Goal: Task Accomplishment & Management: Complete application form

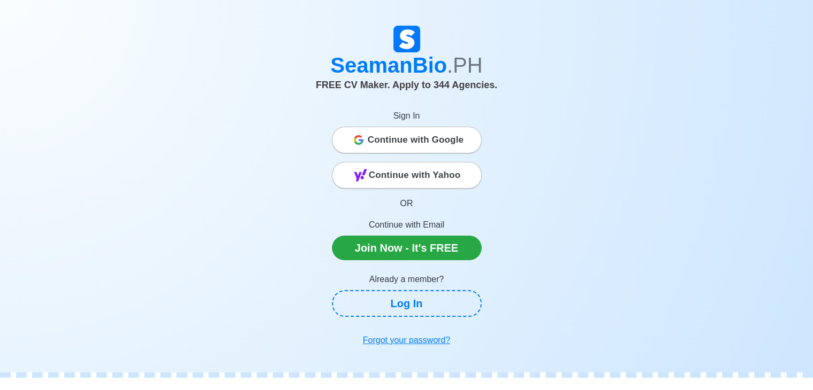
click at [368, 148] on span "Continue with Google" at bounding box center [416, 139] width 96 height 21
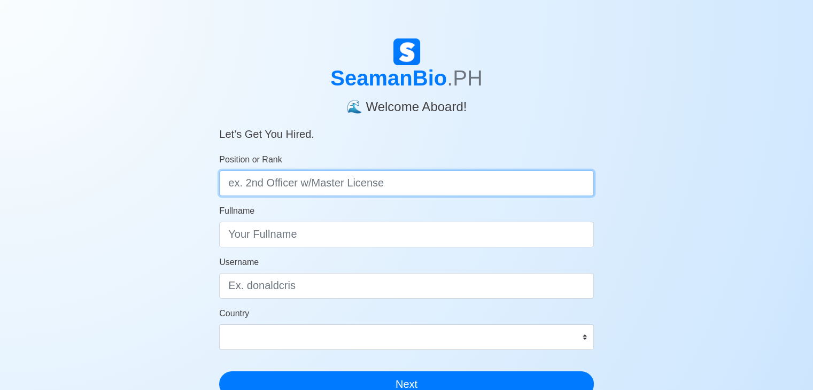
click at [326, 184] on input "Position or Rank" at bounding box center [406, 184] width 375 height 26
type input "Wiper or Oiler w/ OIC-EW License"
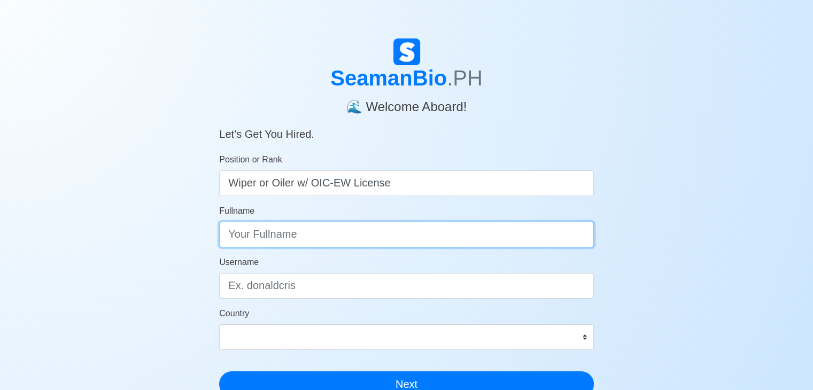
click at [311, 233] on input "Fullname" at bounding box center [406, 235] width 375 height 26
type input "[PERSON_NAME] Bataculin"
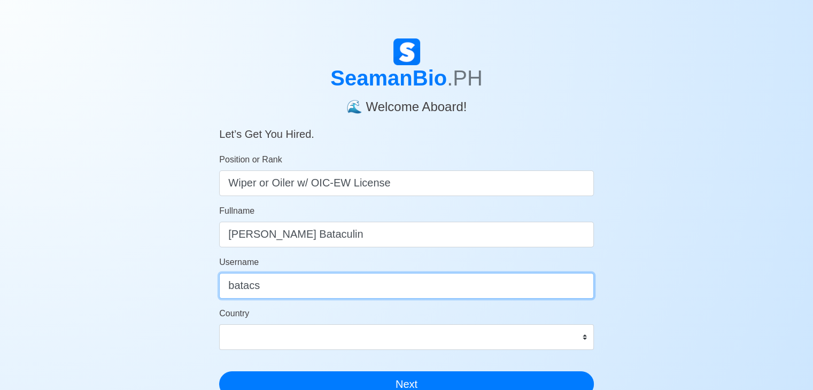
type input "batacs"
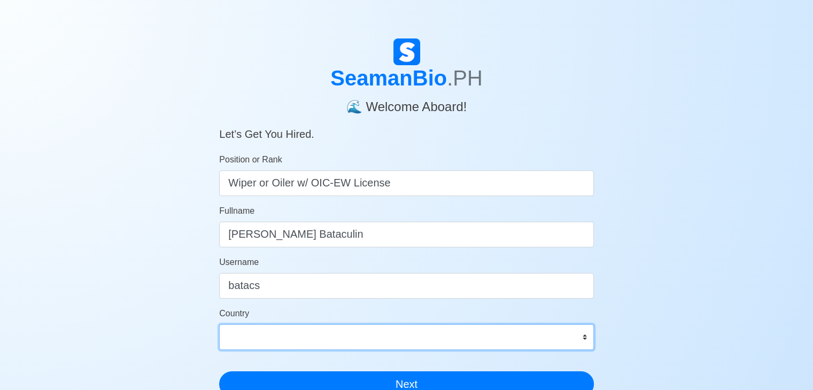
click at [580, 336] on select "Afghanistan Åland Islands Albania Algeria American Samoa Andorra Angola Anguill…" at bounding box center [406, 337] width 375 height 26
select select "PH"
click at [219, 324] on select "Afghanistan Åland Islands Albania Algeria American Samoa Andorra Angola Anguill…" at bounding box center [406, 337] width 375 height 26
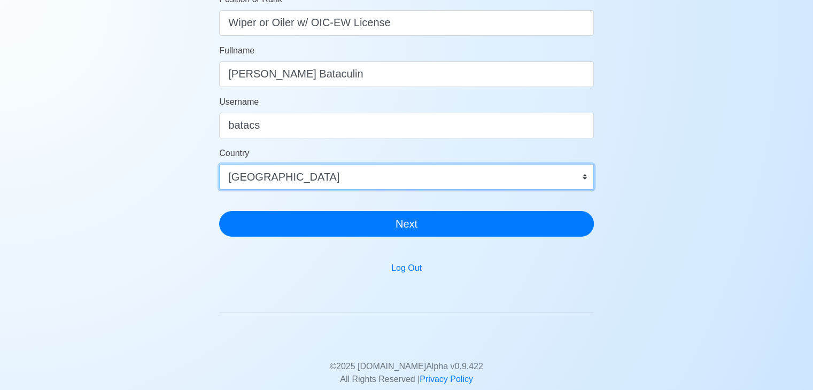
scroll to position [162, 0]
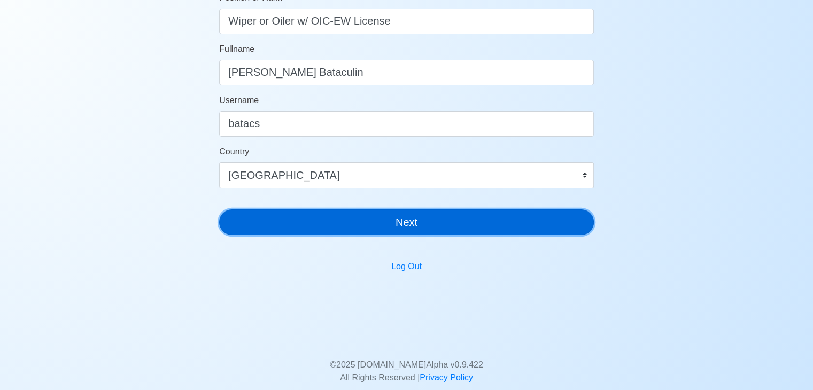
click at [413, 225] on button "Next" at bounding box center [406, 223] width 375 height 26
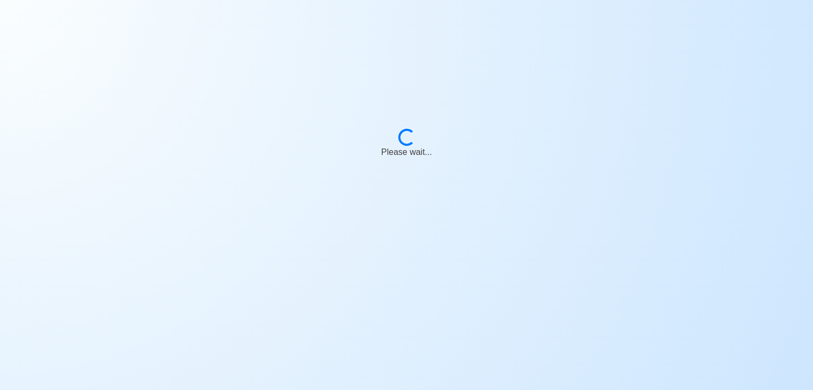
scroll to position [13, 0]
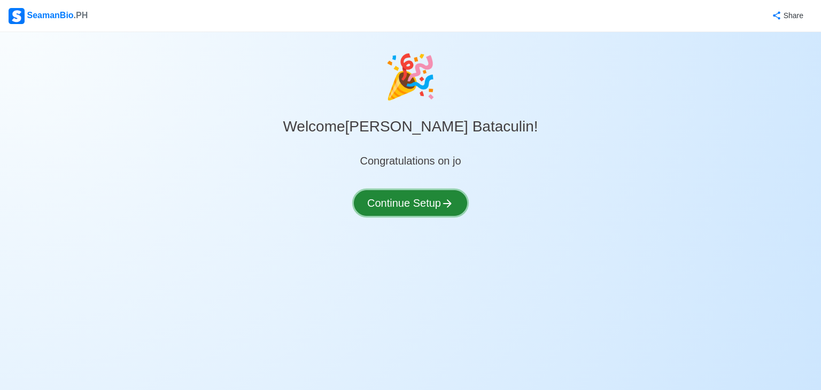
click at [407, 206] on button "Continue Setup" at bounding box center [410, 203] width 113 height 26
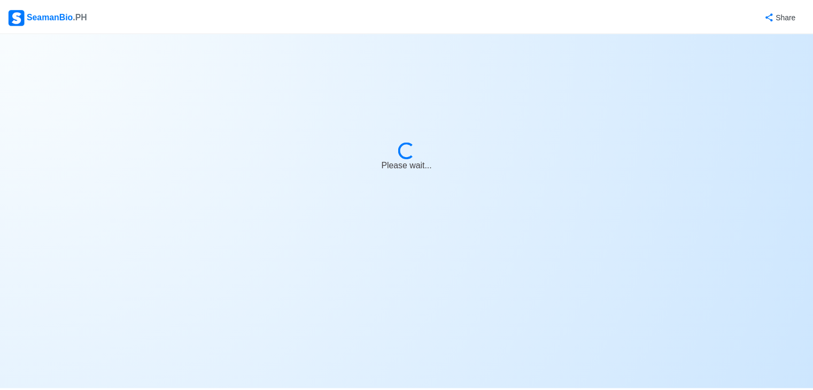
select select "Visible for Hiring"
select select "PH"
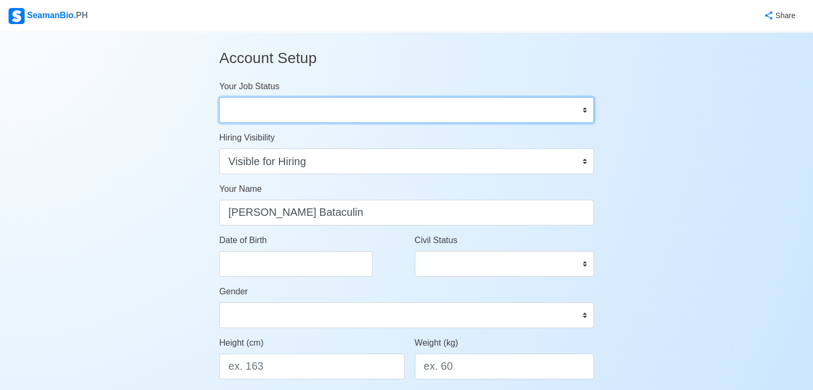
click at [562, 111] on select "Onboard Actively Looking for Job Not Looking for Job" at bounding box center [406, 110] width 375 height 26
select select "Actively Looking for Job"
click at [219, 97] on select "Onboard Actively Looking for Job Not Looking for Job" at bounding box center [406, 110] width 375 height 26
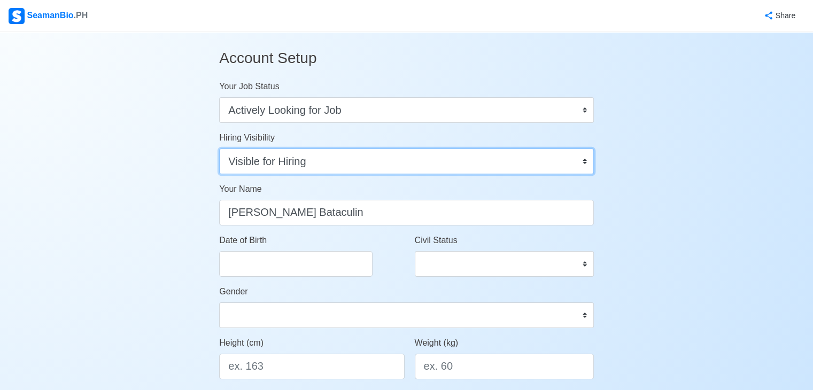
click at [321, 164] on select "Visible for Hiring Not Visible for Hiring" at bounding box center [406, 162] width 375 height 26
click at [219, 149] on select "Visible for Hiring Not Visible for Hiring" at bounding box center [406, 162] width 375 height 26
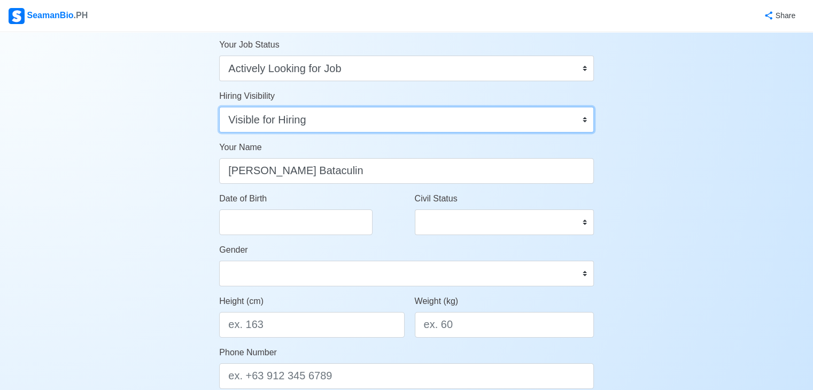
scroll to position [64, 0]
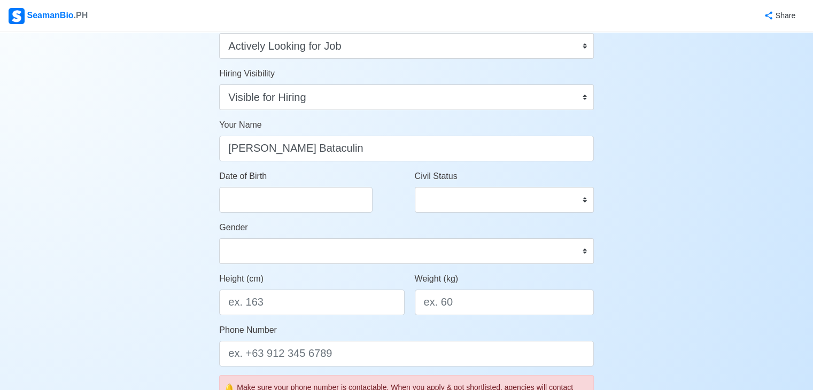
click at [304, 213] on div "Date of Birth" at bounding box center [308, 195] width 195 height 51
click at [304, 200] on input "Date of Birth" at bounding box center [295, 200] width 153 height 26
select select "****"
select select "*********"
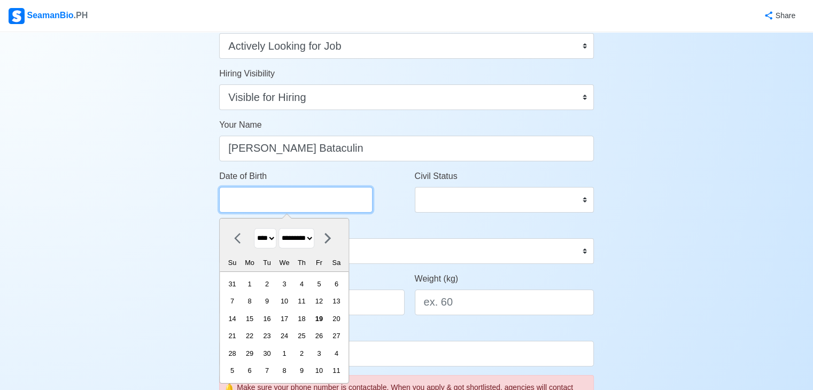
type input "0"
select select "****"
select select "*******"
type input "02"
select select "****"
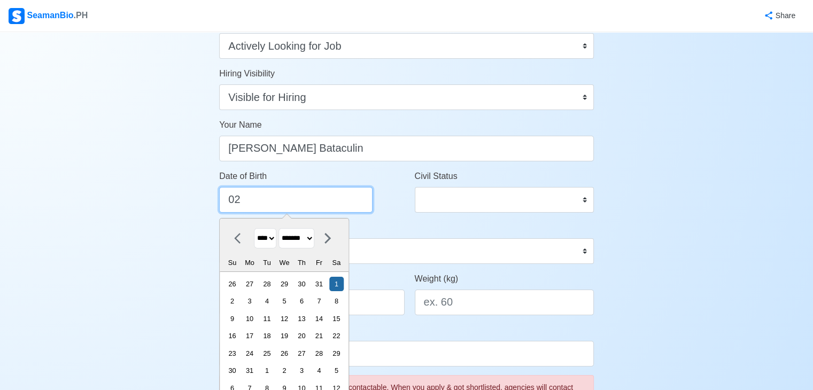
select select "********"
type input "02/04/2"
select select "****"
type input "02/04/20"
select select "****"
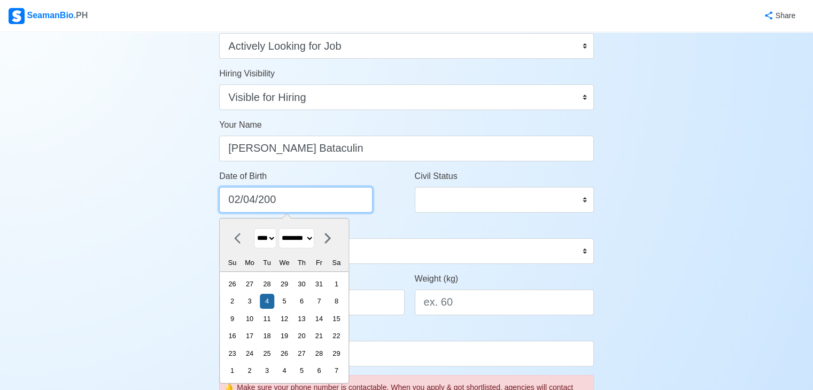
type input "02/04/2000"
select select "****"
type input "02/04/2000"
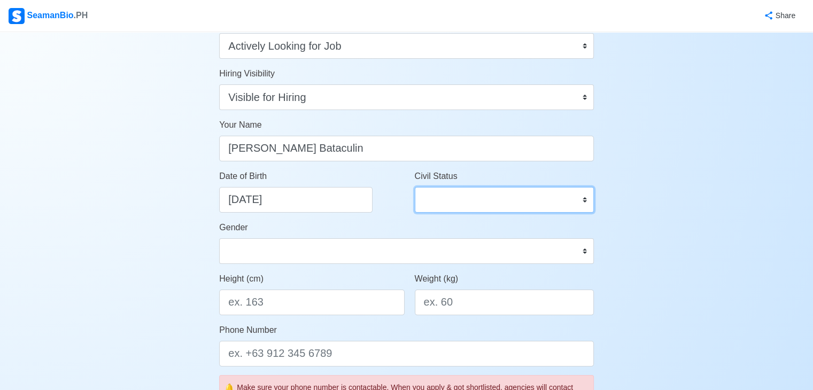
click at [432, 197] on select "Single Married Widowed Separated" at bounding box center [504, 200] width 179 height 26
select select "Single"
click at [415, 187] on select "Single Married Widowed Separated" at bounding box center [504, 200] width 179 height 26
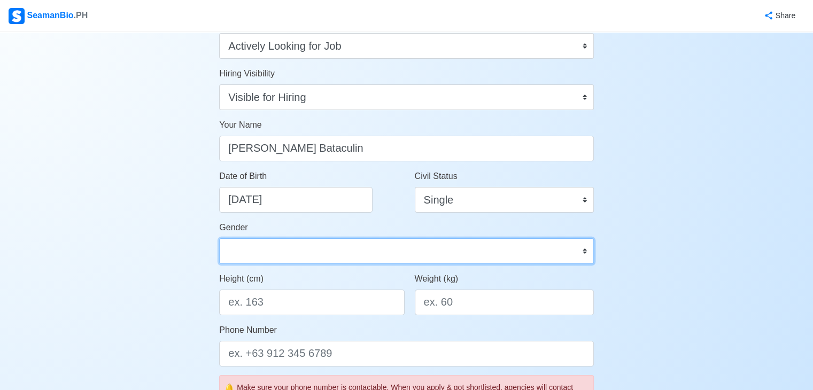
click at [329, 261] on select "Male Female" at bounding box center [406, 251] width 375 height 26
select select "[DEMOGRAPHIC_DATA]"
click at [219, 238] on select "Male Female" at bounding box center [406, 251] width 375 height 26
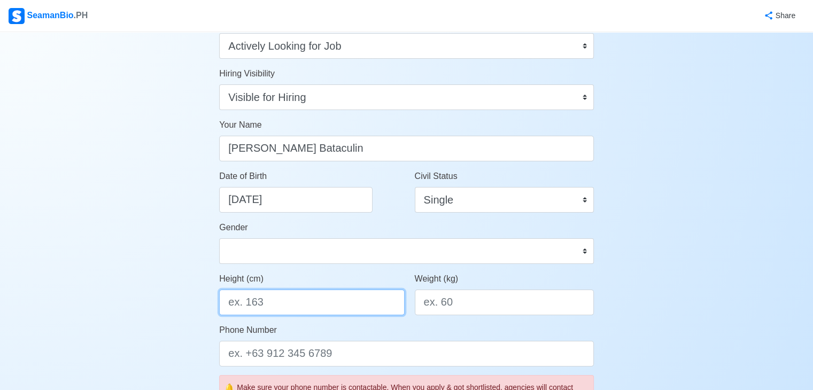
click at [275, 305] on input "Height (cm)" at bounding box center [311, 303] width 185 height 26
type input "174"
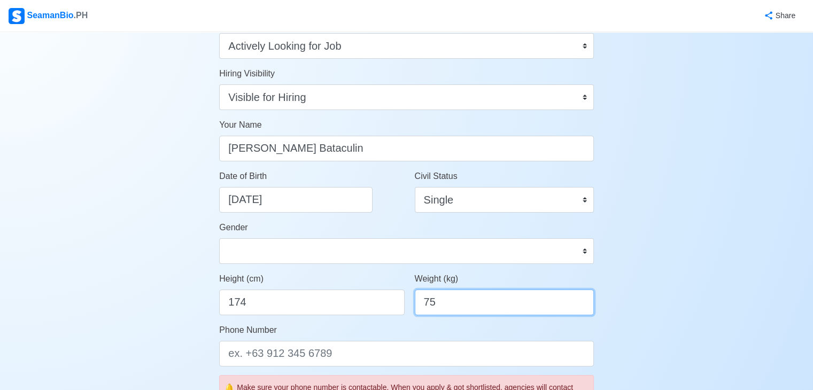
type input "75"
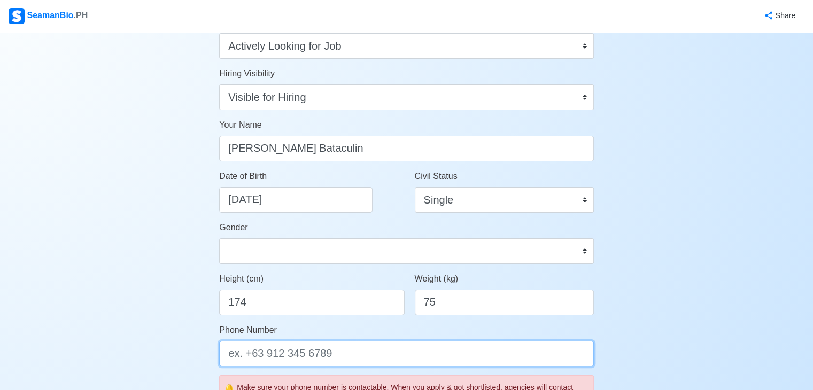
click at [295, 349] on input "Phone Number" at bounding box center [406, 354] width 375 height 26
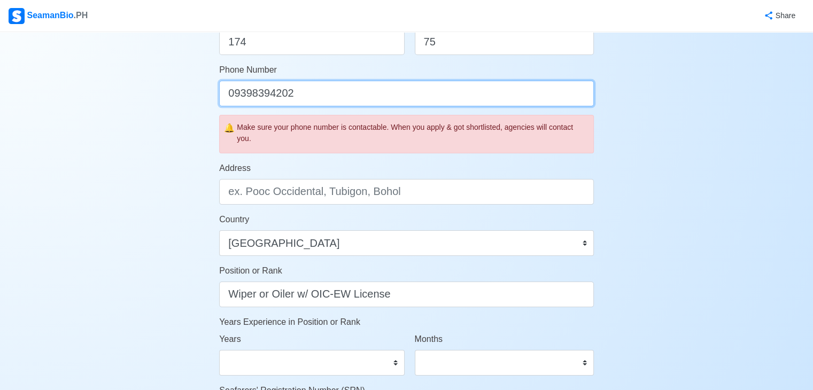
scroll to position [326, 0]
type input "09398394202"
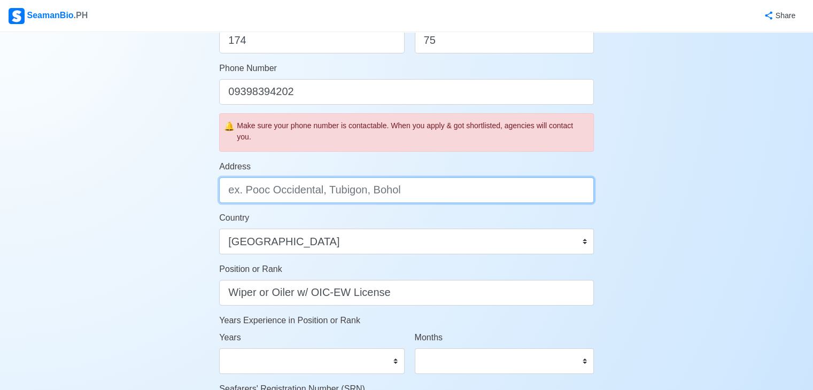
click at [331, 192] on input "Address" at bounding box center [406, 190] width 375 height 26
type input "t"
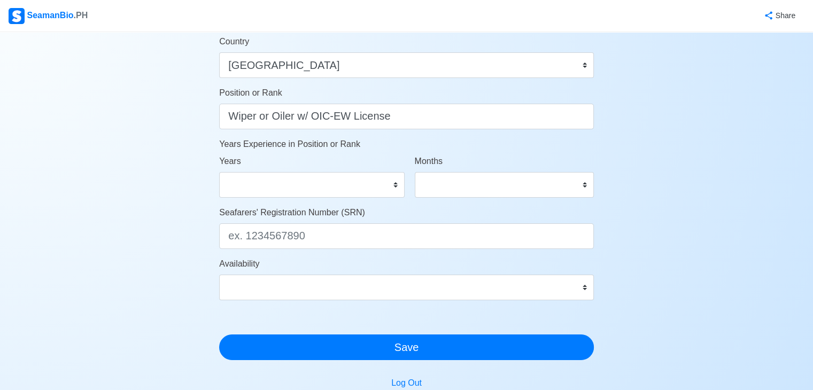
scroll to position [504, 0]
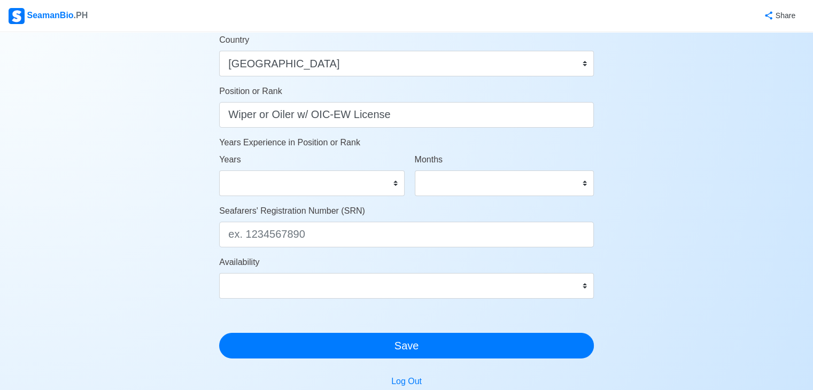
type input "Tampocon II, Ayungon Negros Oriental"
click at [351, 187] on select "0 1 2 3 4 5 6 7 8 9 10 11 12 13 14 15 16 17 18 19 20 21 22 23 24 25 26 27 28 29…" at bounding box center [311, 184] width 185 height 26
select select "1"
click at [219, 171] on select "0 1 2 3 4 5 6 7 8 9 10 11 12 13 14 15 16 17 18 19 20 21 22 23 24 25 26 27 28 29…" at bounding box center [311, 184] width 185 height 26
click at [440, 190] on select "0 1 2 3 4 5 6 7 8 9 10 11" at bounding box center [504, 184] width 179 height 26
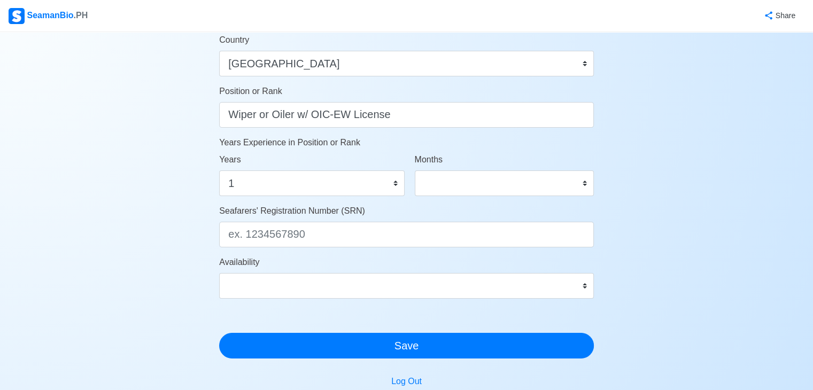
click at [433, 216] on div "Seafarers' Registration Number (SRN)" at bounding box center [406, 226] width 375 height 43
click at [432, 187] on select "0 1 2 3 4 5 6 7 8 9 10 11" at bounding box center [504, 184] width 179 height 26
select select "0"
click at [415, 171] on select "0 1 2 3 4 5 6 7 8 9 10 11" at bounding box center [504, 184] width 179 height 26
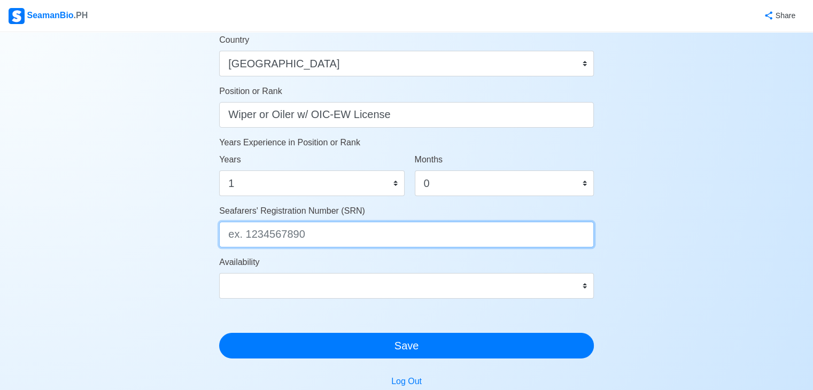
click at [308, 246] on input "Seafarers' Registration Number (SRN)" at bounding box center [406, 235] width 375 height 26
type input "00020400112"
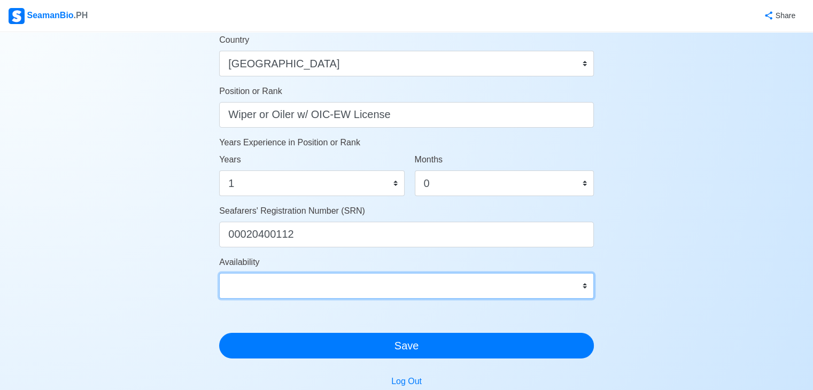
click at [346, 292] on select "Immediate Oct 2025 Nov 2025 Dec 2025 Jan 2026 Feb 2026 Mar 2026 Apr 2026 May 20…" at bounding box center [406, 286] width 375 height 26
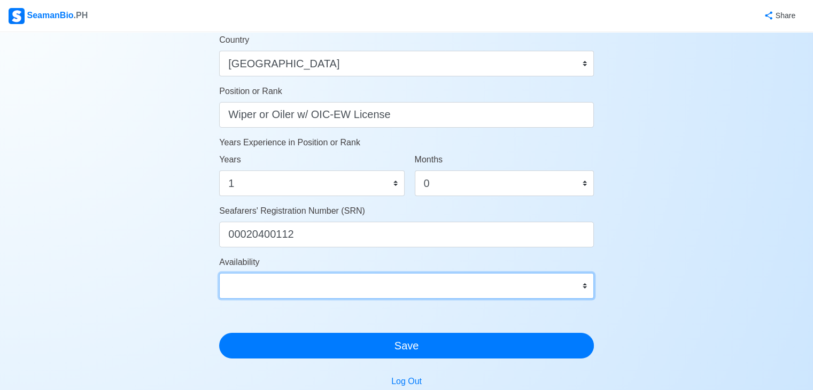
click at [247, 283] on select "Immediate Oct 2025 Nov 2025 Dec 2025 Jan 2026 Feb 2026 Mar 2026 Apr 2026 May 20…" at bounding box center [406, 286] width 375 height 26
select select "1767196800000"
click at [219, 273] on select "Immediate Oct 2025 Nov 2025 Dec 2025 Jan 2026 Feb 2026 Mar 2026 Apr 2026 May 20…" at bounding box center [406, 286] width 375 height 26
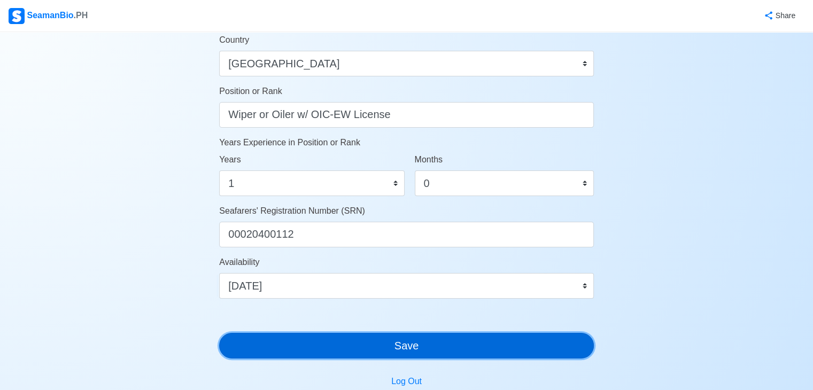
click at [293, 346] on button "Save" at bounding box center [406, 346] width 375 height 26
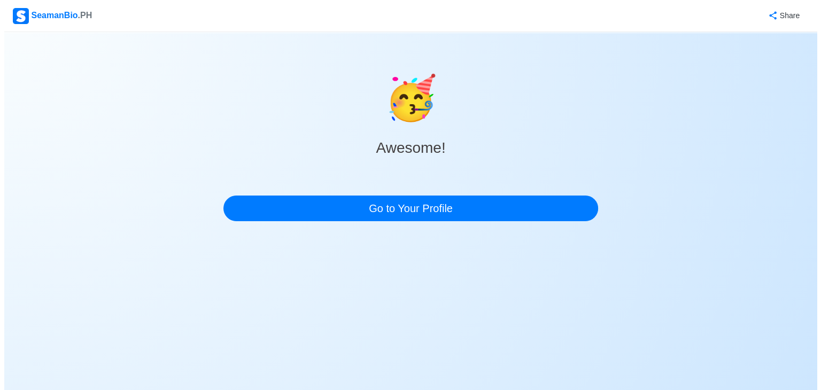
scroll to position [0, 0]
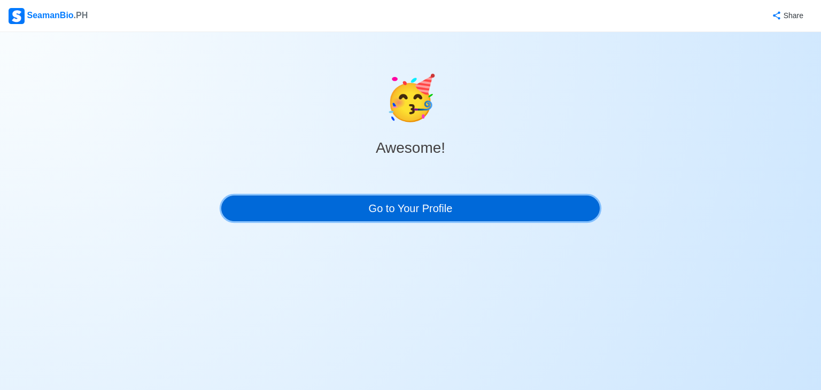
click at [458, 214] on link "Go to Your Profile" at bounding box center [410, 209] width 378 height 26
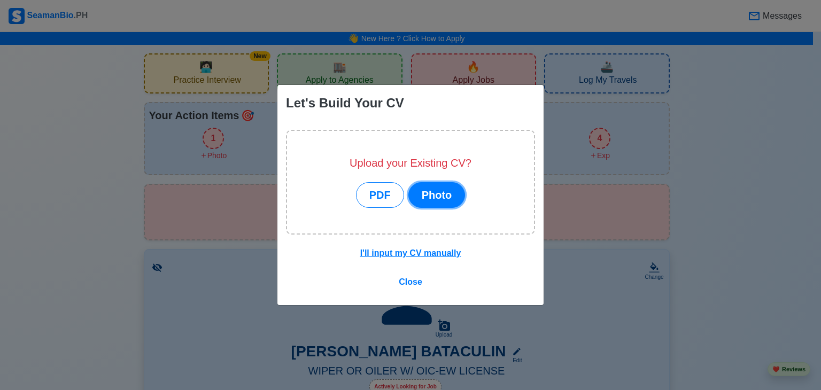
click at [436, 192] on button "Photo" at bounding box center [436, 195] width 57 height 26
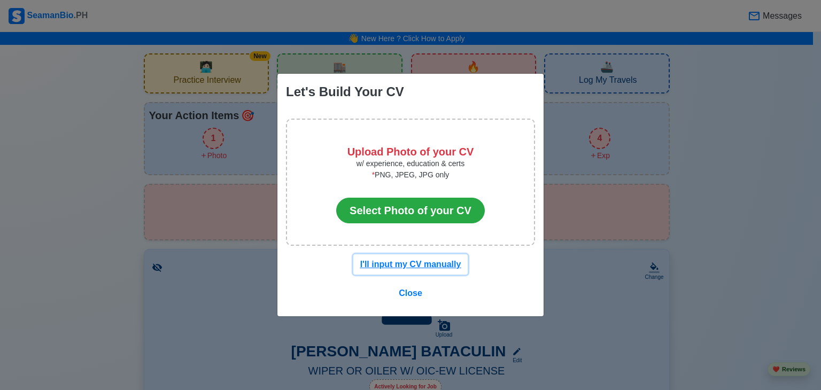
click at [400, 264] on u "I'll input my CV manually" at bounding box center [410, 264] width 101 height 9
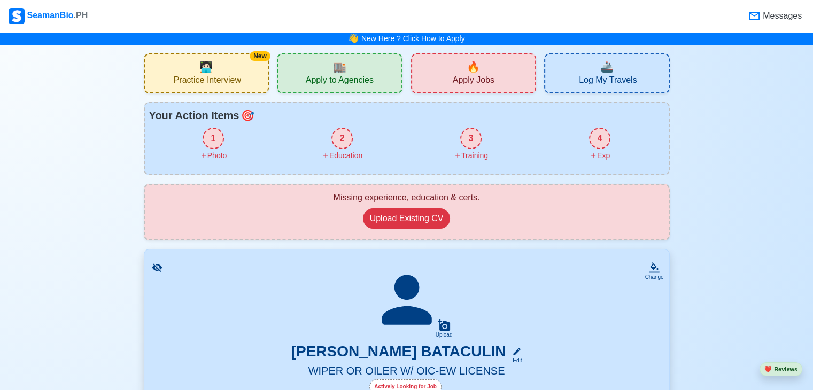
click at [482, 72] on div "🔥 Apply Jobs" at bounding box center [474, 73] width 126 height 40
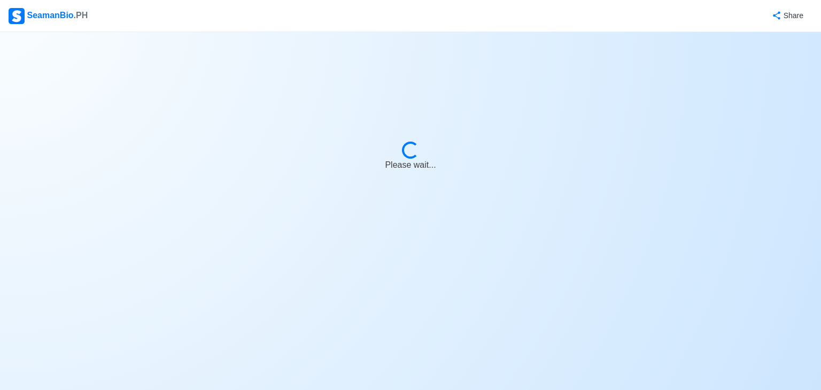
select select "Wiper"
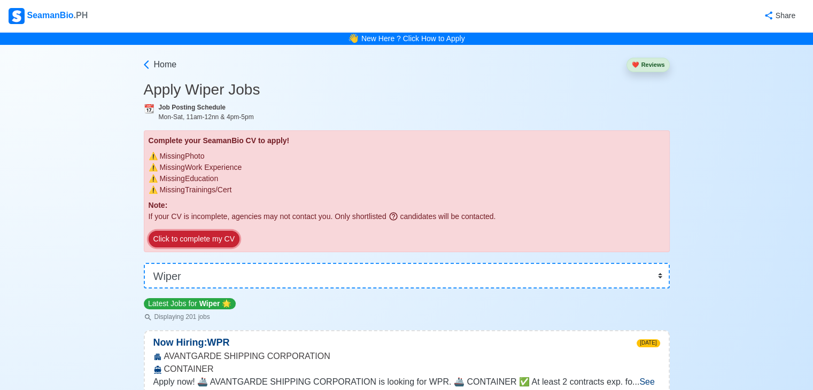
click at [199, 239] on button "Click to complete my CV" at bounding box center [194, 239] width 91 height 17
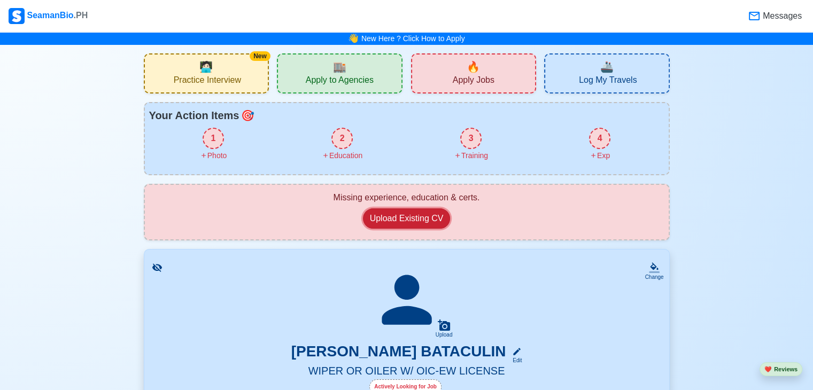
click at [385, 220] on button "Upload Existing CV" at bounding box center [407, 218] width 88 height 20
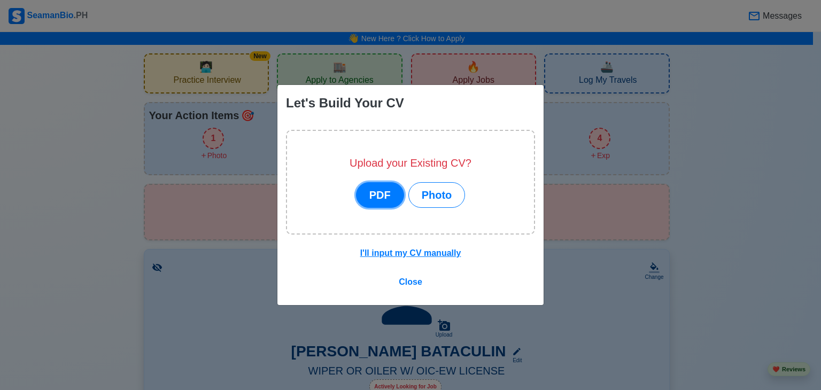
click at [375, 193] on button "PDF" at bounding box center [380, 195] width 48 height 26
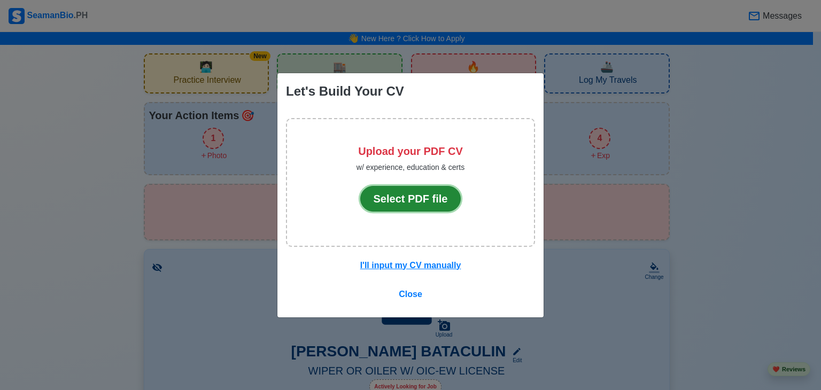
click at [394, 199] on button "Select PDF file" at bounding box center [410, 199] width 101 height 26
click at [425, 197] on button "Select PDF file" at bounding box center [410, 199] width 101 height 26
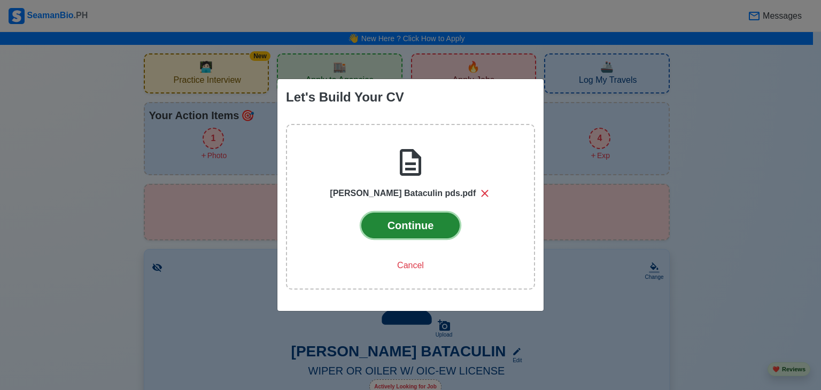
click at [413, 233] on button "Continue" at bounding box center [410, 226] width 99 height 26
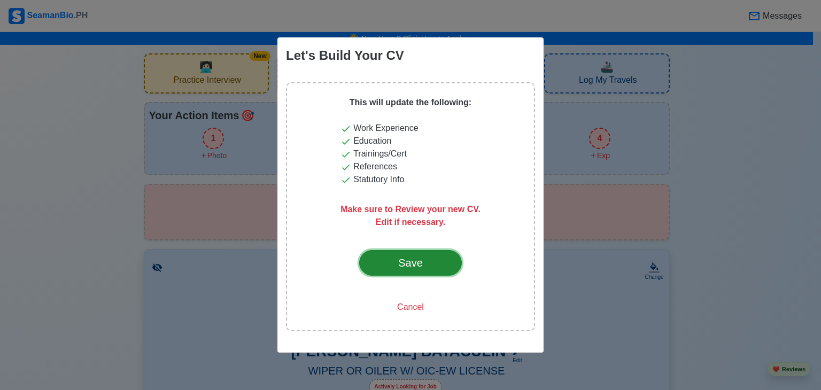
click at [400, 264] on div "Save" at bounding box center [410, 263] width 50 height 16
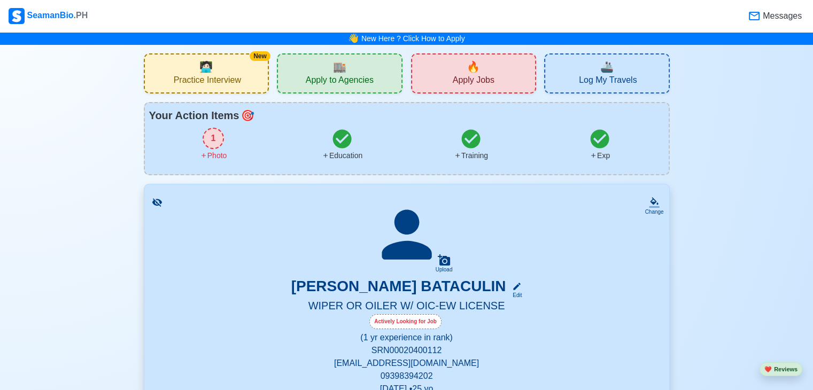
click at [213, 137] on div "1" at bounding box center [213, 138] width 21 height 21
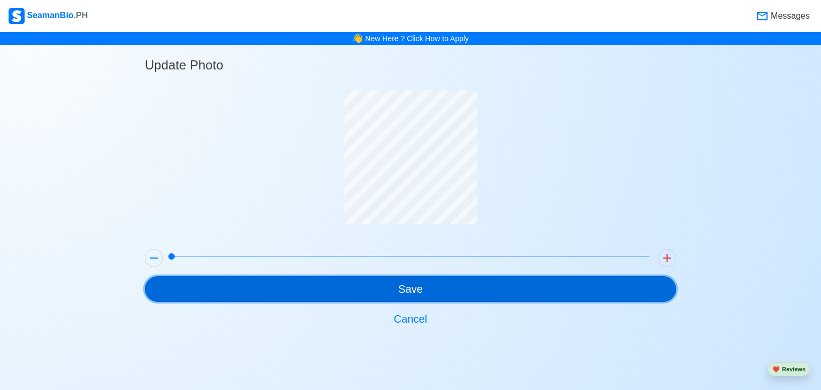
click at [423, 283] on button "Save" at bounding box center [410, 289] width 531 height 26
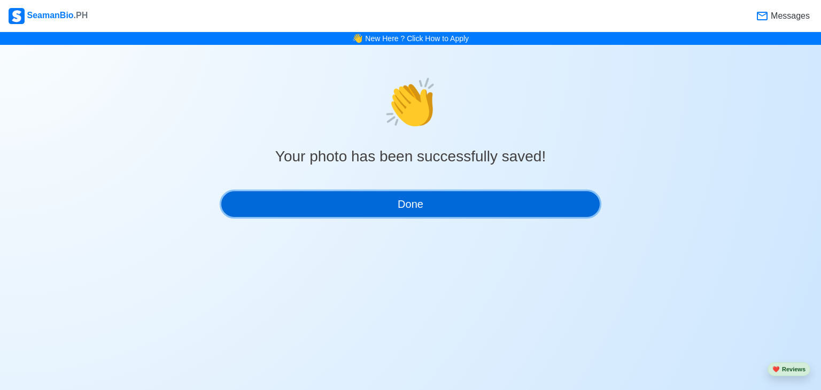
click at [432, 199] on button "Done" at bounding box center [410, 204] width 378 height 26
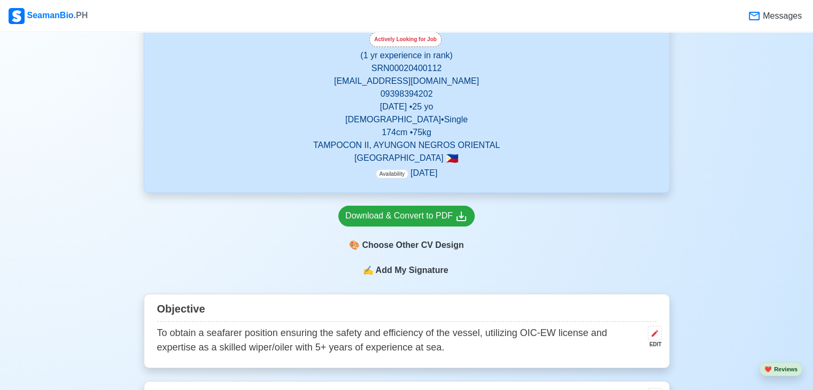
scroll to position [210, 0]
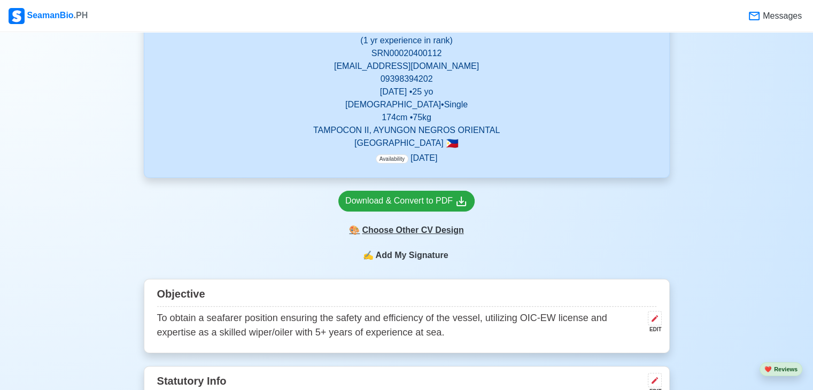
click at [423, 230] on div "🎨 Choose Other CV Design" at bounding box center [406, 230] width 136 height 20
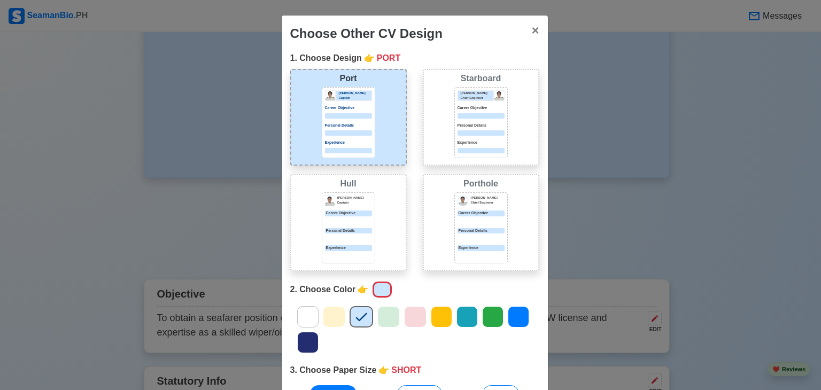
click at [572, 169] on div "Choose Other CV Design × Close 1. Choose Design 👉 PORT Port Donald Cris Captain…" at bounding box center [410, 195] width 821 height 390
click at [532, 29] on span "×" at bounding box center [534, 30] width 7 height 14
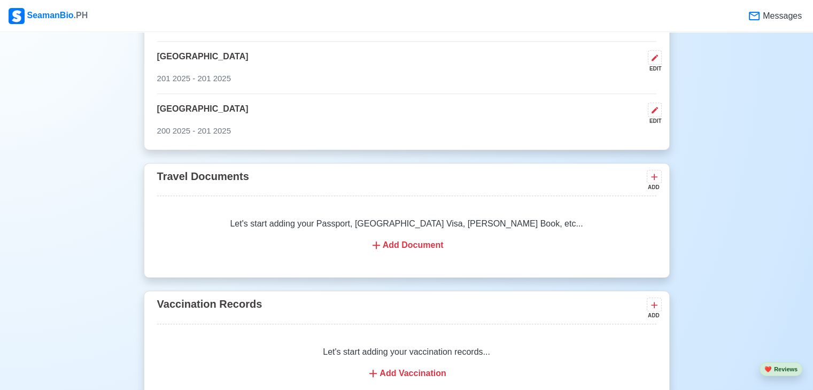
scroll to position [866, 0]
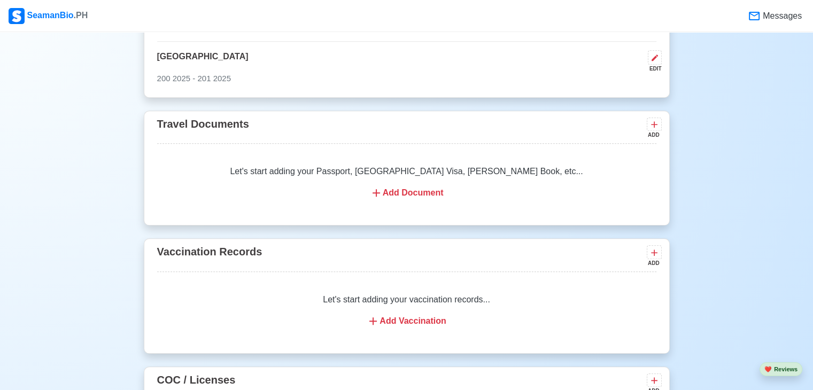
click at [424, 195] on div "Add Document" at bounding box center [407, 193] width 474 height 13
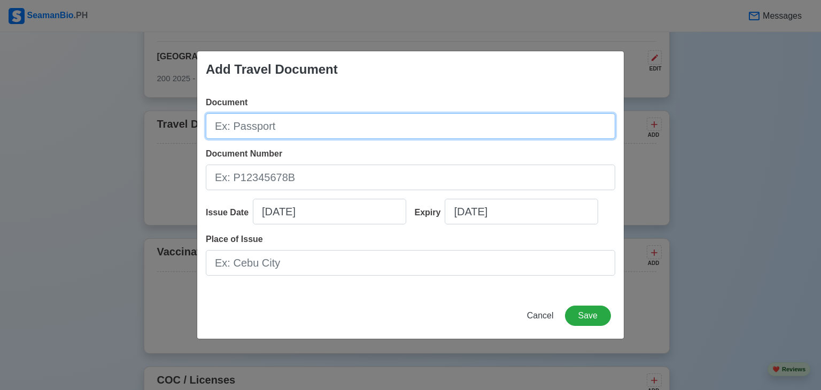
click at [293, 134] on input "Document" at bounding box center [410, 126] width 409 height 26
type input "p"
type input "Passport"
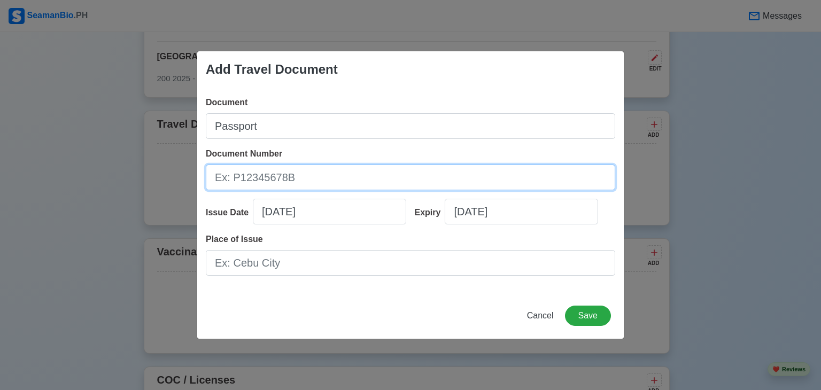
click at [288, 183] on input "Document Number" at bounding box center [410, 178] width 409 height 26
type input "P6406458C"
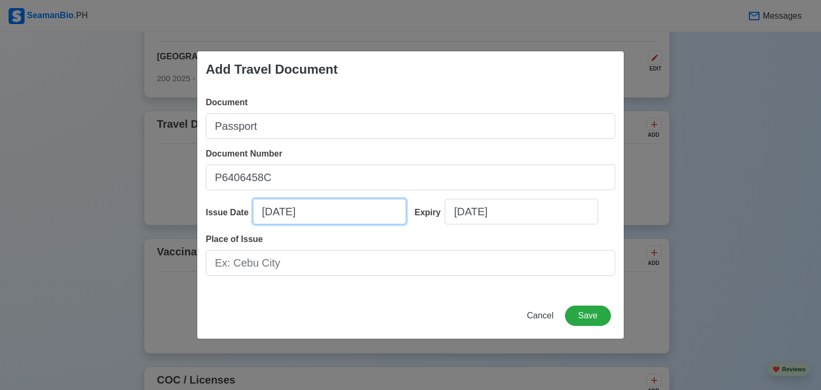
select select "****"
select select "*********"
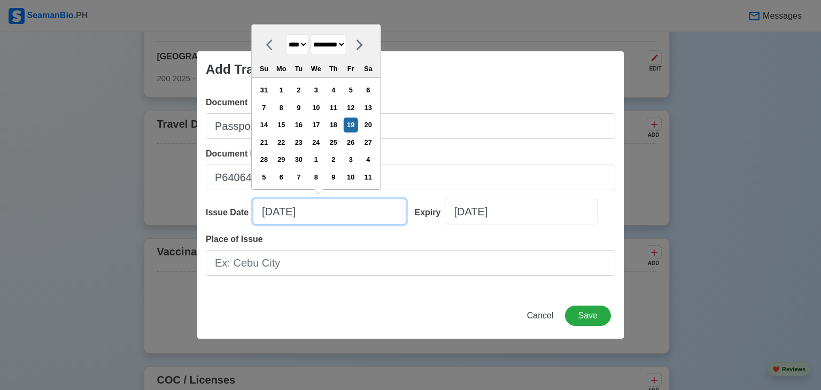
click at [268, 211] on input "09/19/2025" at bounding box center [329, 212] width 153 height 26
type input "02/19/2025"
select select "********"
type input "02/02/2024"
select select "****"
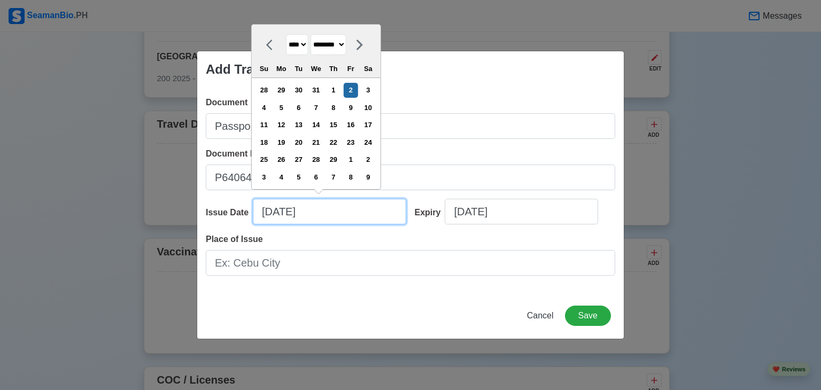
type input "02/02/2024"
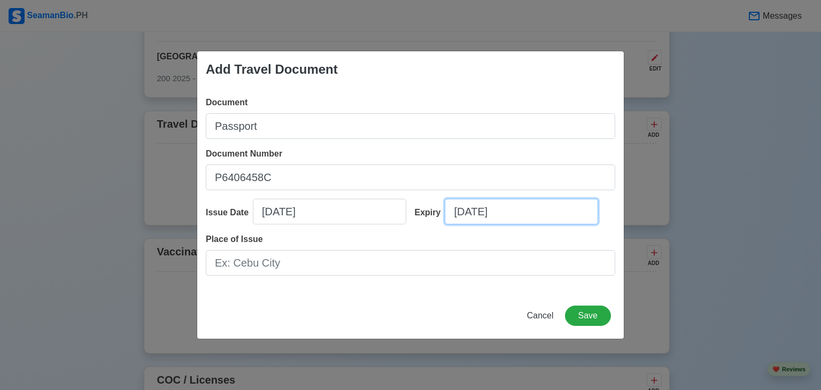
select select "****"
select select "*********"
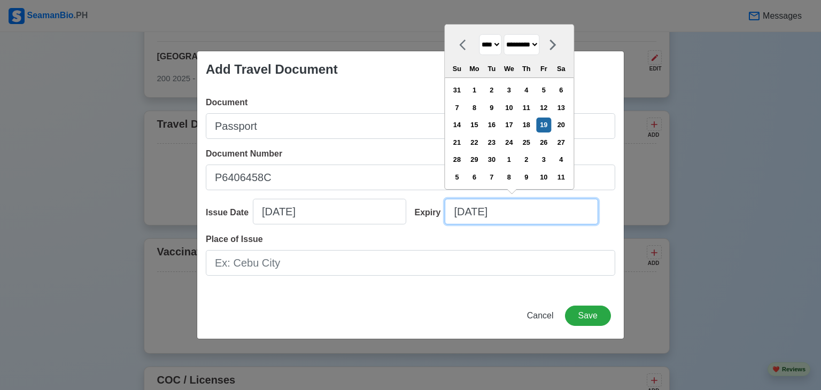
click at [528, 206] on input "09/19/2025" at bounding box center [521, 212] width 153 height 26
type input "09/19/2024"
select select "****"
type input "02/01/2024"
select select "********"
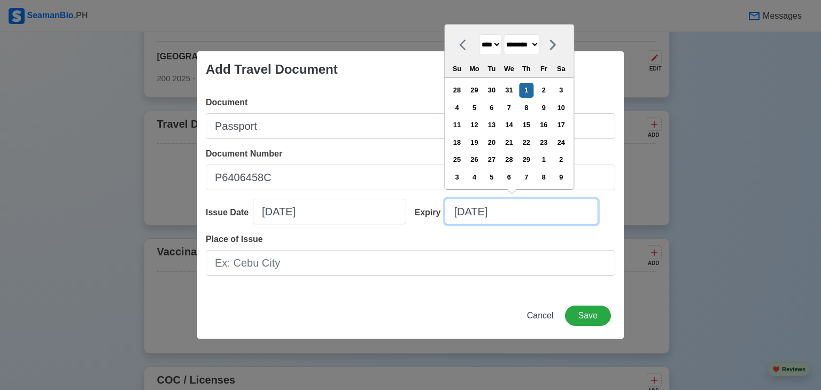
type input "02/01/2024"
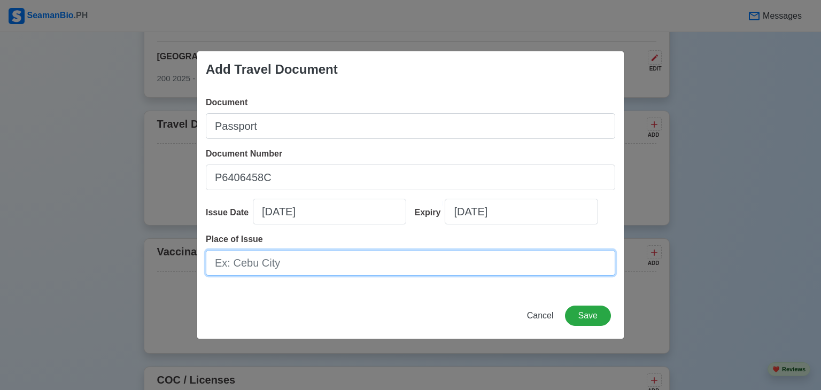
click at [347, 268] on input "Place of Issue" at bounding box center [410, 263] width 409 height 26
type input "DUMAGUETE CITY"
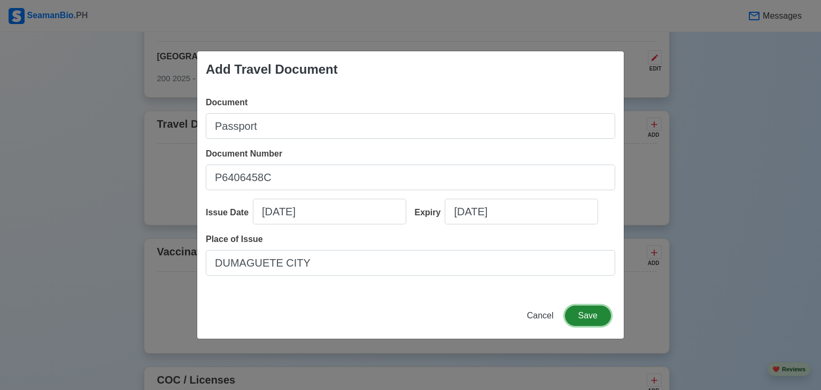
click at [578, 317] on button "Save" at bounding box center [588, 316] width 46 height 20
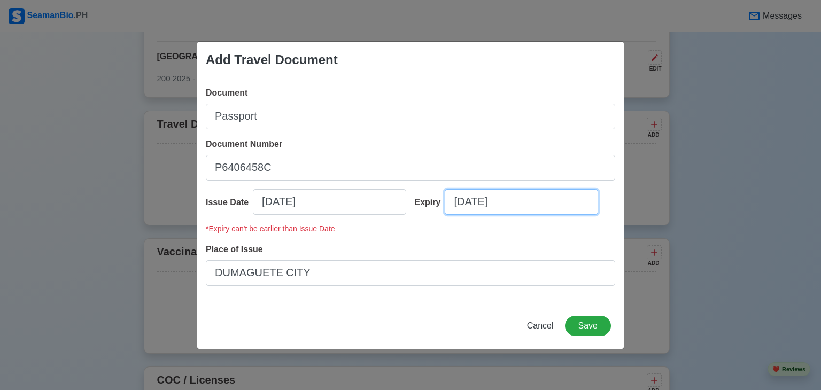
click at [537, 207] on input "02/01/2024" at bounding box center [521, 202] width 153 height 26
select select "****"
select select "********"
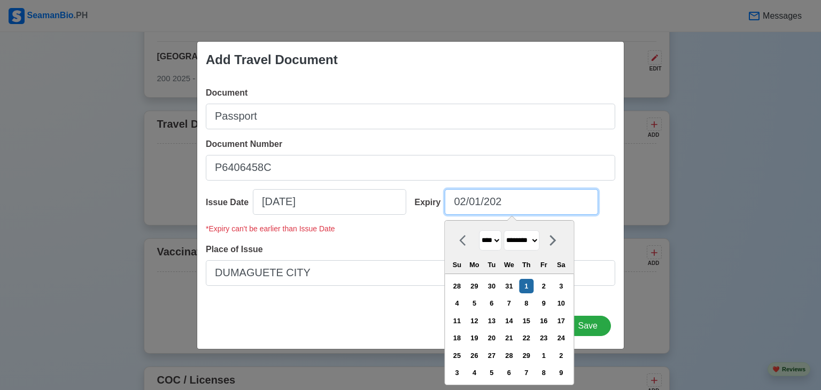
type input "02/01/20"
select select "****"
type input "02/01/2034"
select select "****"
type input "02/01/2034"
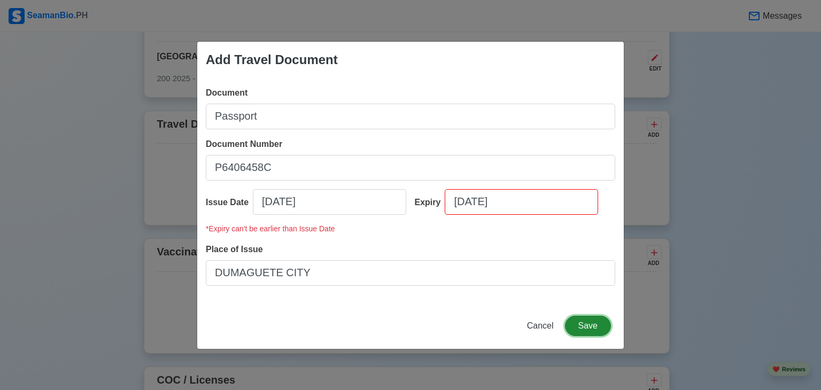
click at [588, 328] on button "Save" at bounding box center [588, 326] width 46 height 20
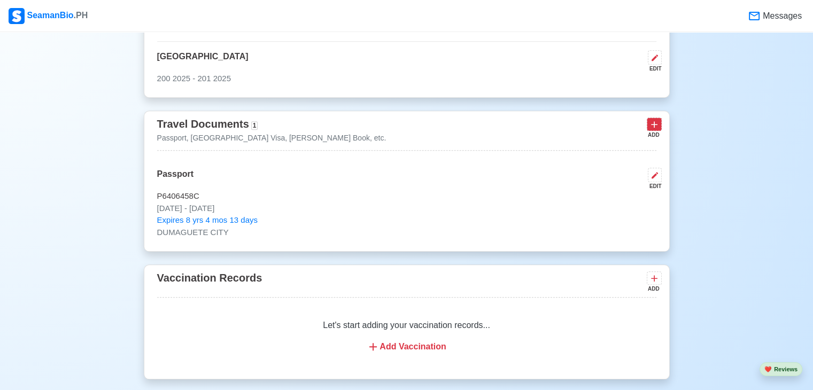
click at [652, 123] on icon at bounding box center [654, 124] width 11 height 11
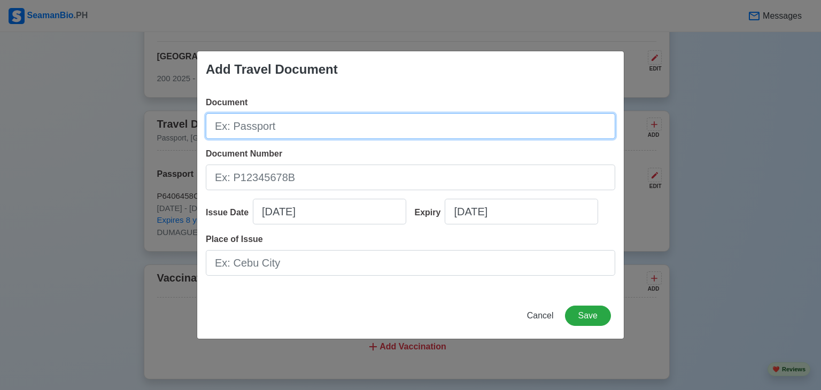
click at [416, 126] on input "Document" at bounding box center [410, 126] width 409 height 26
type input "[PERSON_NAME] BOOK"
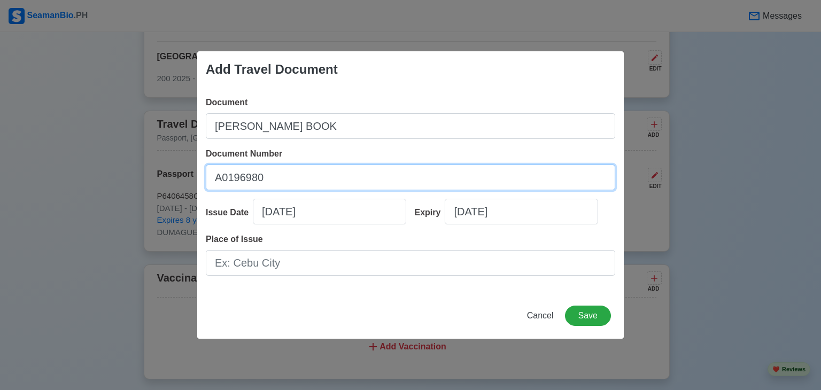
type input "A0196980"
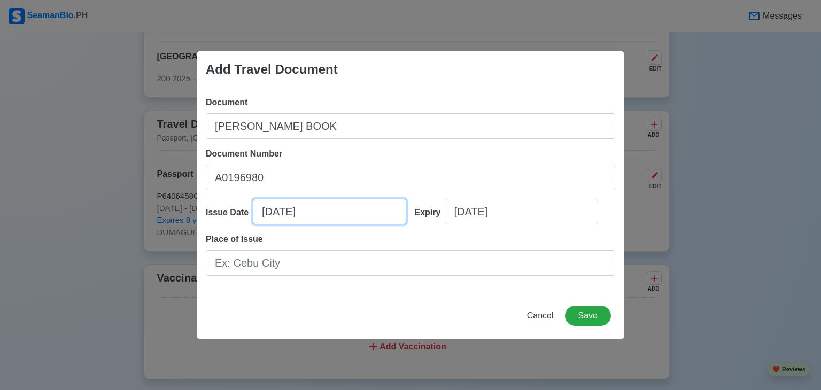
click at [349, 210] on input "09/19/2025" at bounding box center [329, 212] width 153 height 26
select select "****"
select select "*********"
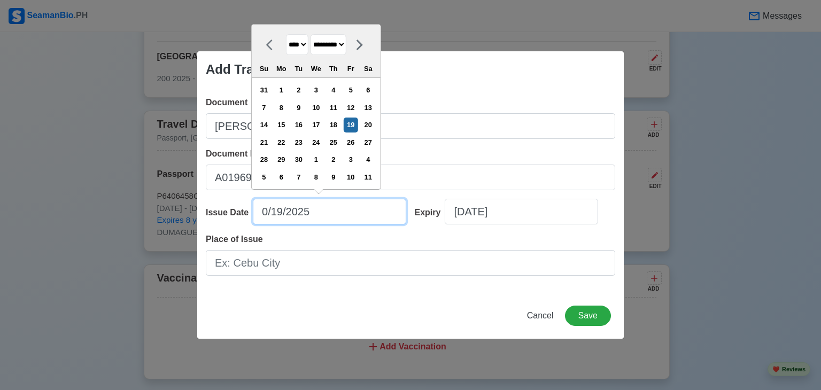
type input "08/19/2025"
select select "******"
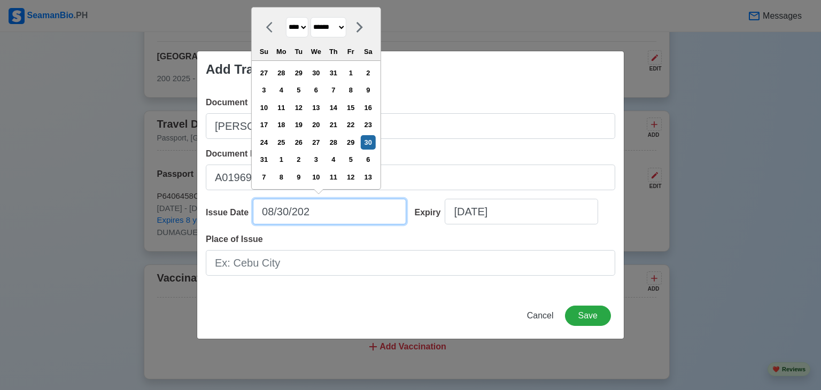
type input "08/30/2022"
select select "****"
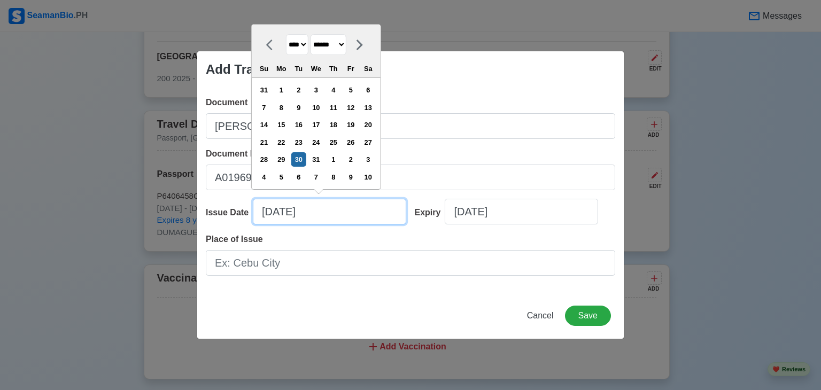
type input "08/30/2022"
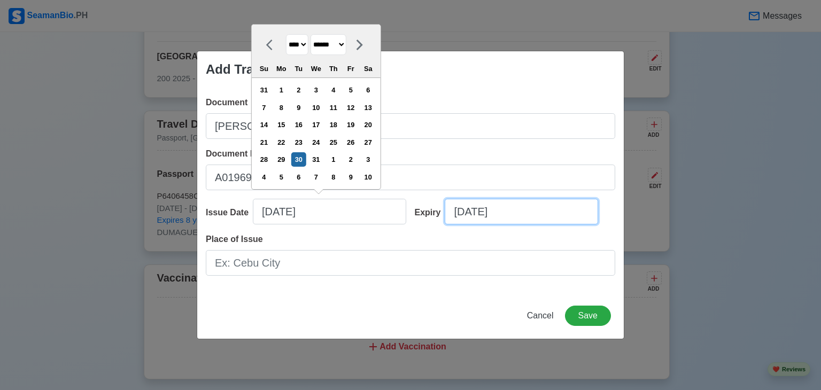
select select "****"
select select "*********"
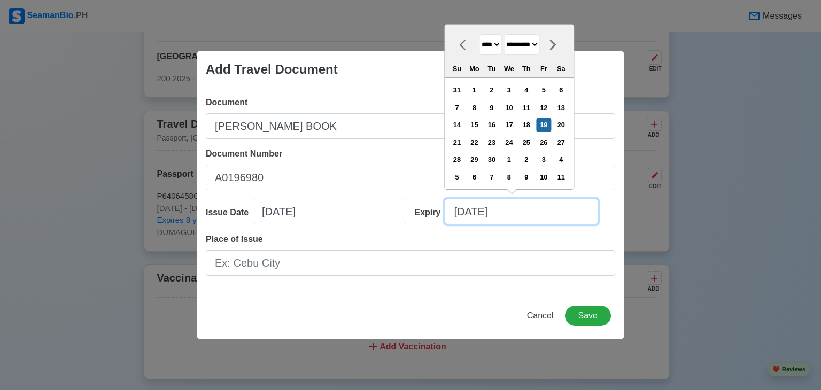
click at [526, 212] on input "09/19/2025" at bounding box center [521, 212] width 153 height 26
type input "09/19/20"
select select "****"
type input "09/19/2032"
select select "****"
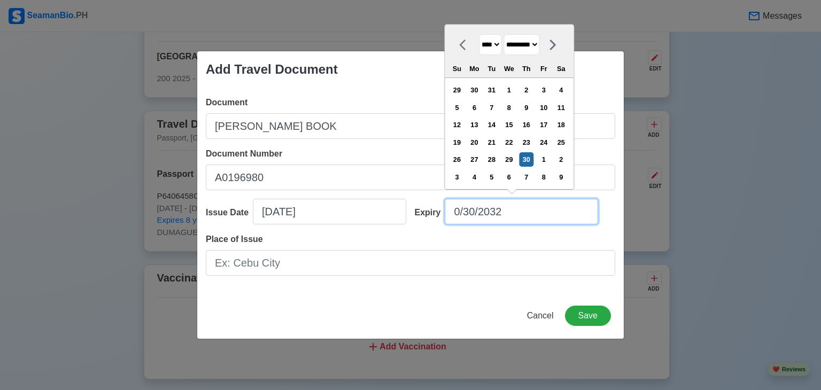
type input "08/30/2032"
select select "******"
type input "08/30/2032"
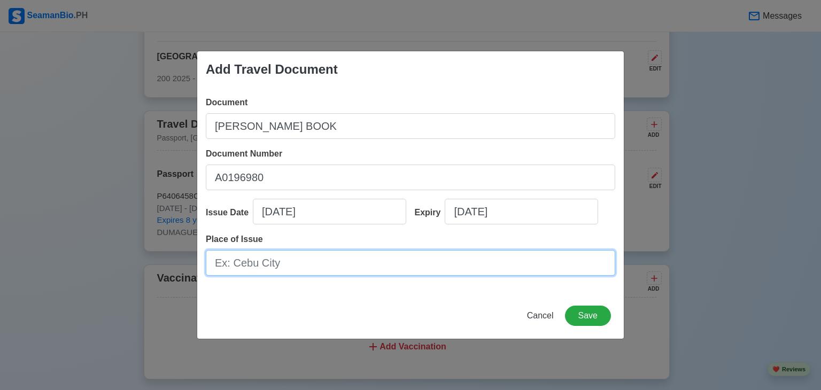
click at [373, 265] on input "Place of Issue" at bounding box center [410, 263] width 409 height 26
type input "[GEOGRAPHIC_DATA]"
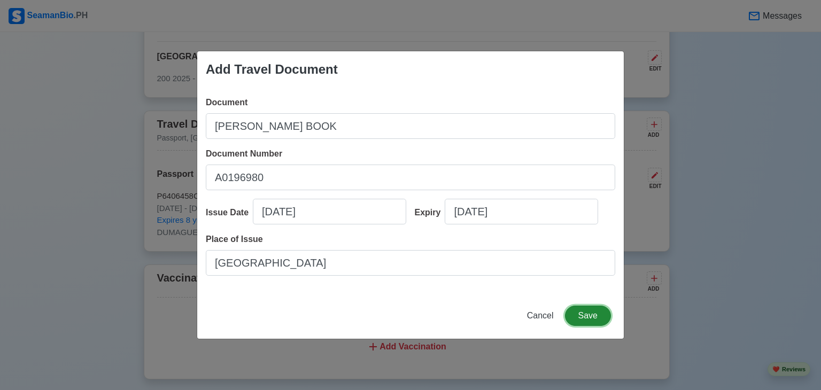
click at [582, 319] on button "Save" at bounding box center [588, 316] width 46 height 20
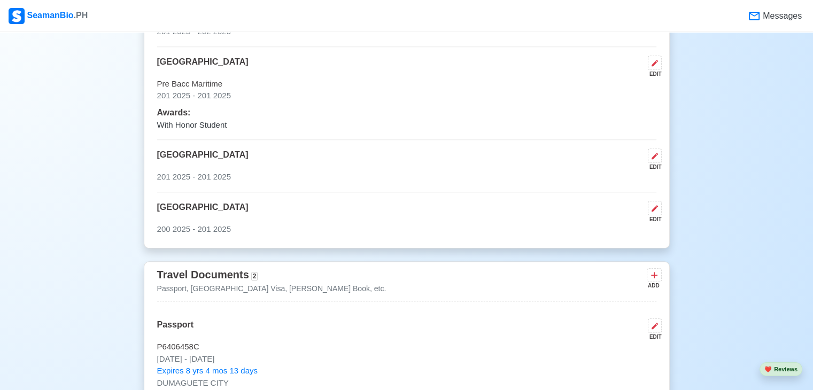
scroll to position [715, 0]
click at [653, 208] on icon at bounding box center [654, 209] width 9 height 9
select select "2025"
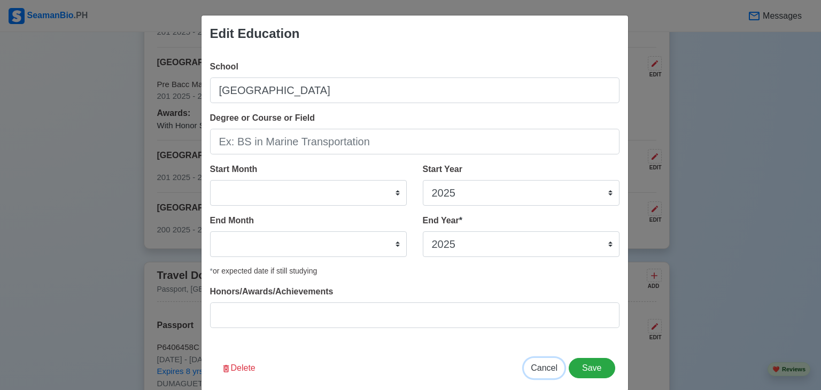
click at [545, 373] on span "Cancel" at bounding box center [544, 367] width 27 height 9
select select
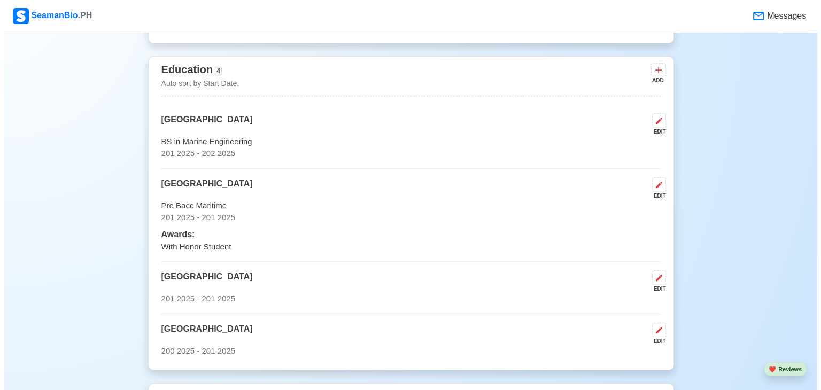
scroll to position [592, 0]
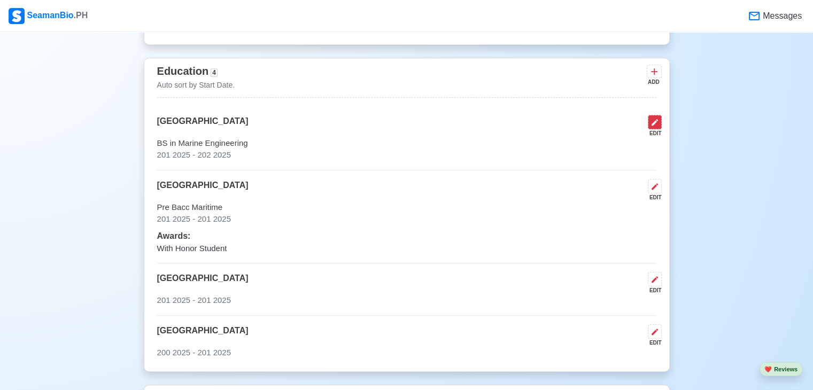
click at [655, 126] on icon at bounding box center [654, 122] width 9 height 9
select select "2025"
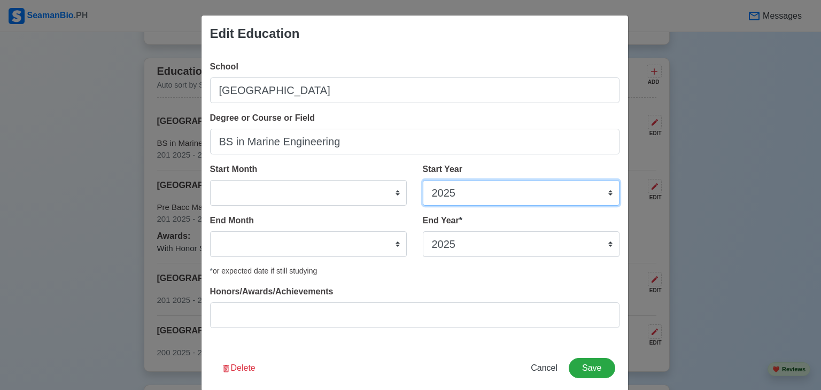
click at [570, 198] on select "2025 2024 2023 2022 2021 2020 2019 2018 2017 2016 2015 2014 2013 2012 2011 2010…" at bounding box center [521, 193] width 197 height 26
select select "2018"
click at [423, 180] on select "2025 2024 2023 2022 2021 2020 2019 2018 2017 2016 2015 2014 2013 2012 2011 2010…" at bounding box center [521, 193] width 197 height 26
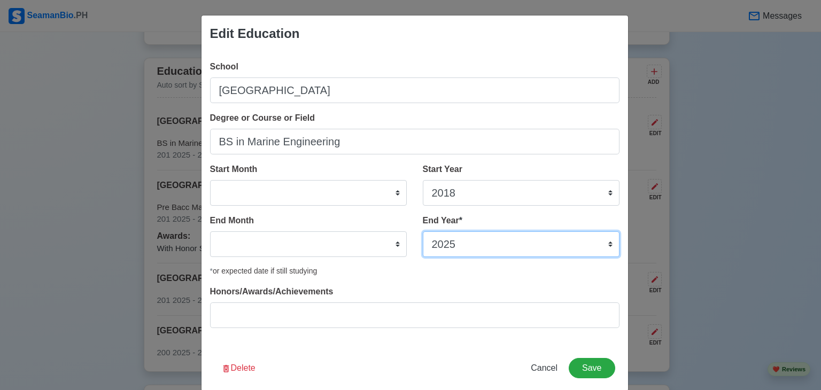
click at [466, 242] on select "2035 2034 2033 2032 2031 2030 2029 2028 2027 2026 2025 2024 2023 2022 2021 2020…" at bounding box center [521, 244] width 197 height 26
select select "2021"
click at [423, 231] on select "2035 2034 2033 2032 2031 2030 2029 2028 2027 2026 2025 2024 2023 2022 2021 2020…" at bounding box center [521, 244] width 197 height 26
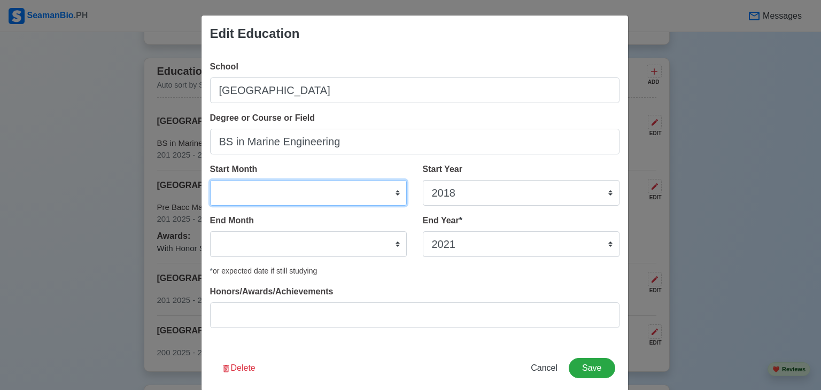
click at [334, 196] on select "January February March April May June July August September October November De…" at bounding box center [308, 193] width 197 height 26
select select "June"
click at [210, 180] on select "January February March April May June July August September October November De…" at bounding box center [308, 193] width 197 height 26
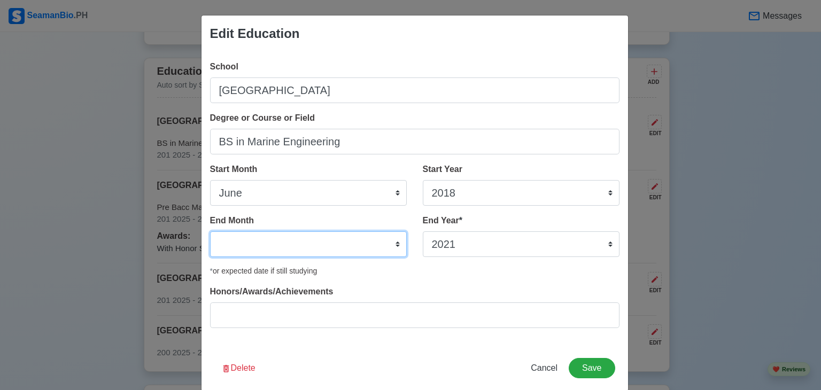
click at [310, 236] on select "January February March April May June July August September October November De…" at bounding box center [308, 244] width 197 height 26
select select "April"
click at [210, 231] on select "January February March April May June July August September October November De…" at bounding box center [308, 244] width 197 height 26
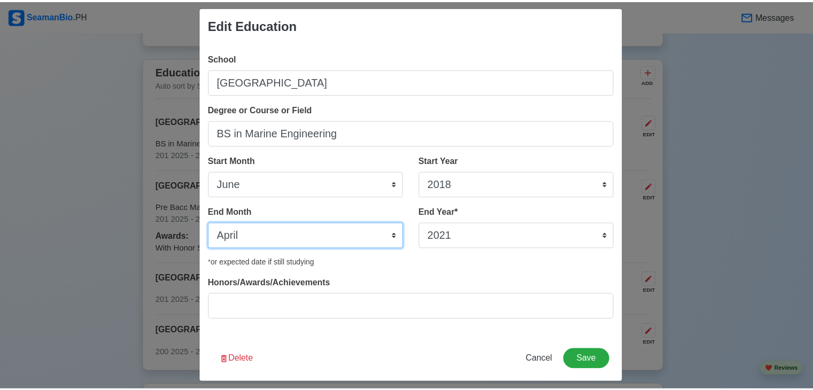
scroll to position [16, 0]
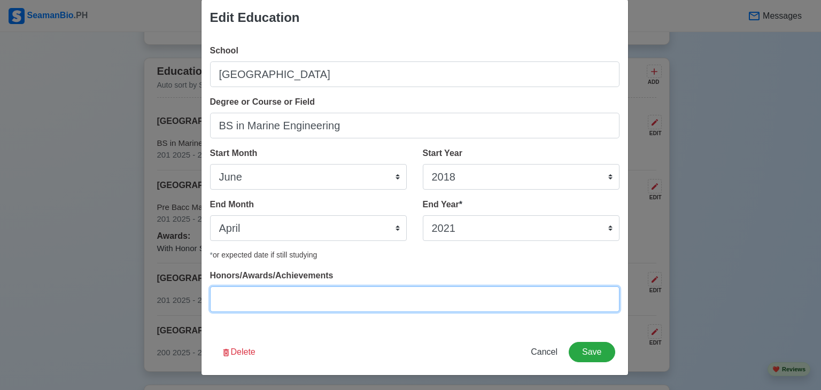
click at [346, 303] on input "Honors/Awards/Achievements" at bounding box center [414, 299] width 409 height 26
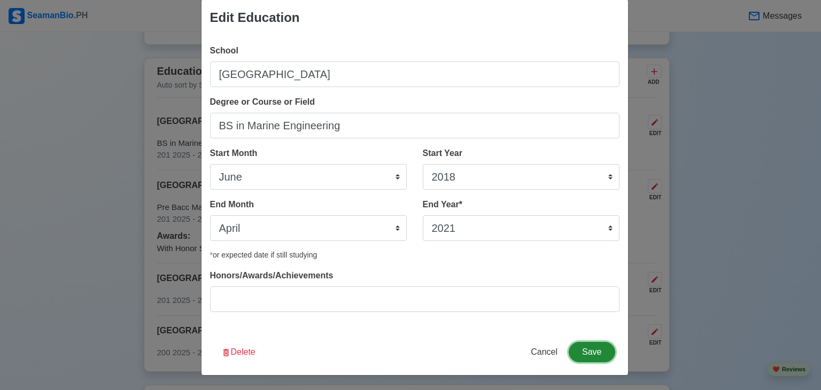
click at [574, 354] on button "Save" at bounding box center [592, 352] width 46 height 20
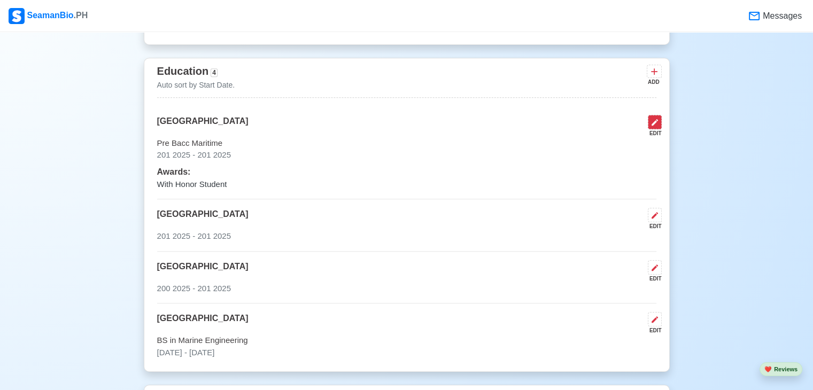
click at [653, 120] on icon at bounding box center [654, 122] width 9 height 9
select select "2025"
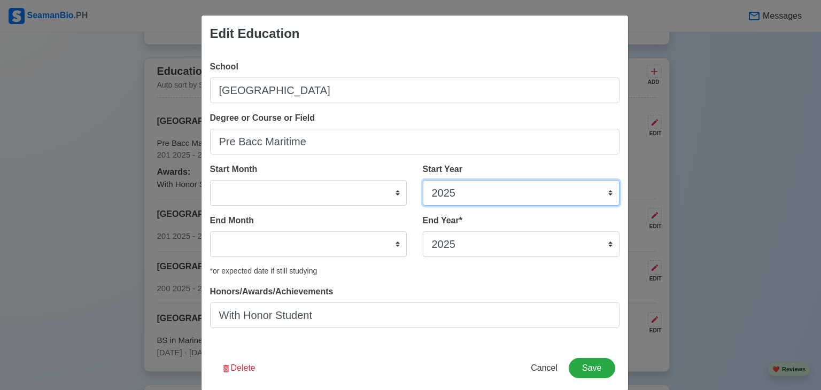
click at [450, 197] on select "2025 2024 2023 2022 2021 2020 2019 2018 2017 2016 2015 2014 2013 2012 2011 2010…" at bounding box center [521, 193] width 197 height 26
select select "2016"
click at [423, 180] on select "2025 2024 2023 2022 2021 2020 2019 2018 2017 2016 2015 2014 2013 2012 2011 2010…" at bounding box center [521, 193] width 197 height 26
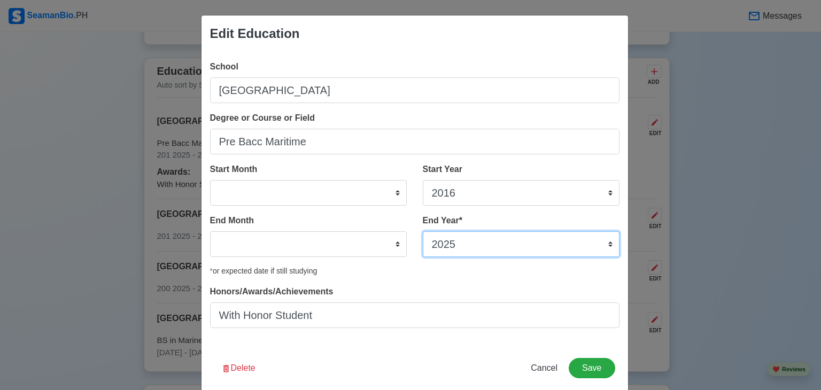
click at [443, 241] on select "2035 2034 2033 2032 2031 2030 2029 2028 2027 2026 2025 2024 2023 2022 2021 2020…" at bounding box center [521, 244] width 197 height 26
select select "2018"
click at [423, 231] on select "2035 2034 2033 2032 2031 2030 2029 2028 2027 2026 2025 2024 2023 2022 2021 2020…" at bounding box center [521, 244] width 197 height 26
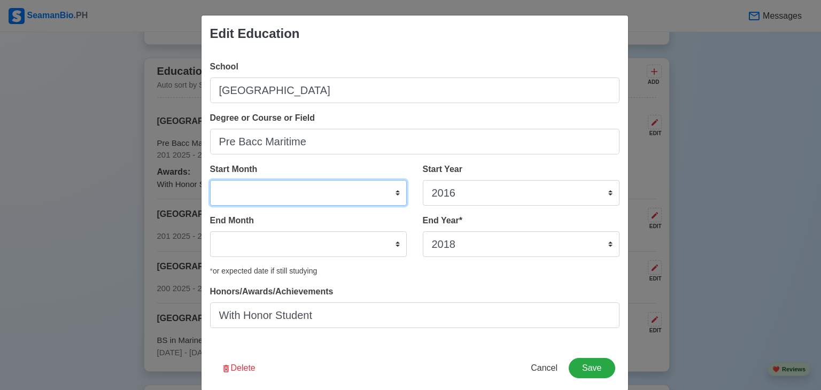
click at [327, 195] on select "January February March April May June July August September October November De…" at bounding box center [308, 193] width 197 height 26
select select "June"
click at [210, 180] on select "January February March April May June July August September October November De…" at bounding box center [308, 193] width 197 height 26
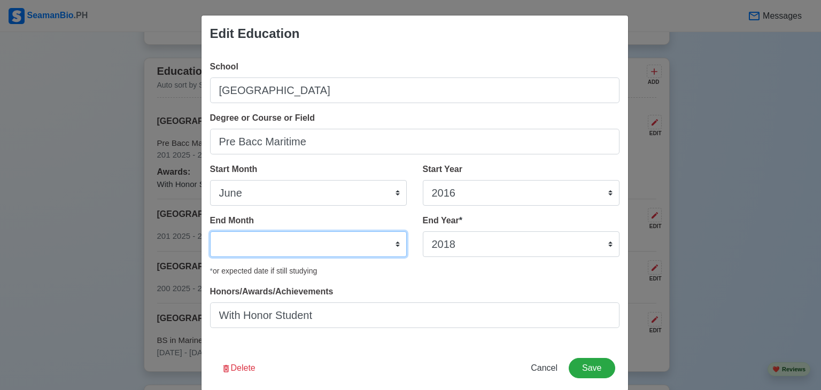
click at [293, 237] on select "January February March April May June July August September October November De…" at bounding box center [308, 244] width 197 height 26
select select "April"
click at [210, 231] on select "January February March April May June July August September October November De…" at bounding box center [308, 244] width 197 height 26
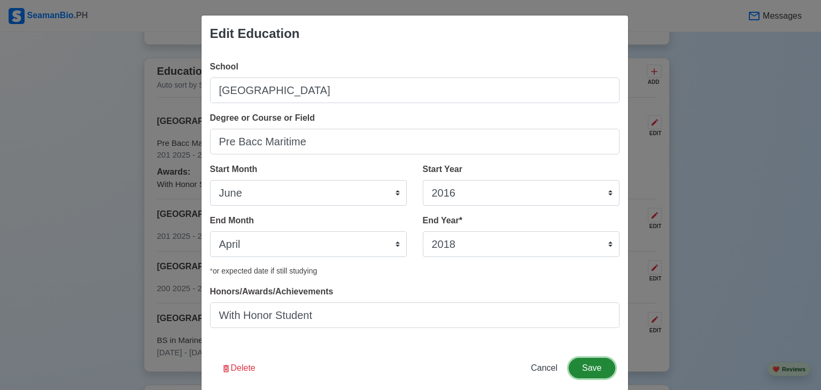
click at [583, 366] on button "Save" at bounding box center [592, 368] width 46 height 20
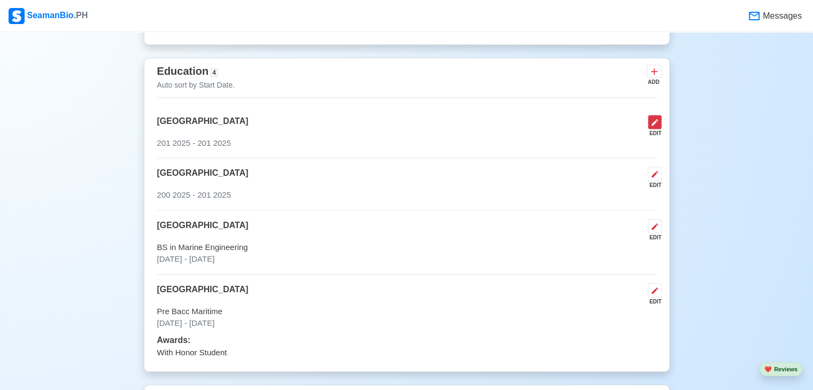
click at [654, 127] on icon at bounding box center [654, 122] width 9 height 9
select select "2025"
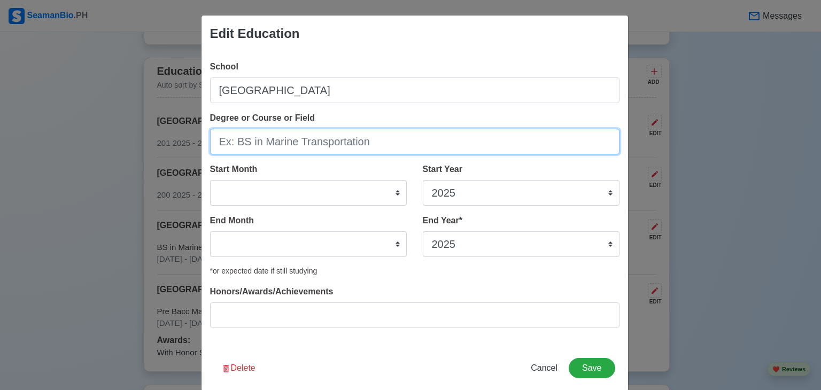
click at [325, 142] on input "Degree or Course or Field" at bounding box center [414, 142] width 409 height 26
type input "WITH HONORS"
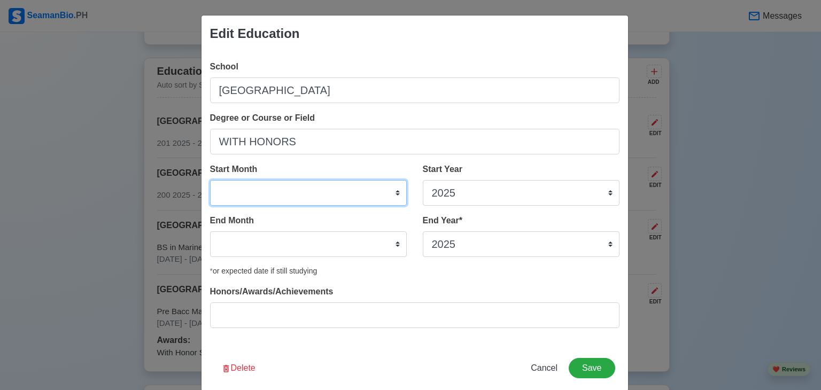
click at [327, 196] on select "January February March April May June July August September October November De…" at bounding box center [308, 193] width 197 height 26
select select "June"
click at [210, 180] on select "January February March April May June July August September October November De…" at bounding box center [308, 193] width 197 height 26
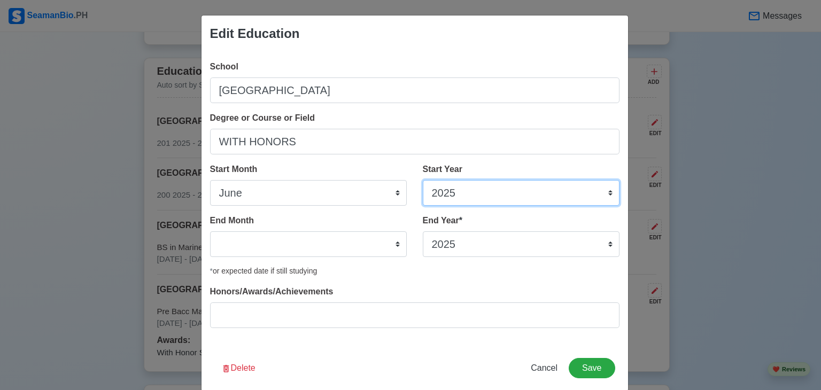
click at [440, 191] on select "2025 2024 2023 2022 2021 2020 2019 2018 2017 2016 2015 2014 2013 2012 2011 2010…" at bounding box center [521, 193] width 197 height 26
select select "2012"
click at [423, 180] on select "2025 2024 2023 2022 2021 2020 2019 2018 2017 2016 2015 2014 2013 2012 2011 2010…" at bounding box center [521, 193] width 197 height 26
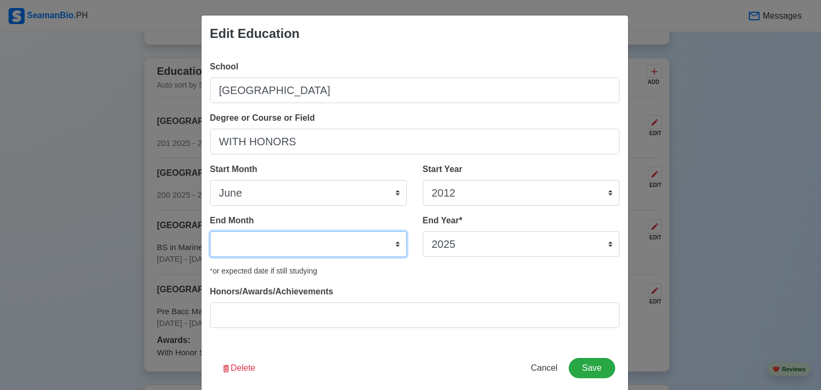
click at [368, 239] on select "January February March April May June July August September October November De…" at bounding box center [308, 244] width 197 height 26
select select "March"
click at [210, 231] on select "January February March April May June July August September October November De…" at bounding box center [308, 244] width 197 height 26
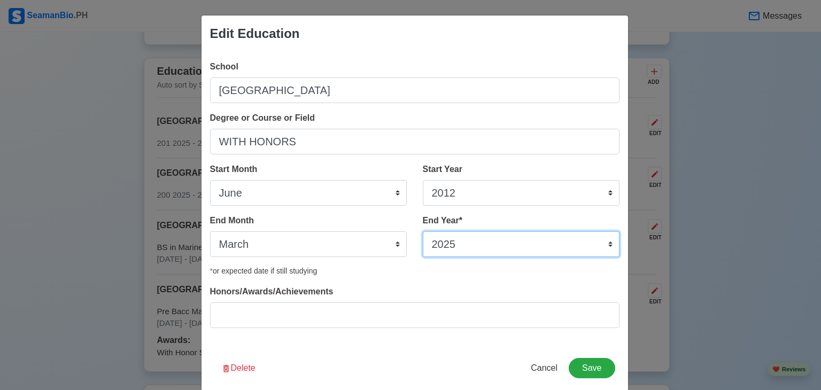
click at [501, 244] on select "2035 2034 2033 2032 2031 2030 2029 2028 2027 2026 2025 2024 2023 2022 2021 2020…" at bounding box center [521, 244] width 197 height 26
select select "2016"
click at [423, 231] on select "2035 2034 2033 2032 2031 2030 2029 2028 2027 2026 2025 2024 2023 2022 2021 2020…" at bounding box center [521, 244] width 197 height 26
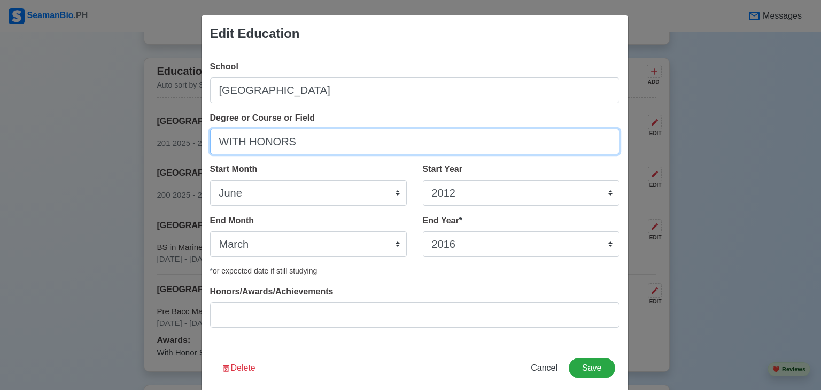
click at [383, 142] on input "WITH HONORS" at bounding box center [414, 142] width 409 height 26
type input "W"
type input "H"
type input "JUNIOR HIGH SCHOOL"
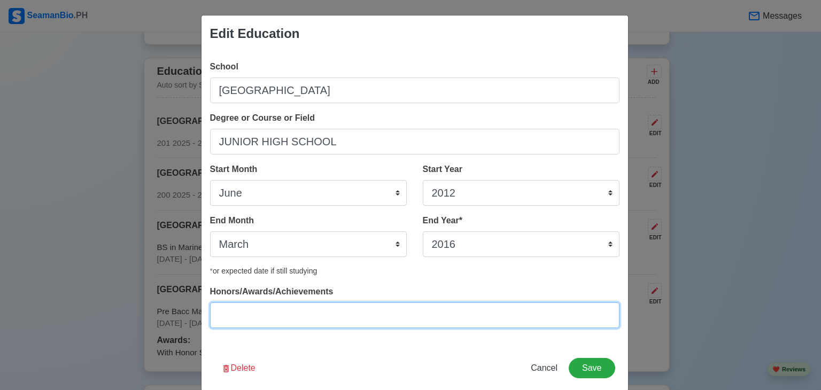
click at [463, 321] on input "Honors/Awards/Achievements" at bounding box center [414, 316] width 409 height 26
type input "WITH HONORS"
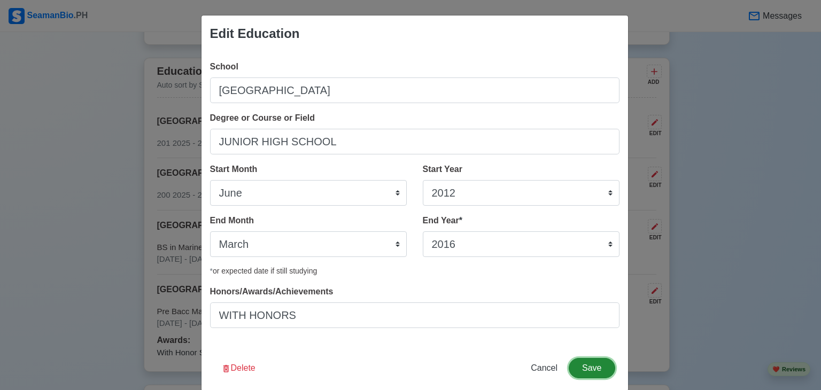
click at [597, 362] on button "Save" at bounding box center [592, 368] width 46 height 20
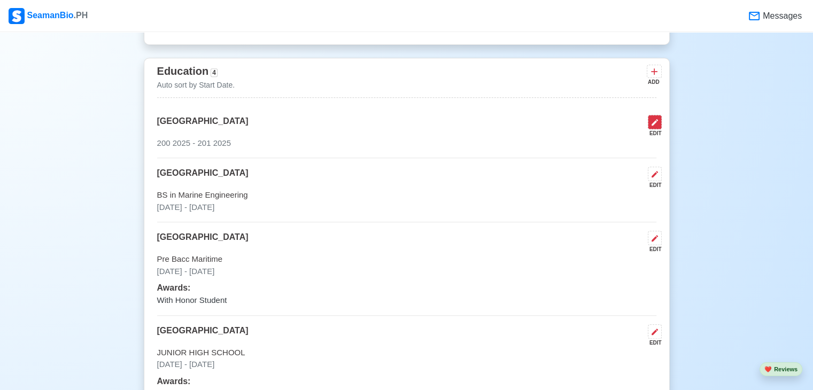
click at [654, 122] on icon at bounding box center [655, 122] width 6 height 6
select select "2025"
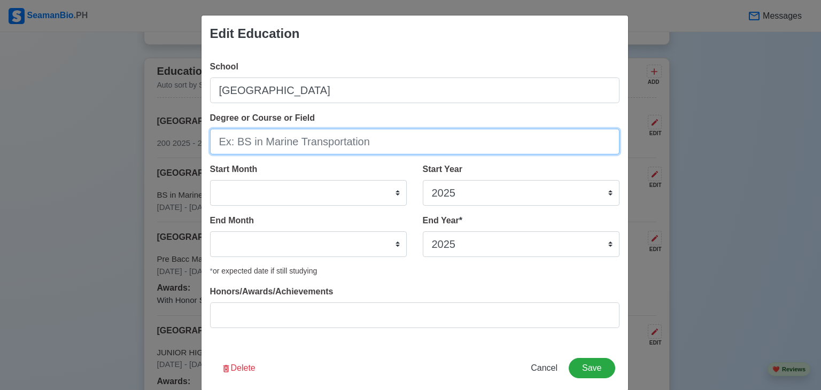
click at [343, 144] on input "Degree or Course or Field" at bounding box center [414, 142] width 409 height 26
type input "ELEMENTARY"
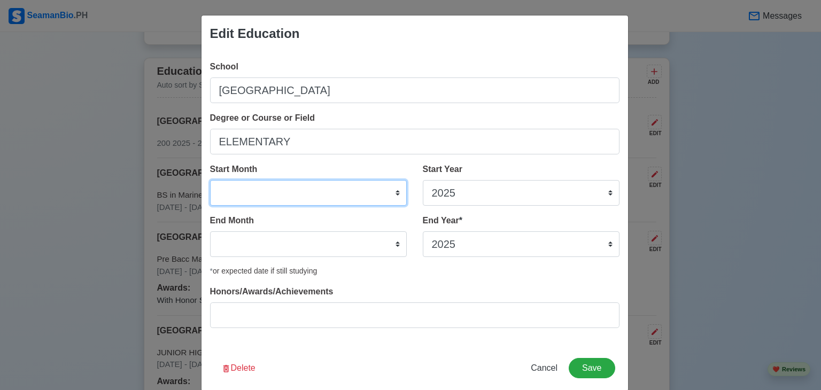
click at [338, 193] on select "January February March April May June July August September October November De…" at bounding box center [308, 193] width 197 height 26
select select "June"
click at [210, 180] on select "January February March April May June July August September October November De…" at bounding box center [308, 193] width 197 height 26
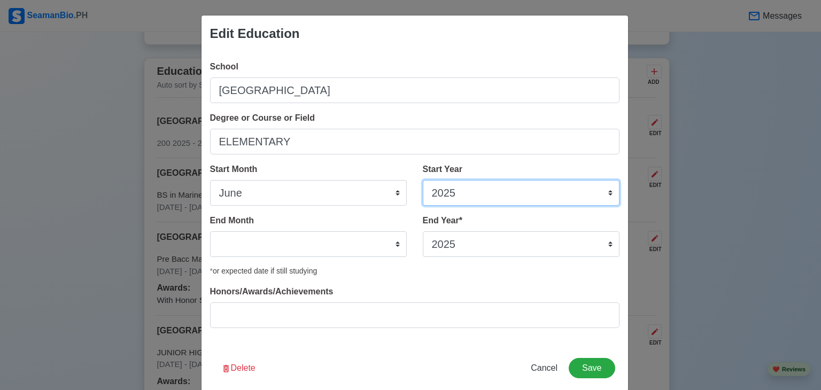
click at [490, 193] on select "2025 2024 2023 2022 2021 2020 2019 2018 2017 2016 2015 2014 2013 2012 2011 2010…" at bounding box center [521, 193] width 197 height 26
select select "2006"
click at [423, 180] on select "2025 2024 2023 2022 2021 2020 2019 2018 2017 2016 2015 2014 2013 2012 2011 2010…" at bounding box center [521, 193] width 197 height 26
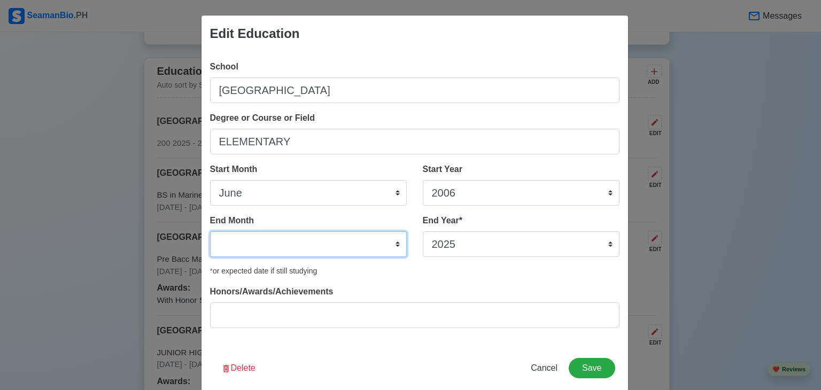
click at [344, 247] on select "January February March April May June July August September October November De…" at bounding box center [308, 244] width 197 height 26
select select "March"
click at [210, 231] on select "January February March April May June July August September October November De…" at bounding box center [308, 244] width 197 height 26
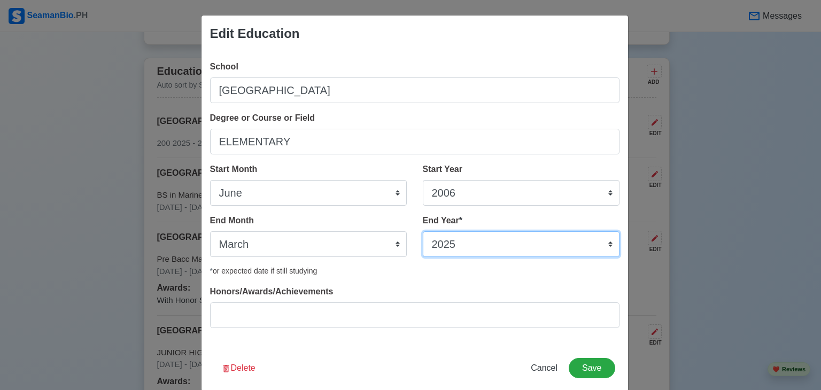
click at [479, 241] on select "2035 2034 2033 2032 2031 2030 2029 2028 2027 2026 2025 2024 2023 2022 2021 2020…" at bounding box center [521, 244] width 197 height 26
select select "2012"
click at [423, 231] on select "2035 2034 2033 2032 2031 2030 2029 2028 2027 2026 2025 2024 2023 2022 2021 2020…" at bounding box center [521, 244] width 197 height 26
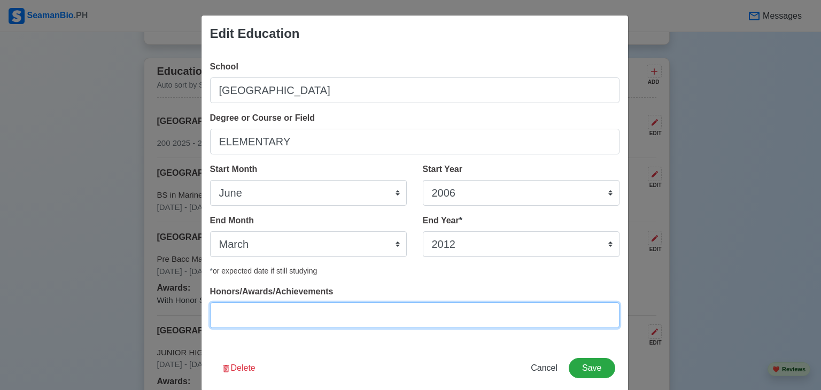
click at [529, 313] on input "Honors/Awards/Achievements" at bounding box center [414, 316] width 409 height 26
type input "WITH HONOR"
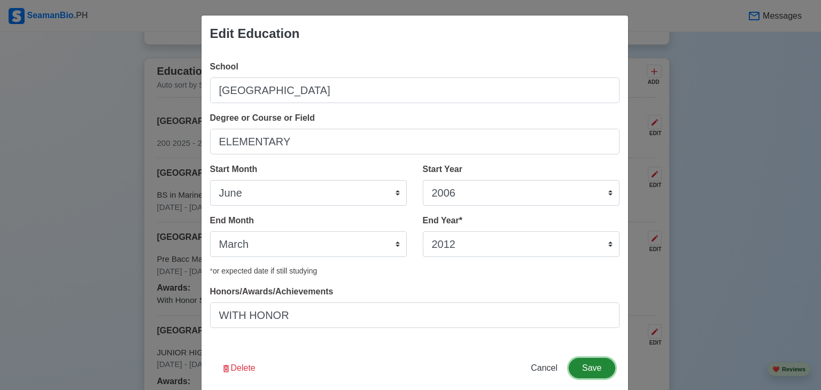
click at [578, 362] on button "Save" at bounding box center [592, 368] width 46 height 20
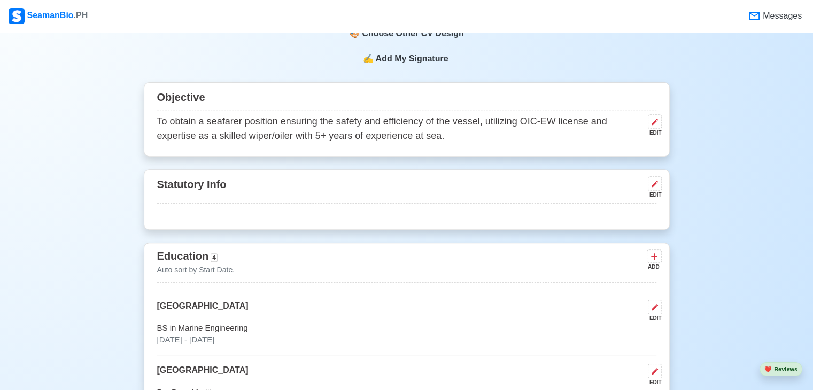
scroll to position [415, 0]
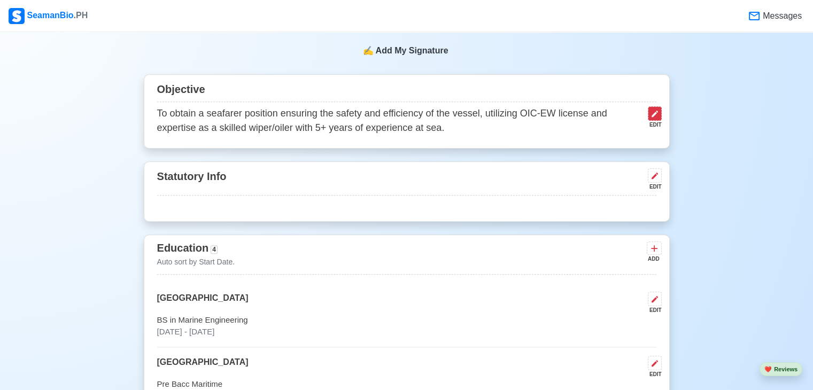
click at [658, 113] on icon at bounding box center [654, 114] width 9 height 9
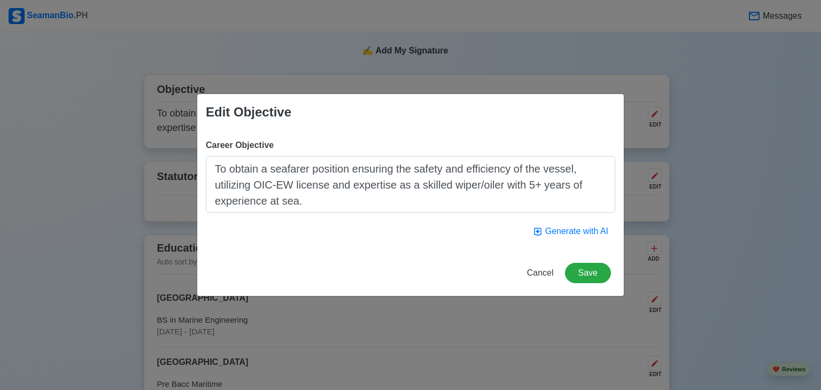
click at [435, 203] on textarea "To obtain a seafarer position ensuring the safety and efficiency of the vessel,…" at bounding box center [410, 184] width 409 height 57
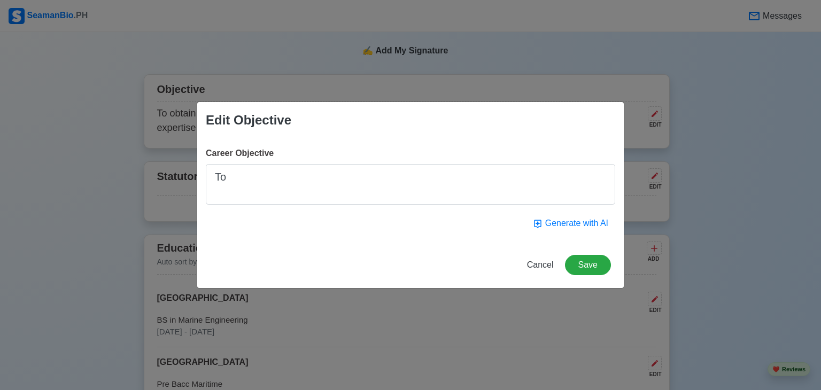
type textarea "T"
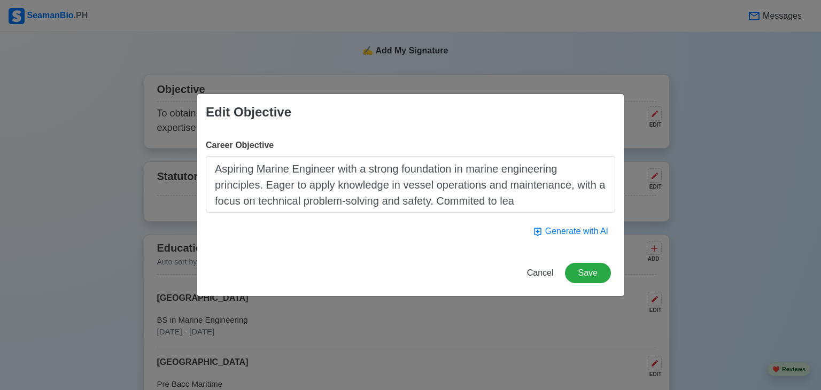
click at [475, 203] on textarea "Aspiring Marine Engineer with a strong foundation in marine engineering princip…" at bounding box center [410, 184] width 409 height 57
click at [521, 206] on textarea "Aspiring Marine Engineer with a strong foundation in marine engineering princip…" at bounding box center [410, 184] width 409 height 57
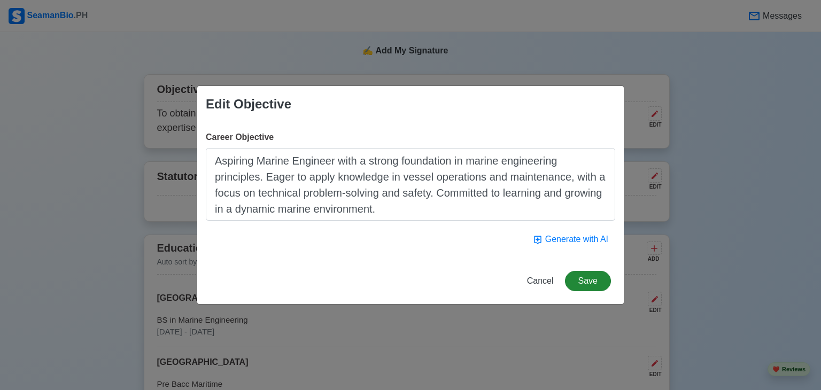
type textarea "Aspiring Marine Engineer with a strong foundation in marine engineering princip…"
click at [588, 282] on button "Save" at bounding box center [588, 281] width 46 height 20
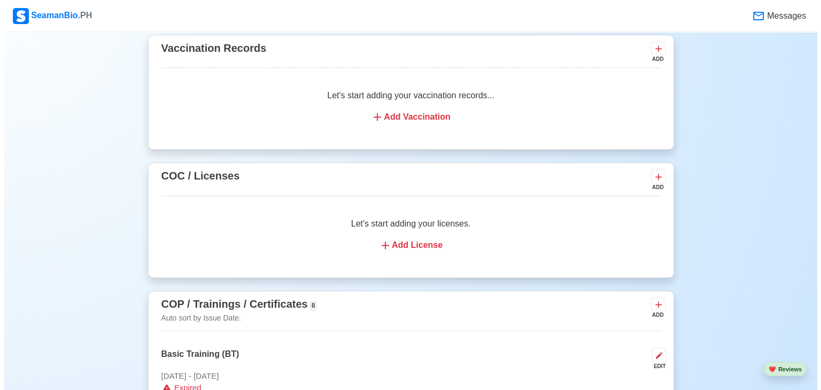
scroll to position [1282, 0]
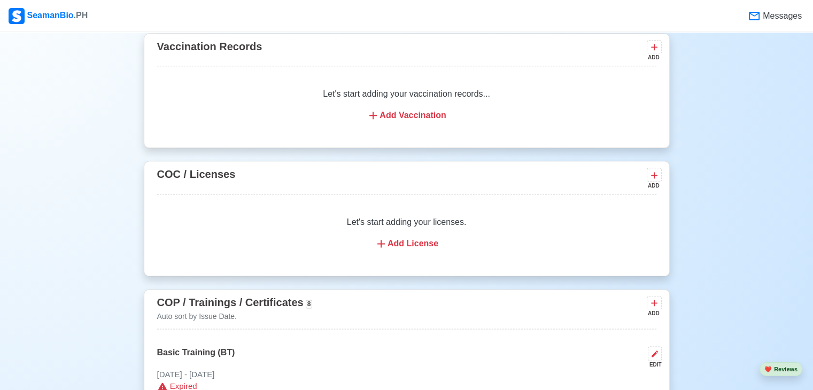
click at [392, 246] on div "Add License" at bounding box center [407, 243] width 474 height 13
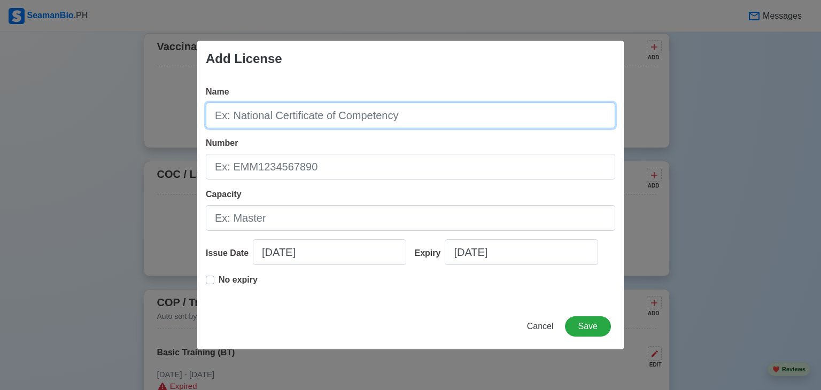
click at [329, 122] on input "Name" at bounding box center [410, 116] width 409 height 26
type input "C"
type input "CERTIFICATE ISSUED UNDER THE PROVISIONS OF THE INTERNATIONAL CONVENTION ON STAN…"
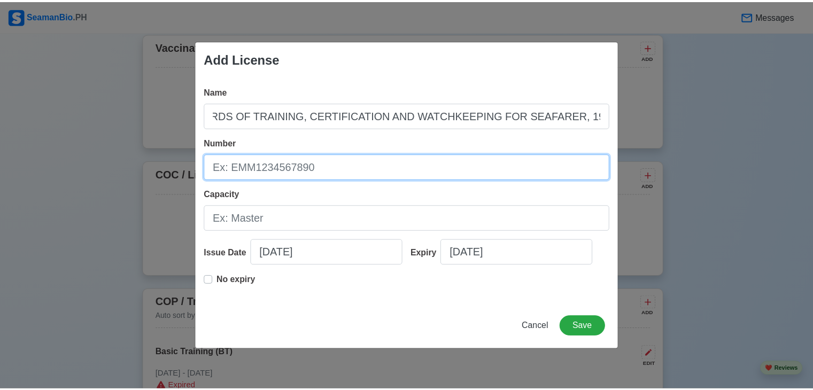
scroll to position [0, 0]
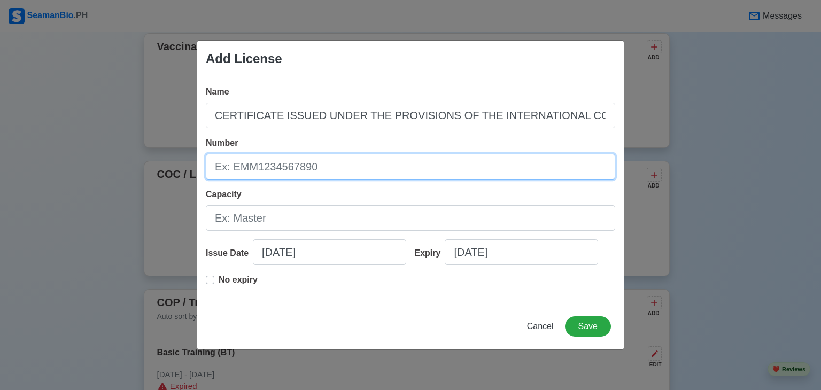
click at [246, 167] on input "Number" at bounding box center [410, 167] width 409 height 26
type input "8317933"
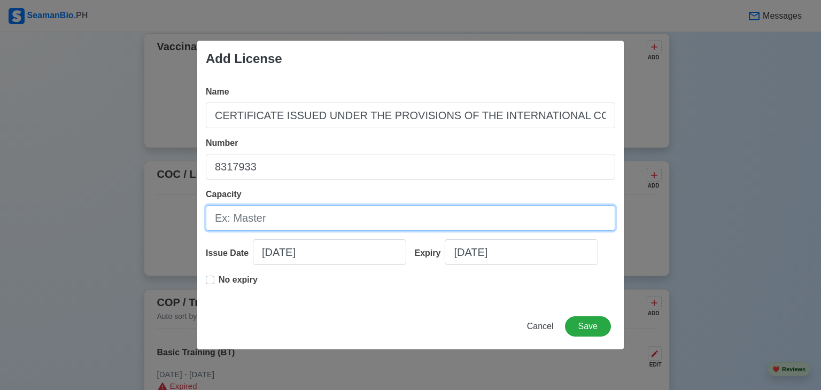
click at [249, 223] on input "Capacity" at bounding box center [410, 218] width 409 height 26
type input "OIC-EW"
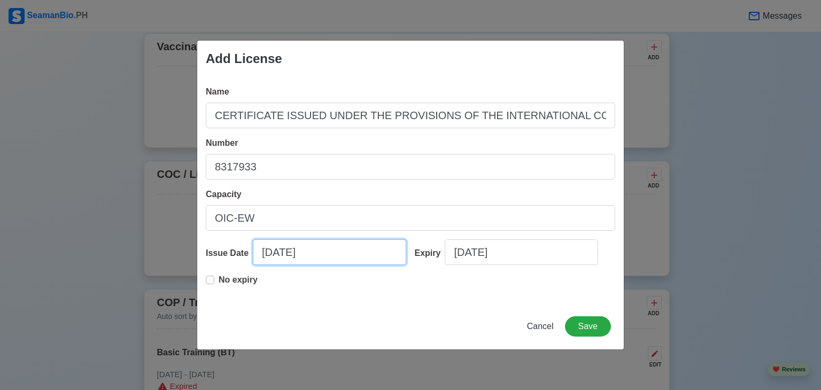
click at [271, 253] on input "09/19/2025" at bounding box center [329, 252] width 153 height 26
select select "****"
select select "*********"
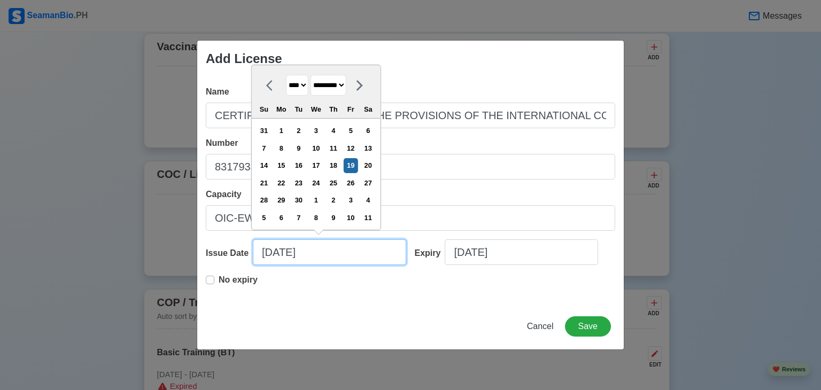
click at [288, 254] on input "09/19/2025" at bounding box center [329, 252] width 153 height 26
type input "09/04/2025"
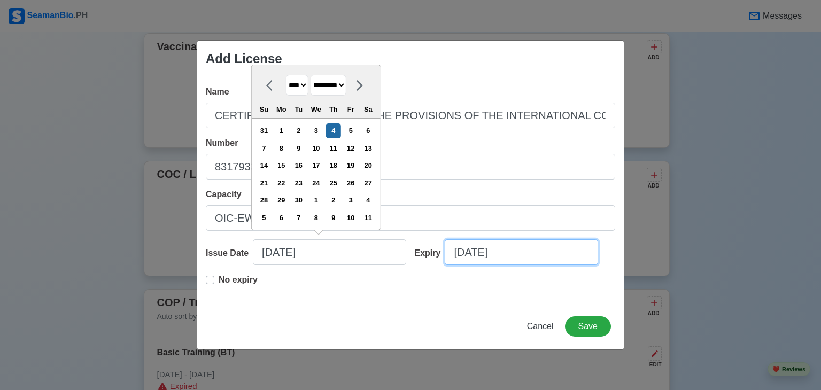
select select "****"
select select "*********"
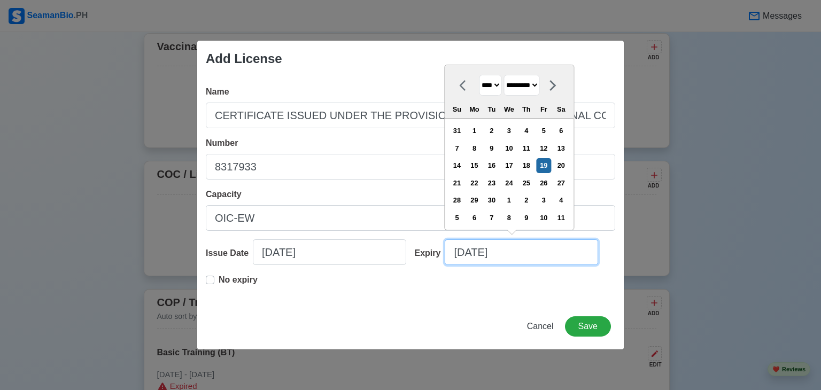
click at [484, 251] on input "09/19/2025" at bounding box center [521, 252] width 153 height 26
type input "09/04/20"
select select "****"
type input "09/04/2030"
select select "****"
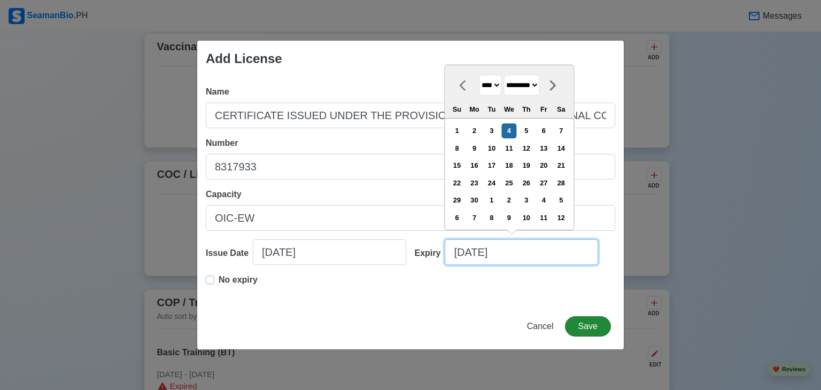
type input "09/04/2030"
click at [583, 323] on button "Save" at bounding box center [588, 326] width 46 height 20
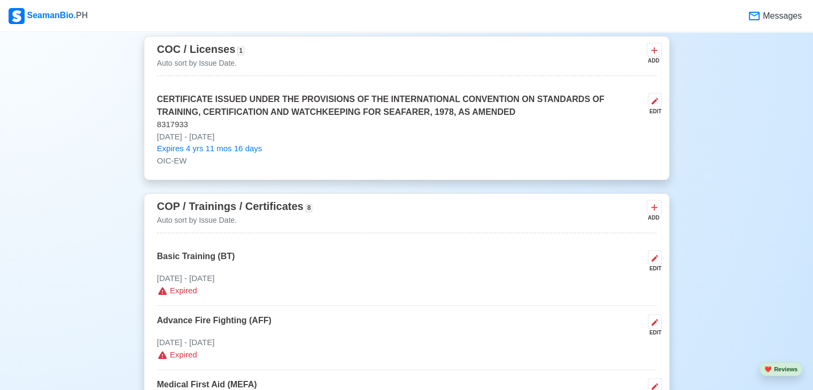
scroll to position [1407, 0]
click at [654, 257] on icon at bounding box center [654, 258] width 9 height 9
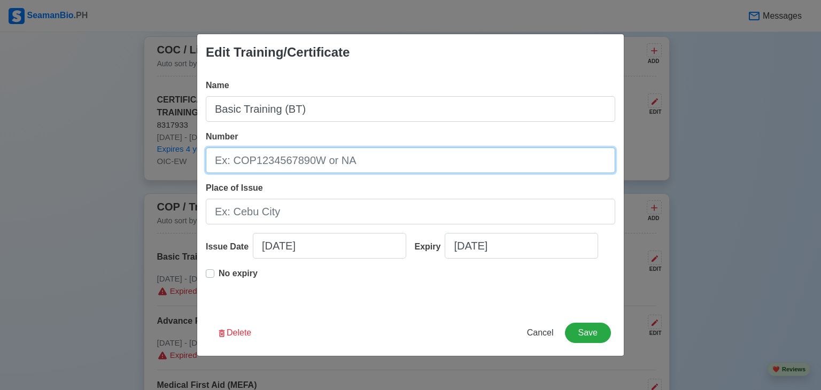
click at [337, 164] on input "Number" at bounding box center [410, 161] width 409 height 26
type input "6570619"
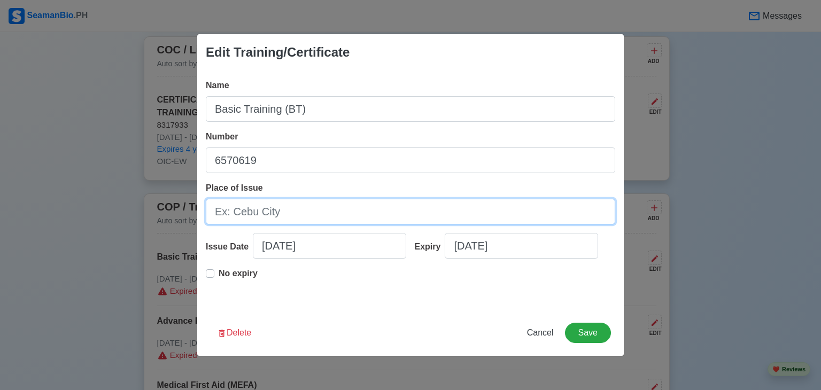
click at [284, 216] on input "Place of Issue" at bounding box center [410, 212] width 409 height 26
type input "[GEOGRAPHIC_DATA]"
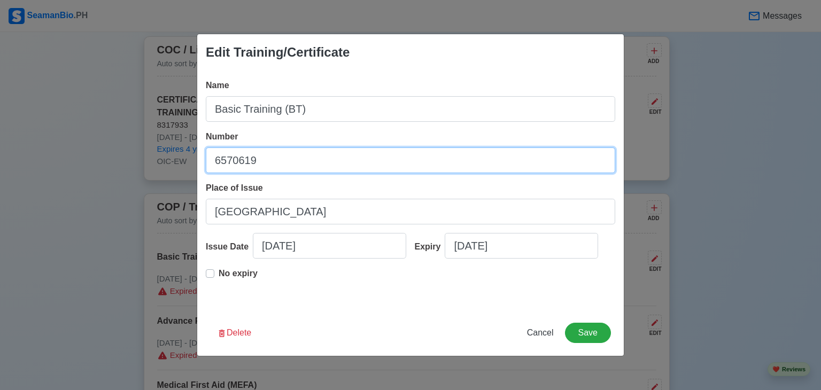
click at [290, 163] on input "6570619" at bounding box center [410, 161] width 409 height 26
type input "6"
type input "BT200062382822"
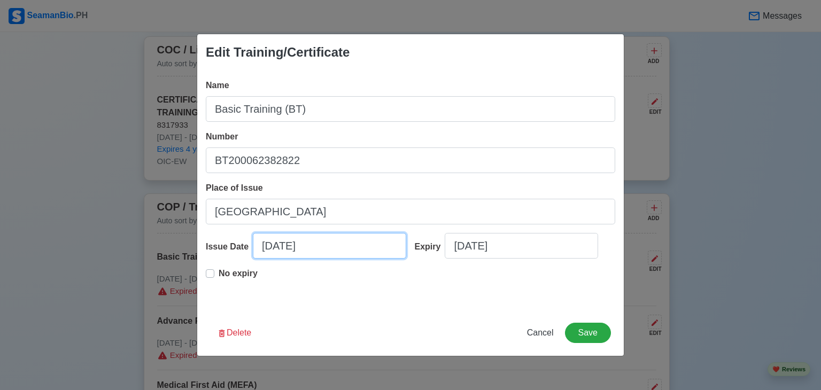
select select "****"
select select "*********"
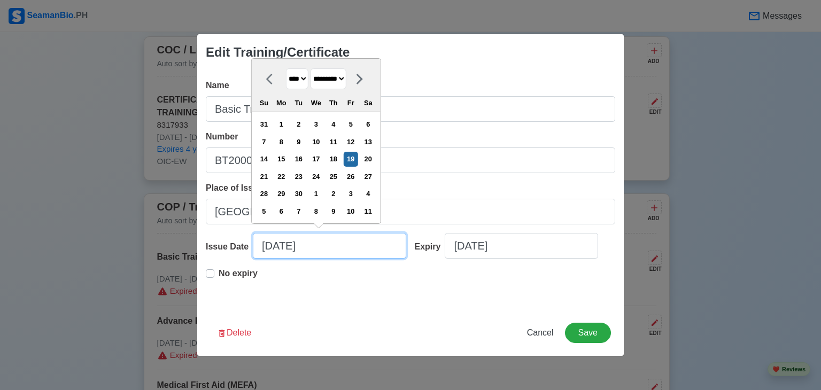
click at [269, 247] on input "09/19/2025" at bounding box center [329, 246] width 153 height 26
type input "07/19/2025"
select select "****"
type input "09/19/2025"
select select "*********"
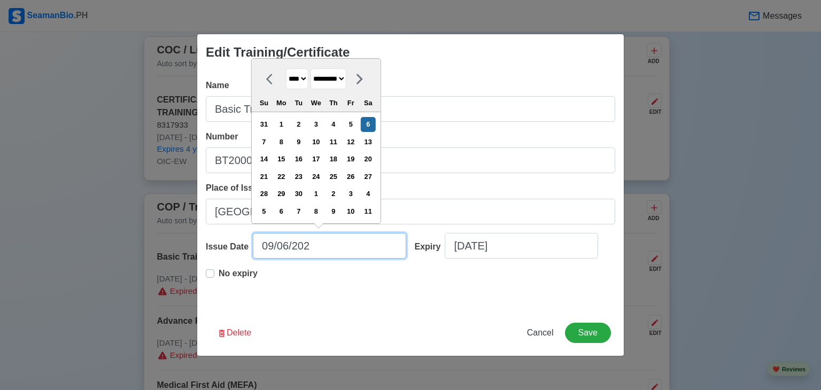
type input "09/06/2022"
select select "****"
type input "09/06/2022"
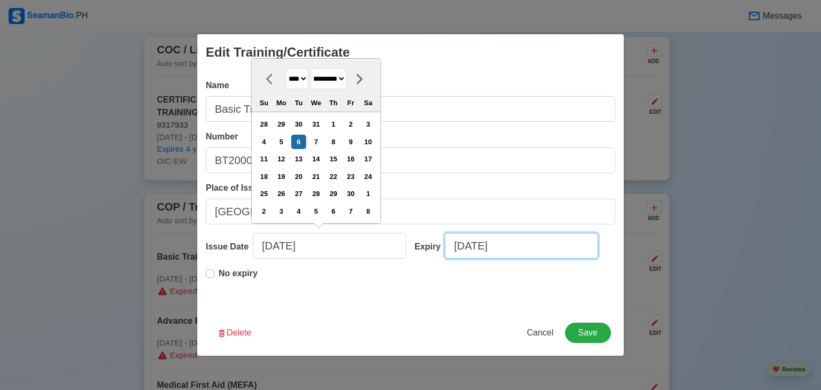
select select "****"
select select "*********"
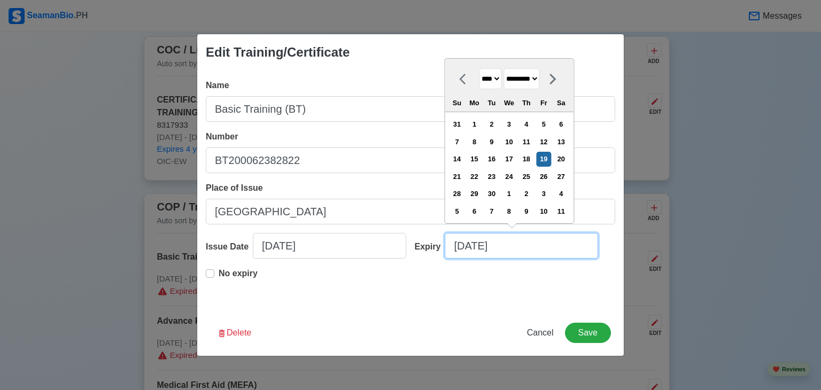
click at [509, 243] on input "09/19/2025" at bounding box center [521, 246] width 153 height 26
type input "07/19/2025"
select select "****"
type input "07/07/2026"
select select "****"
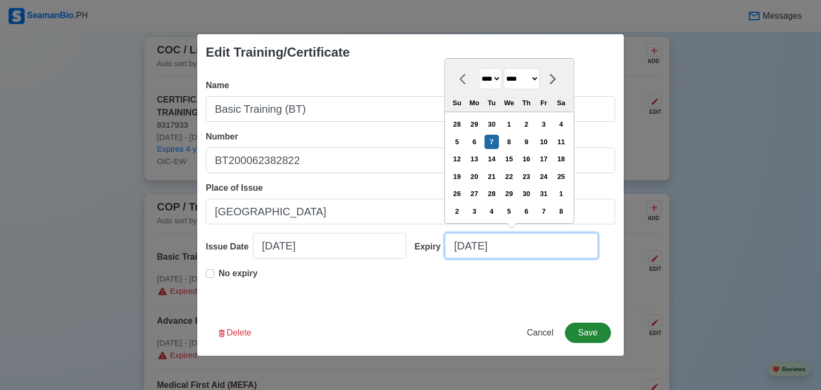
type input "07/07/2026"
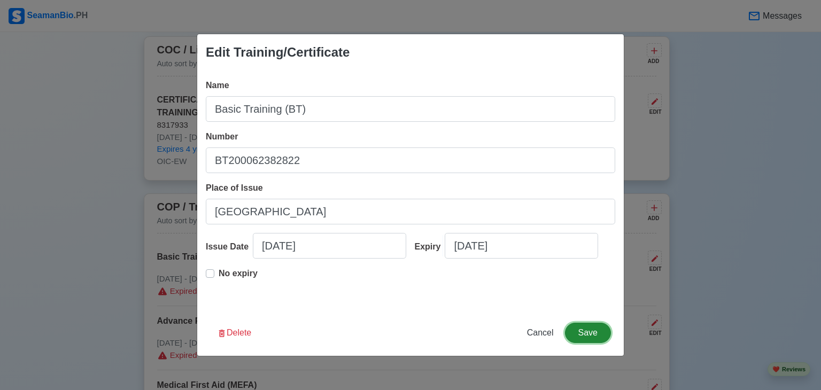
click at [581, 331] on button "Save" at bounding box center [588, 333] width 46 height 20
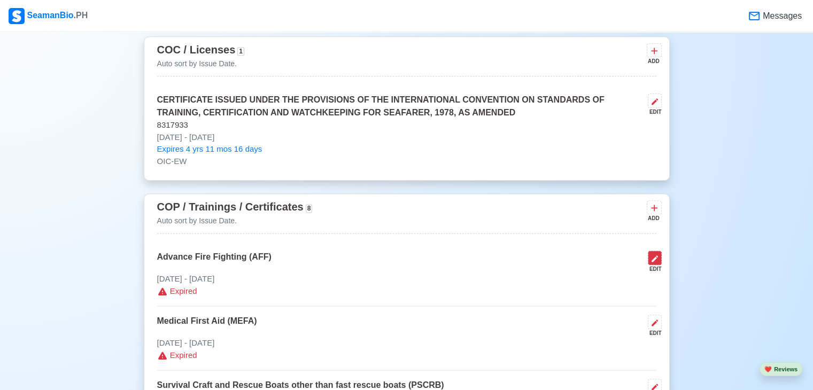
click at [656, 259] on icon at bounding box center [654, 258] width 9 height 9
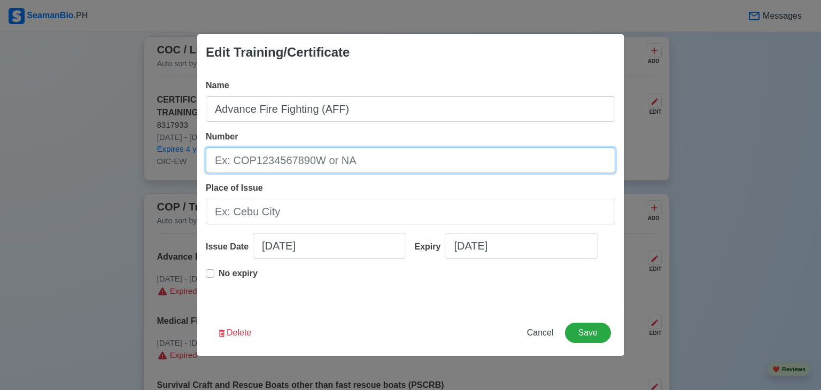
click at [348, 162] on input "Number" at bounding box center [410, 161] width 409 height 26
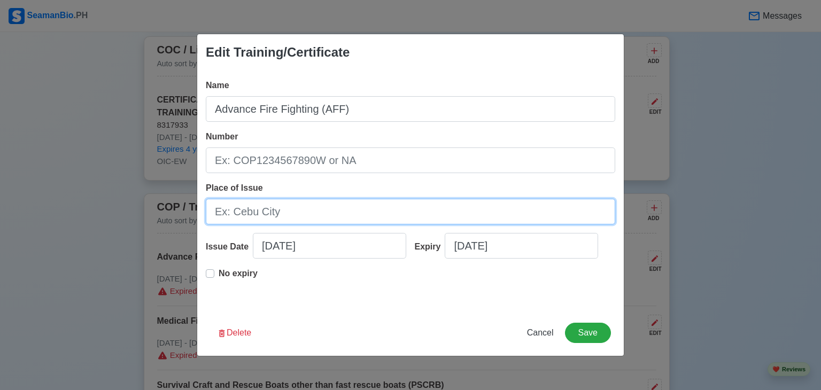
click at [353, 214] on input "Place of Issue" at bounding box center [410, 212] width 409 height 26
type input "[GEOGRAPHIC_DATA]"
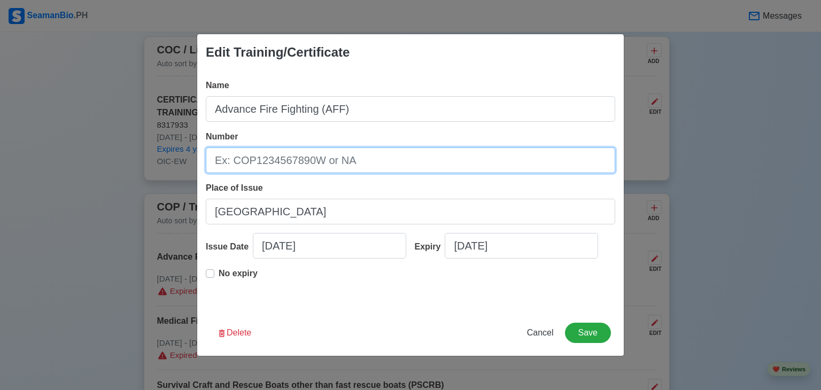
click at [297, 166] on input "Number" at bounding box center [410, 161] width 409 height 26
click at [334, 157] on input "Number" at bounding box center [410, 161] width 409 height 26
type input "AFF200032904024"
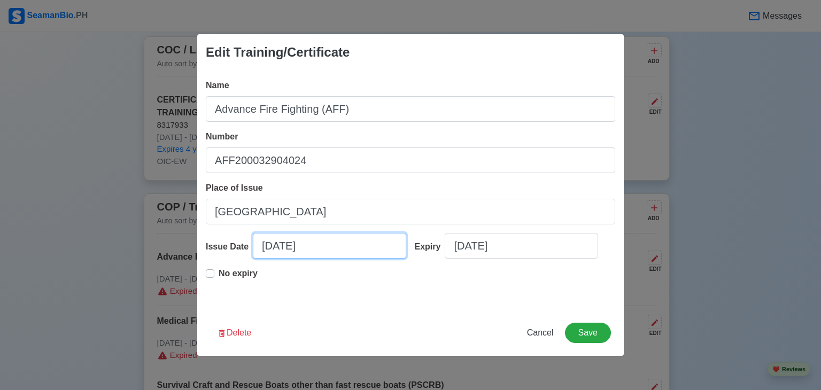
select select "****"
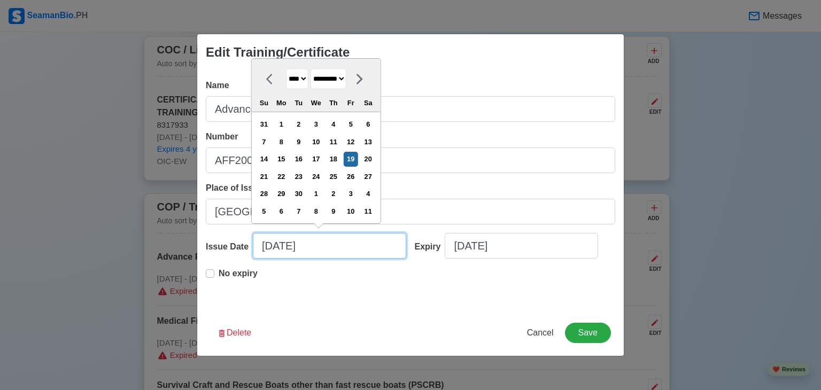
click at [272, 246] on input "09/19/2025" at bounding box center [329, 246] width 153 height 26
click at [366, 82] on icon at bounding box center [359, 79] width 13 height 13
select select "*******"
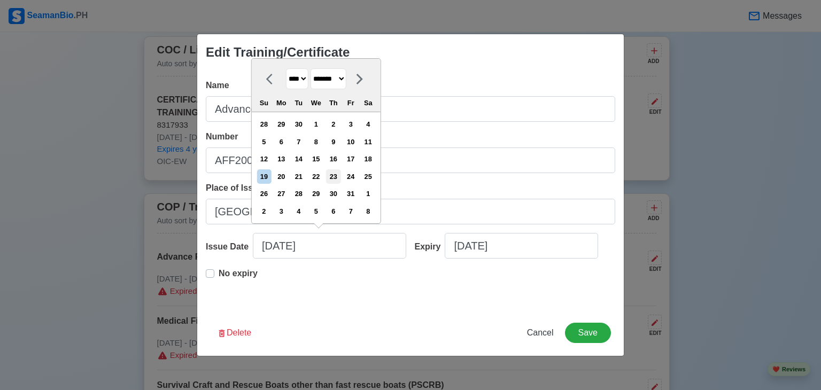
click at [337, 179] on div "23" at bounding box center [333, 176] width 14 height 14
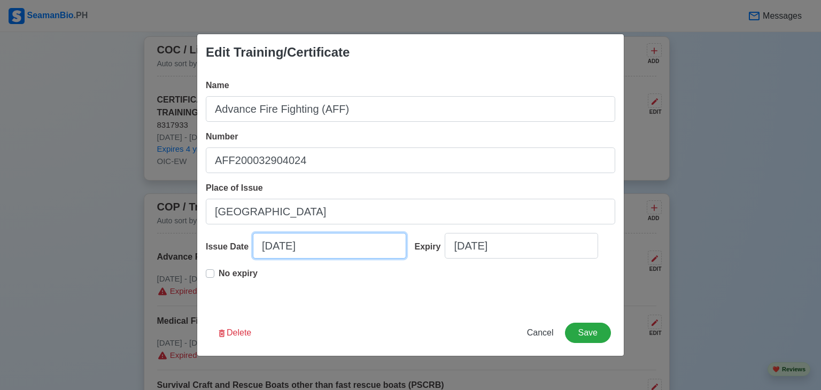
type input "10/23/2024"
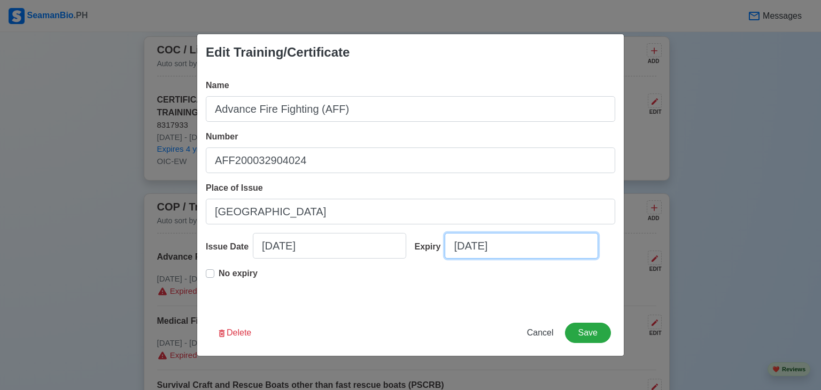
click at [525, 249] on input "09/19/2025" at bounding box center [521, 246] width 153 height 26
select select "****"
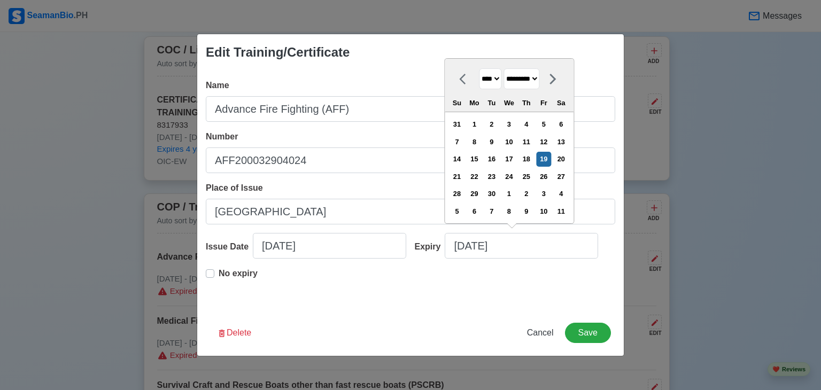
click at [559, 78] on icon at bounding box center [552, 79] width 13 height 13
select select "*******"
click at [530, 174] on div "23" at bounding box center [526, 176] width 14 height 14
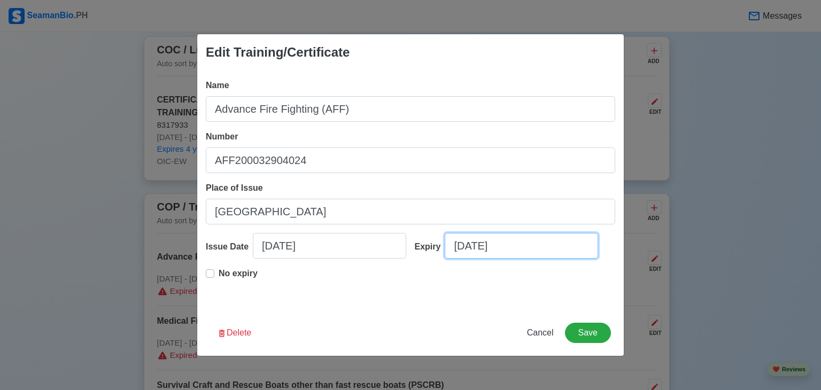
type input "10/23/2029"
select select "****"
select select "*******"
click at [454, 292] on div "No expiry" at bounding box center [410, 284] width 409 height 34
click at [595, 330] on button "Save" at bounding box center [588, 333] width 46 height 20
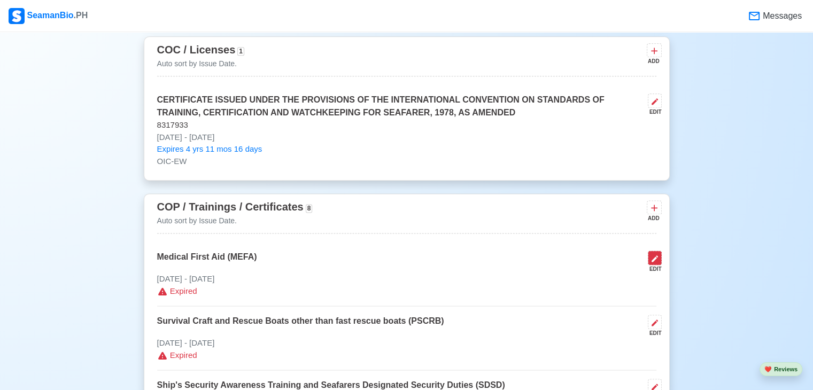
click at [655, 260] on icon at bounding box center [654, 258] width 9 height 9
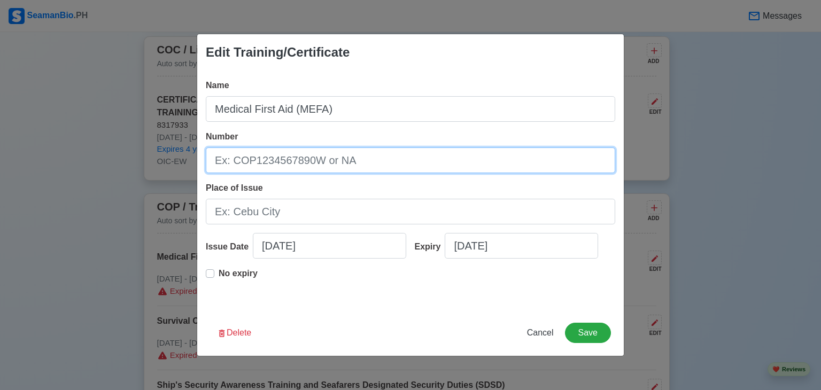
click at [389, 159] on input "Number" at bounding box center [410, 161] width 409 height 26
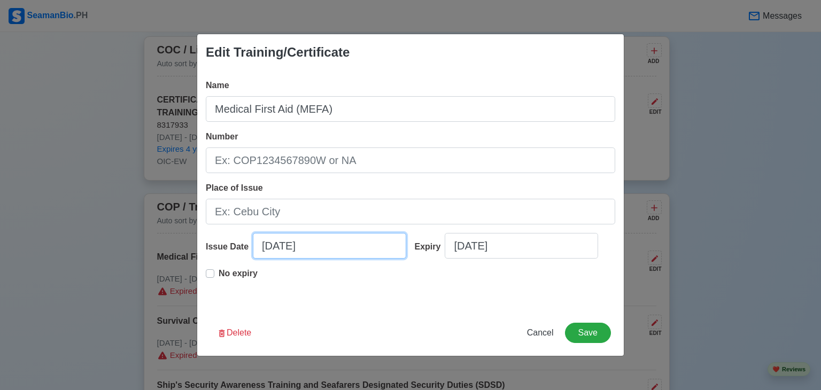
select select "****"
select select "*********"
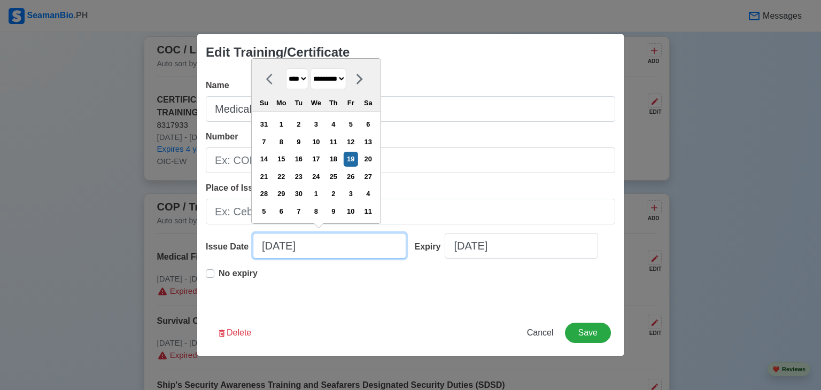
click at [338, 251] on input "09/19/2025" at bounding box center [329, 246] width 153 height 26
type input "09/19/2024"
select select "****"
click at [269, 244] on input "09/23/2024" at bounding box center [329, 246] width 153 height 26
type input "1/23/2024"
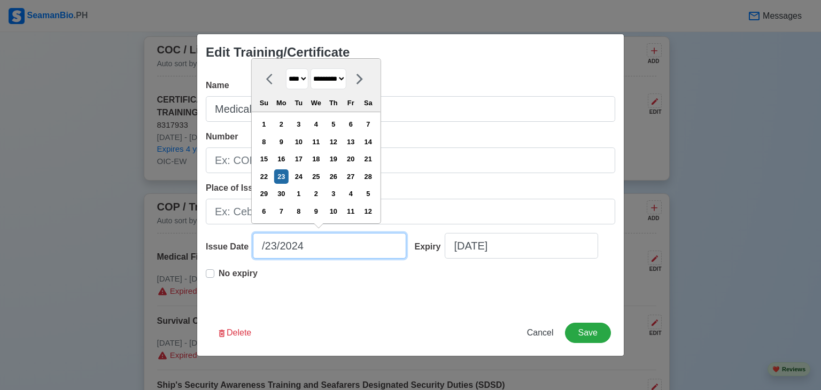
select select "*******"
type input "10/23/2024"
select select "*******"
type input "10/23/2024"
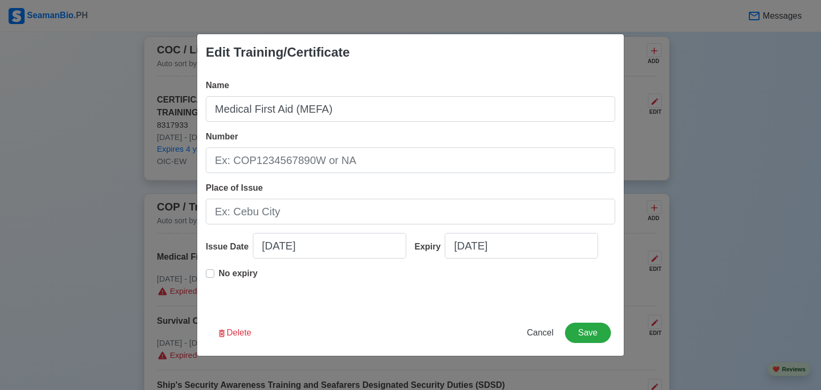
click at [219, 274] on label "No expiry" at bounding box center [238, 277] width 39 height 21
type input "10/23/2024"
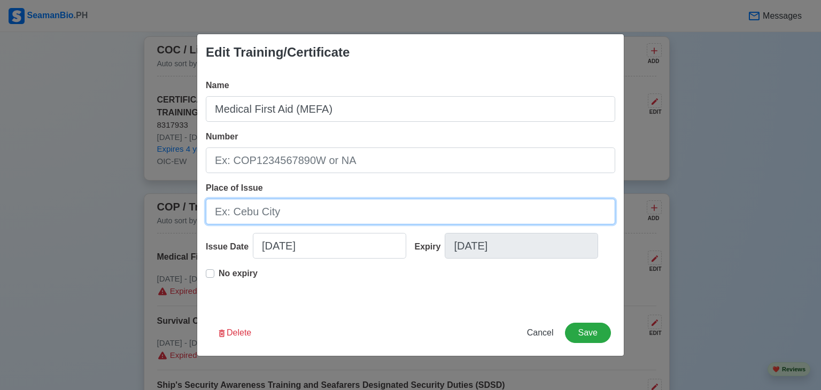
click at [288, 212] on input "Place of Issue" at bounding box center [410, 212] width 409 height 26
type input "[GEOGRAPHIC_DATA]"
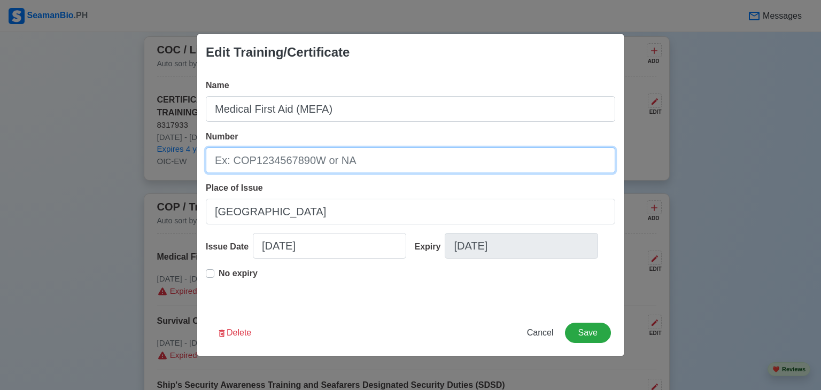
click at [321, 159] on input "Number" at bounding box center [410, 161] width 409 height 26
type input "MEFA200006330824"
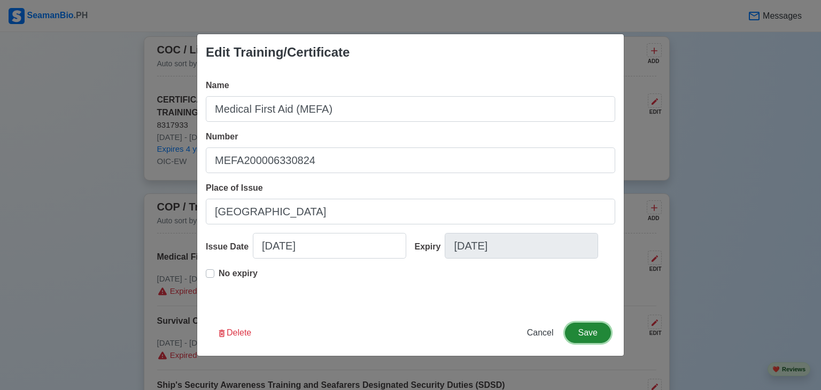
click at [596, 334] on button "Save" at bounding box center [588, 333] width 46 height 20
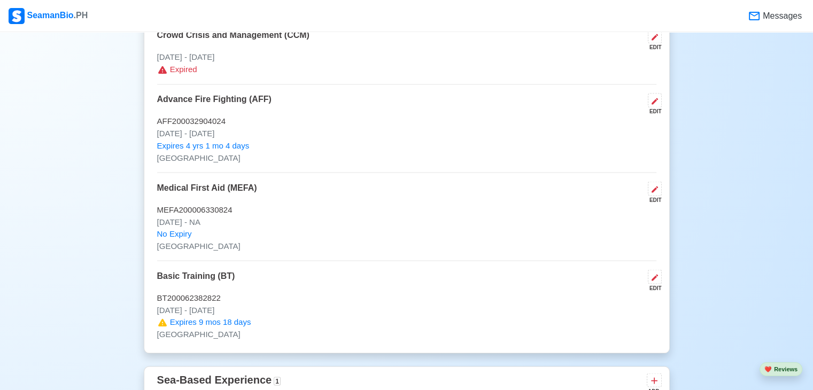
scroll to position [1886, 0]
click at [656, 274] on icon at bounding box center [654, 277] width 9 height 9
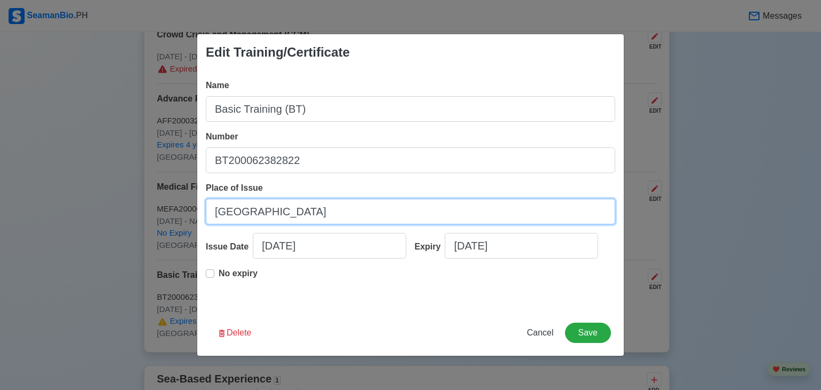
click at [274, 219] on input "[GEOGRAPHIC_DATA]" at bounding box center [410, 212] width 409 height 26
type input "C"
type input "[GEOGRAPHIC_DATA]"
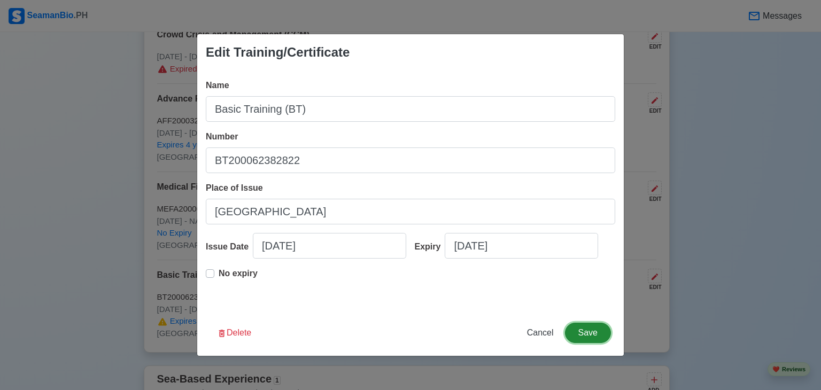
click at [590, 328] on button "Save" at bounding box center [588, 333] width 46 height 20
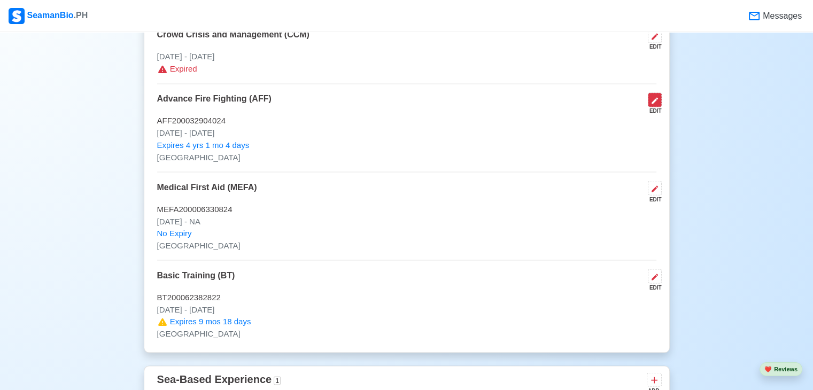
click at [655, 96] on icon at bounding box center [654, 100] width 9 height 9
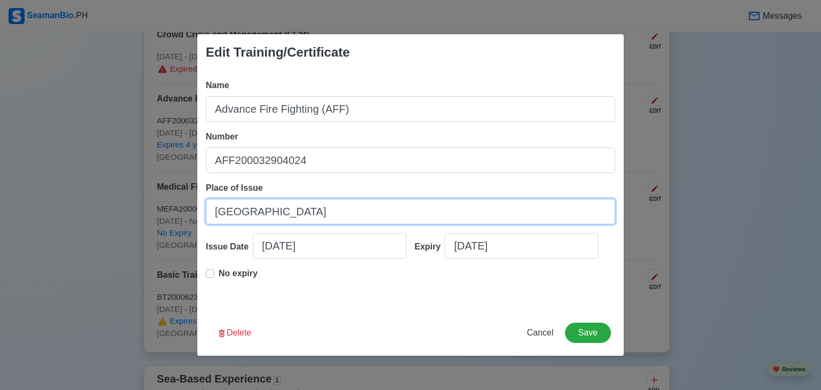
click at [278, 213] on input "[GEOGRAPHIC_DATA]" at bounding box center [410, 212] width 409 height 26
type input "C"
type input "[GEOGRAPHIC_DATA]"
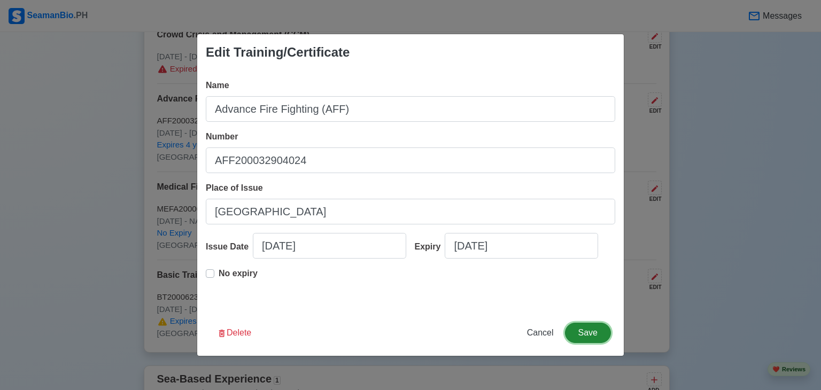
click at [595, 329] on button "Save" at bounding box center [588, 333] width 46 height 20
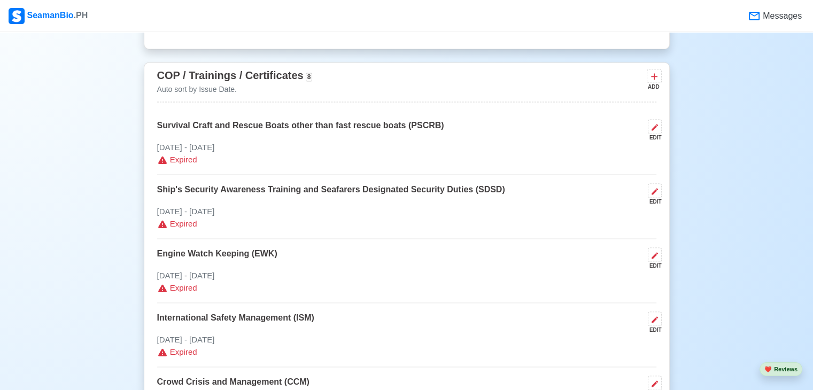
scroll to position [1537, 0]
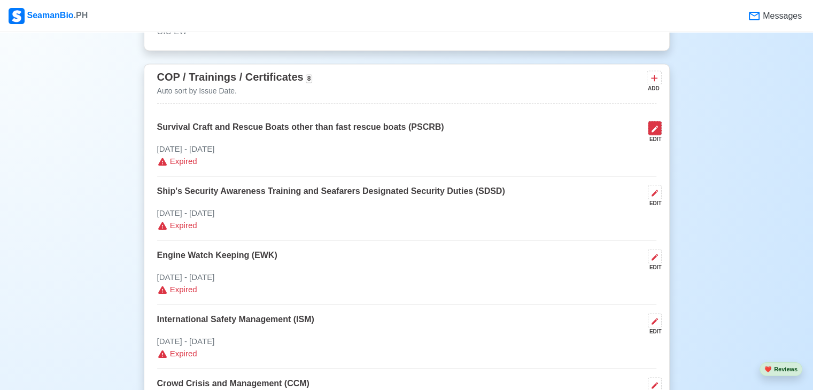
click at [653, 127] on icon at bounding box center [654, 129] width 9 height 9
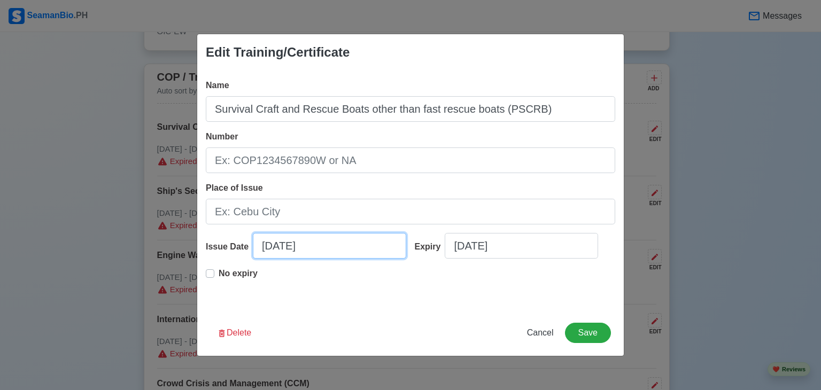
select select "****"
select select "*********"
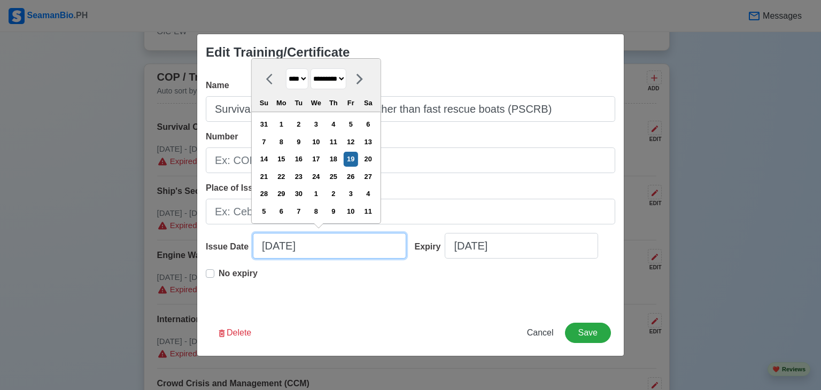
click at [317, 247] on input "09/19/2025" at bounding box center [329, 246] width 153 height 26
type input "09/19/2024"
select select "****"
type input "09/19/2024"
click at [366, 79] on icon at bounding box center [359, 79] width 13 height 13
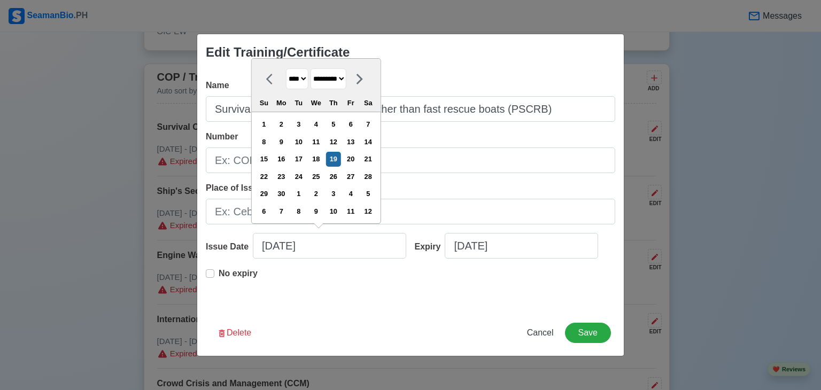
select select "*******"
click at [321, 178] on div "23" at bounding box center [316, 176] width 14 height 14
type input "10/23/2024"
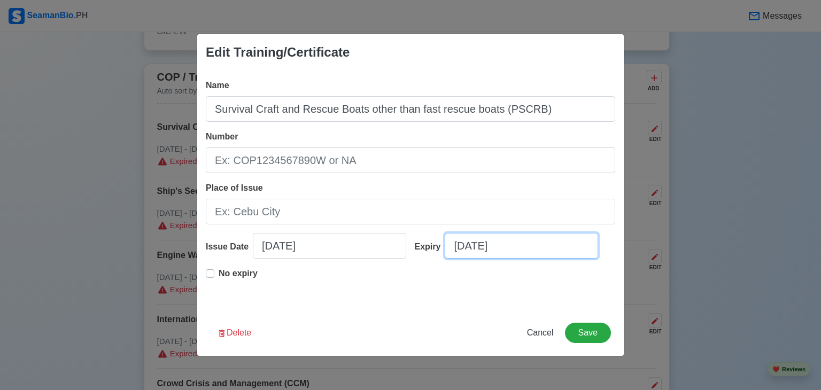
select select "****"
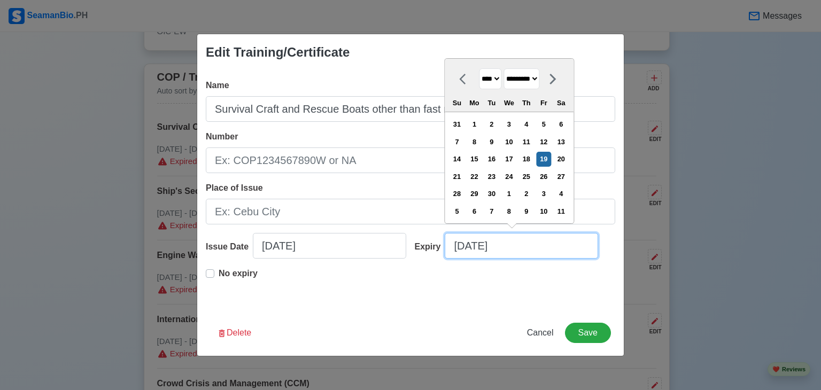
click at [510, 246] on input "09/19/2025" at bounding box center [521, 246] width 153 height 26
click at [559, 80] on icon at bounding box center [552, 79] width 13 height 13
select select "*******"
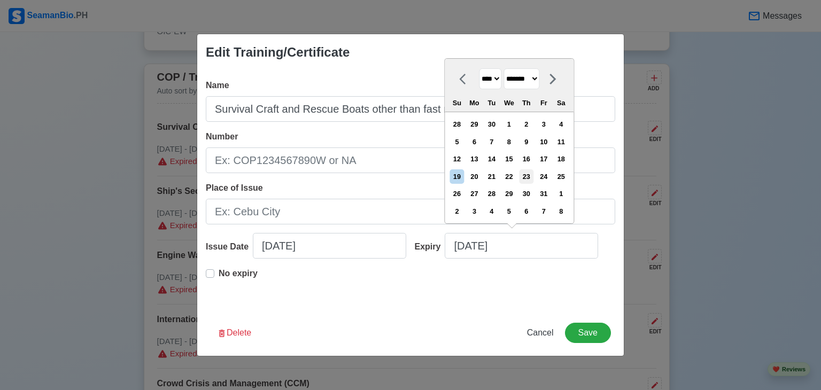
click at [530, 179] on div "23" at bounding box center [526, 176] width 14 height 14
type input "10/23/2025"
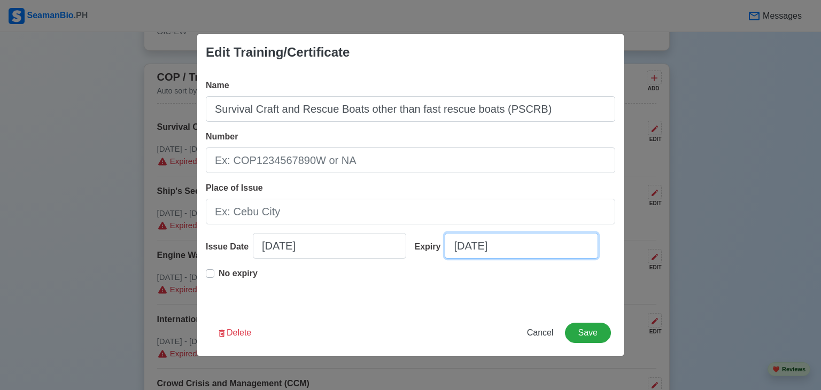
click at [514, 250] on input "10/23/2025" at bounding box center [521, 246] width 153 height 26
select select "****"
select select "*******"
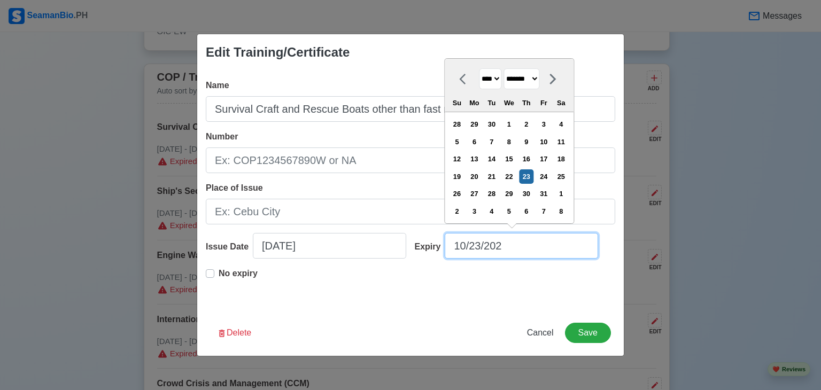
type input "10/23/2029"
select select "****"
type input "10/23/2029"
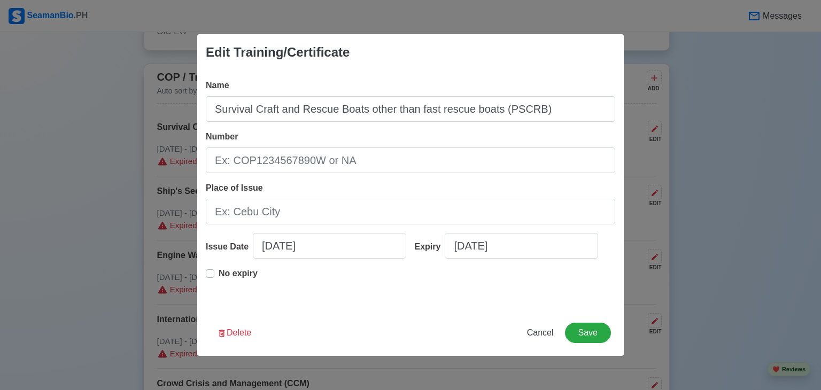
click at [384, 302] on div "Name Survival Craft and Rescue Boats other than fast rescue boats (PSCRB) Numbe…" at bounding box center [410, 190] width 427 height 239
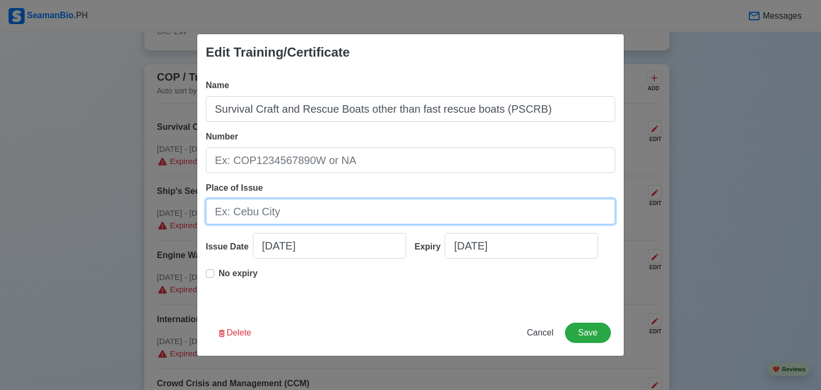
click at [368, 218] on input "Place of Issue" at bounding box center [410, 212] width 409 height 26
type input "[GEOGRAPHIC_DATA]"
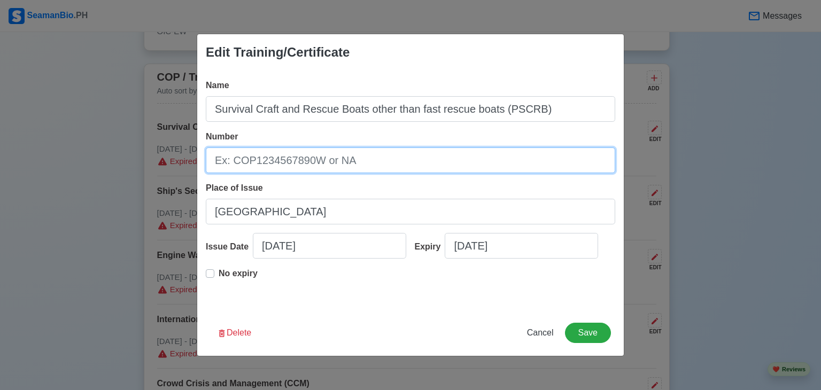
click at [359, 163] on input "Number" at bounding box center [410, 161] width 409 height 26
type input "SCRB200028278924"
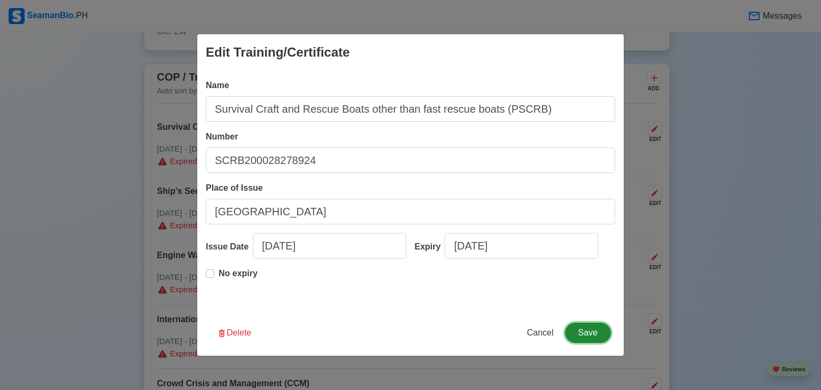
click at [594, 330] on button "Save" at bounding box center [588, 333] width 46 height 20
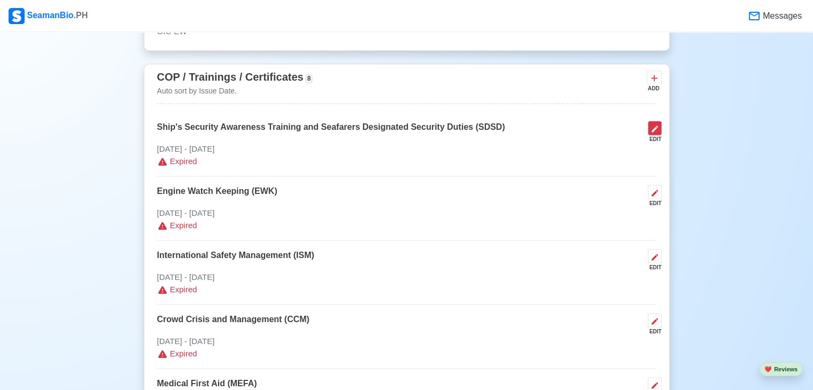
click at [652, 126] on icon at bounding box center [654, 129] width 9 height 9
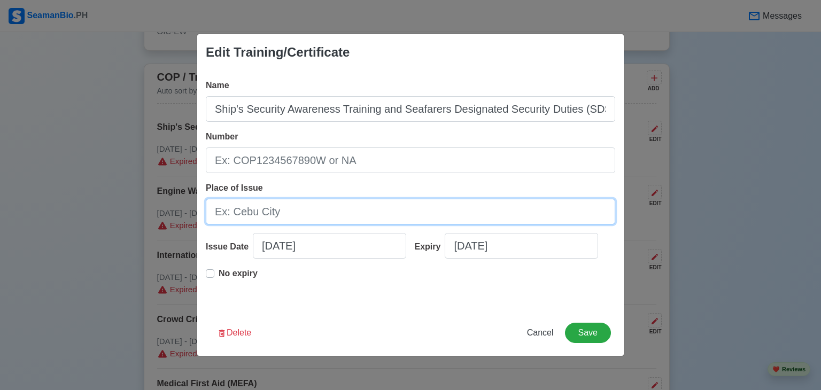
click at [314, 208] on input "Place of Issue" at bounding box center [410, 212] width 409 height 26
type input "[GEOGRAPHIC_DATA]"
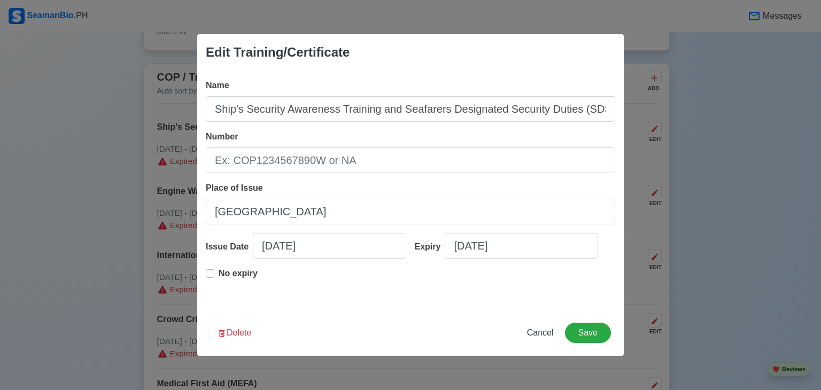
click at [219, 273] on label "No expiry" at bounding box center [238, 277] width 39 height 21
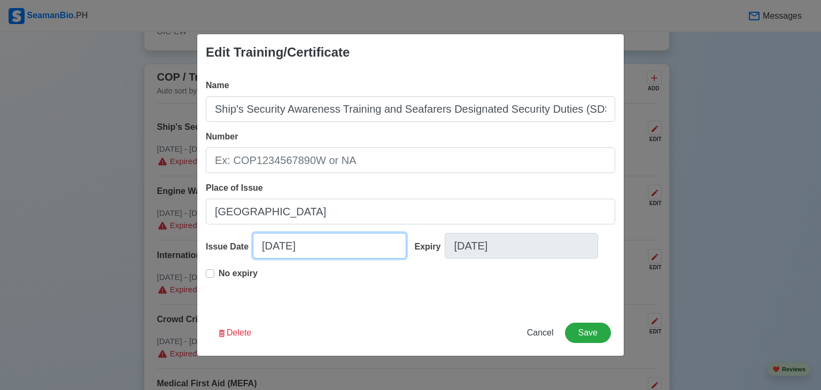
select select "****"
select select "*********"
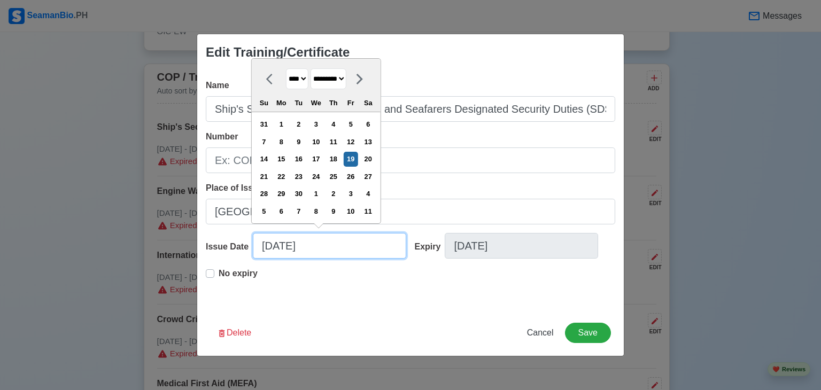
click at [281, 247] on input "09/19/2025" at bounding box center [329, 246] width 153 height 26
type input "09/06/2022"
select select "****"
type input "09/06/2022"
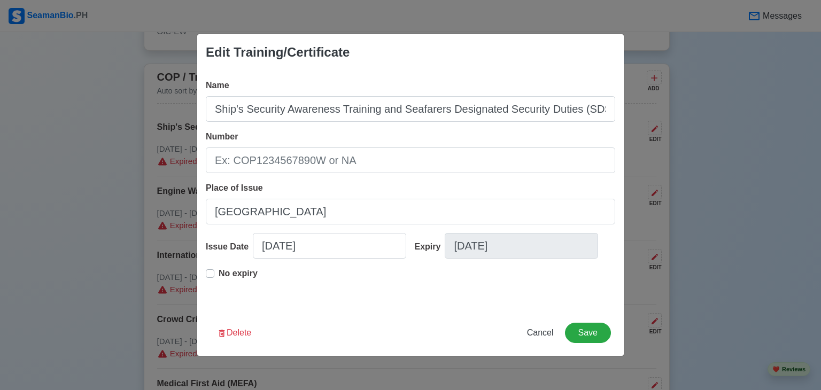
click at [337, 299] on div "No expiry" at bounding box center [410, 284] width 409 height 34
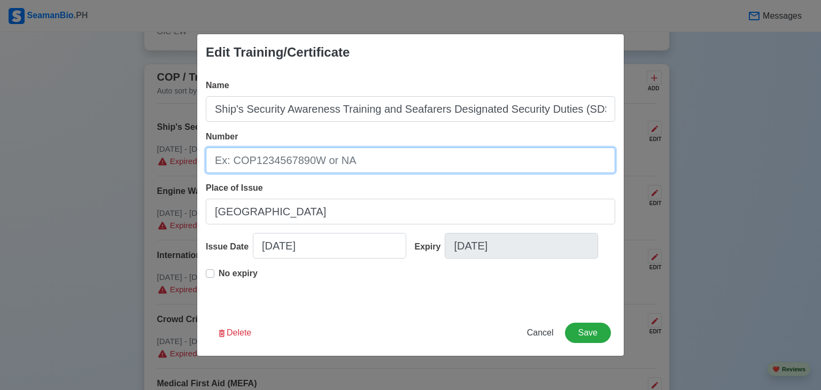
click at [289, 165] on input "Number" at bounding box center [410, 161] width 409 height 26
type input "SDSD200013188522"
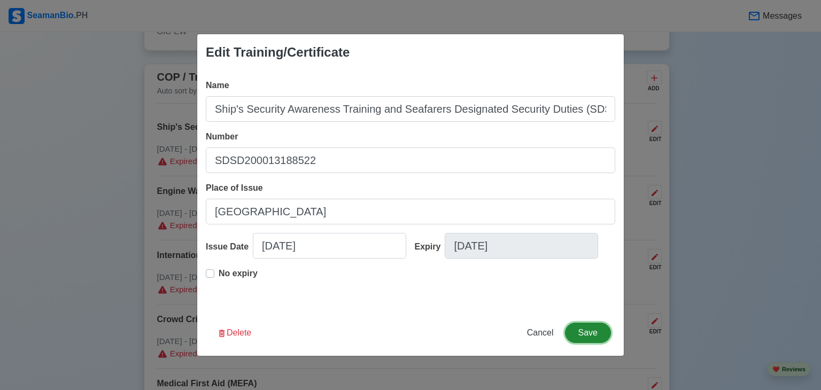
click at [574, 336] on button "Save" at bounding box center [588, 333] width 46 height 20
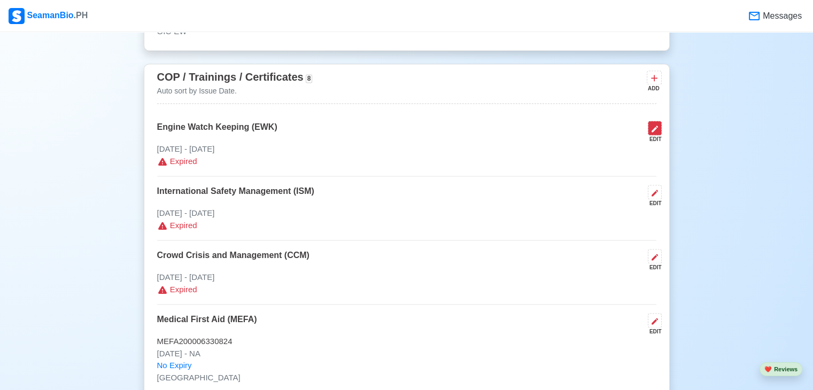
click at [657, 127] on icon at bounding box center [655, 129] width 6 height 6
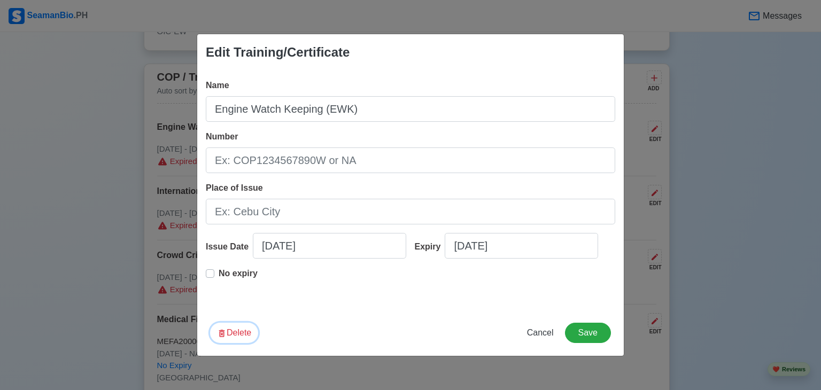
click at [242, 336] on button "Delete" at bounding box center [234, 333] width 48 height 20
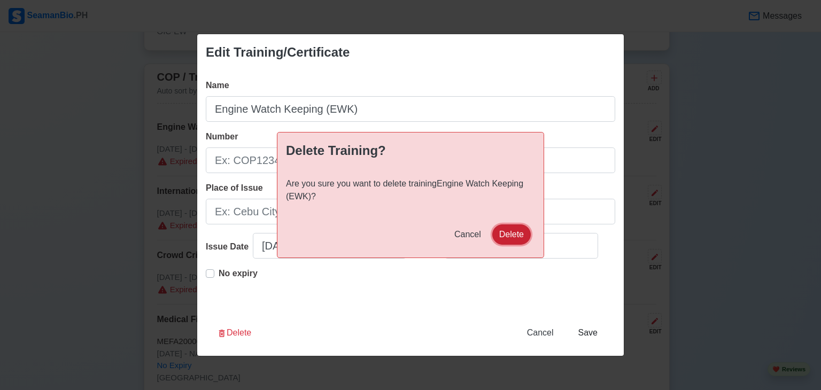
click at [507, 236] on button "Delete" at bounding box center [511, 234] width 38 height 20
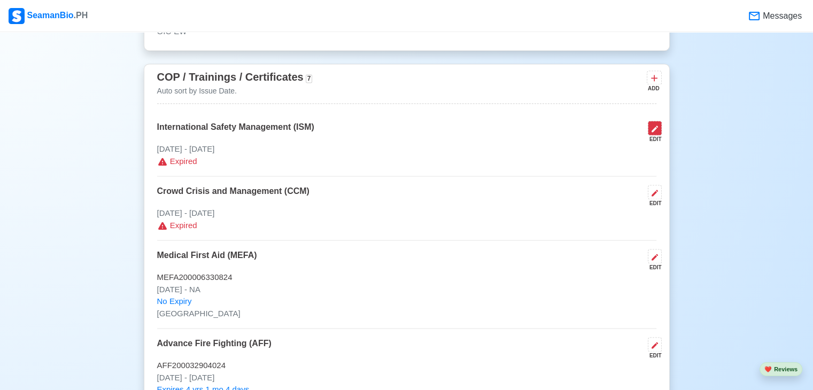
click at [660, 128] on button at bounding box center [655, 128] width 14 height 14
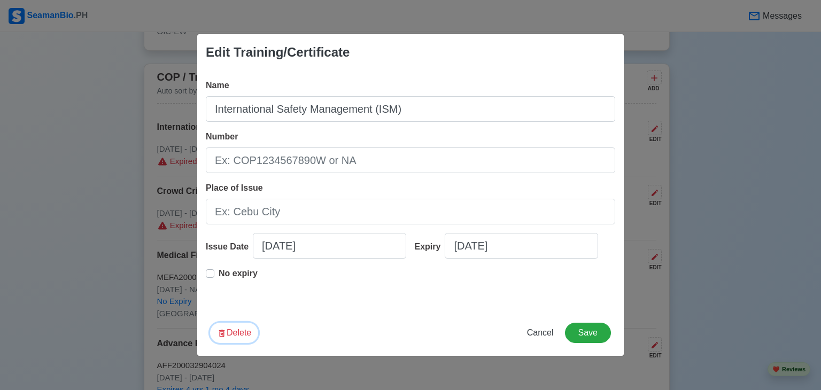
click at [230, 336] on button "Delete" at bounding box center [234, 333] width 48 height 20
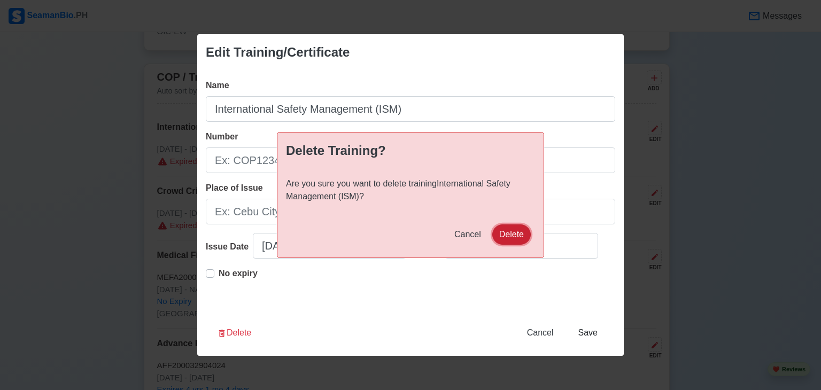
click at [509, 234] on button "Delete" at bounding box center [511, 234] width 38 height 20
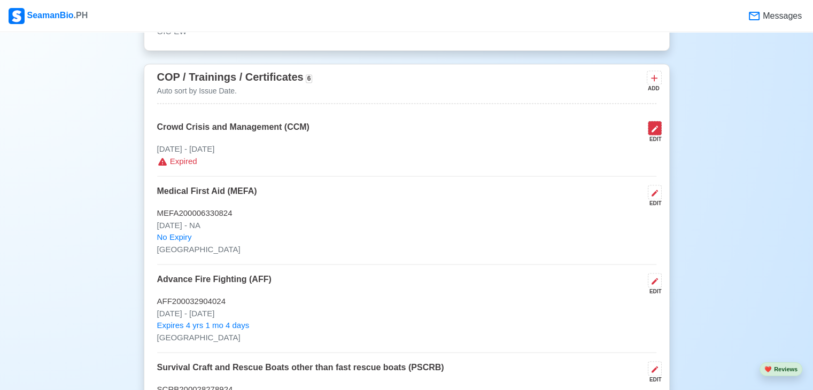
click at [656, 129] on icon at bounding box center [654, 129] width 9 height 9
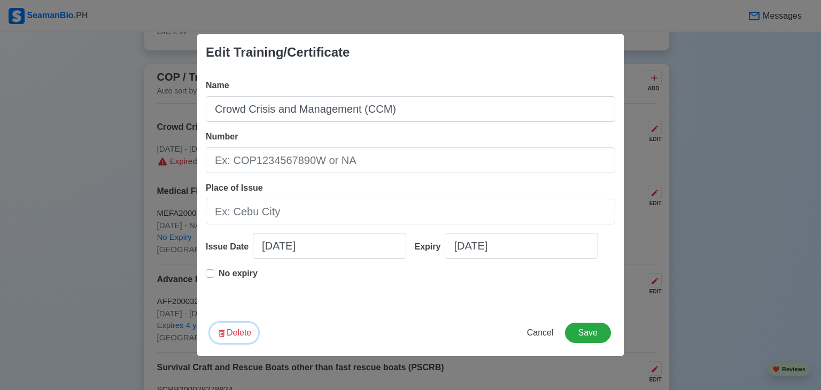
click at [229, 333] on button "Delete" at bounding box center [234, 333] width 48 height 20
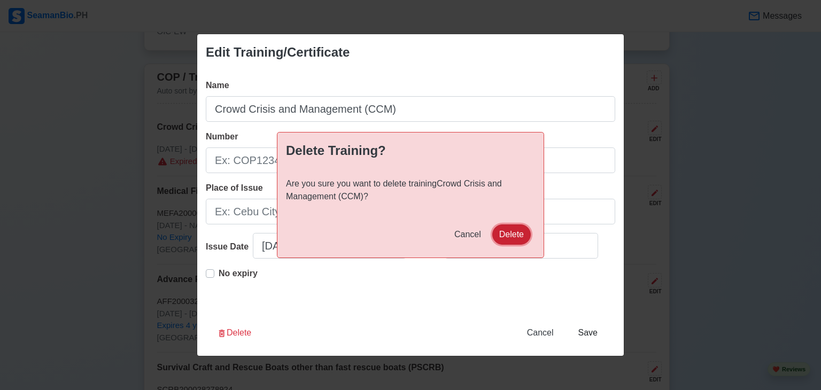
click at [508, 236] on button "Delete" at bounding box center [511, 234] width 38 height 20
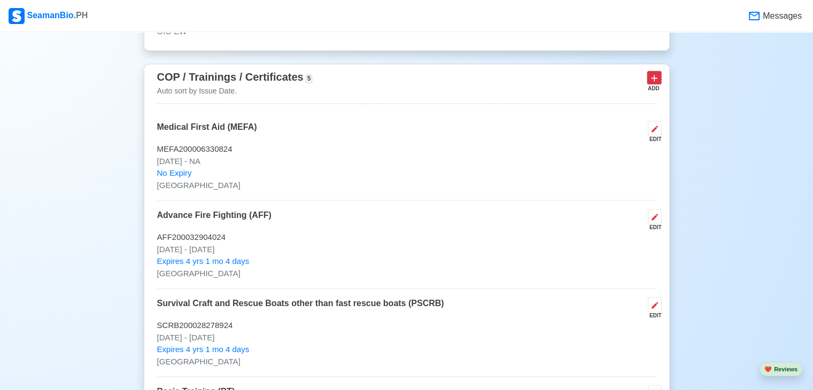
click at [655, 79] on icon at bounding box center [654, 78] width 11 height 11
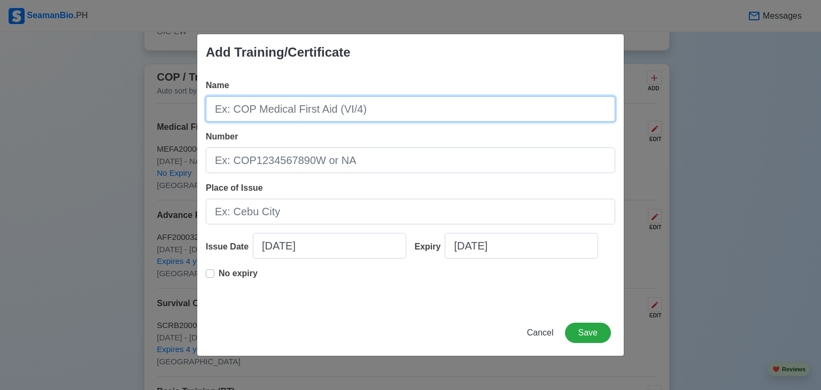
click at [380, 110] on input "Name" at bounding box center [410, 109] width 409 height 26
type input "Officer in Charge of an Engineering Watch COC Holder"
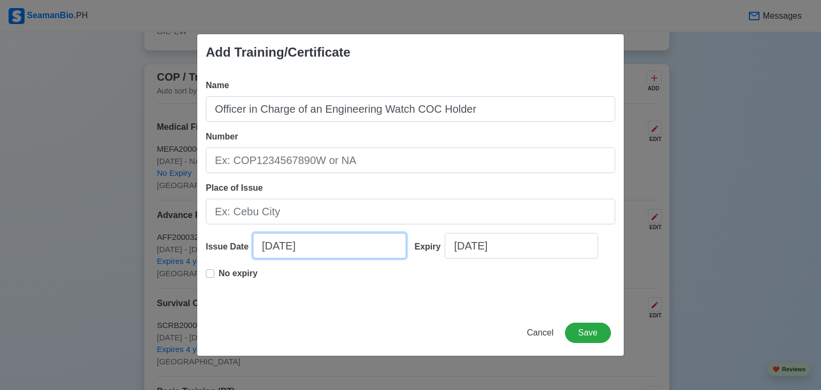
select select "****"
select select "*********"
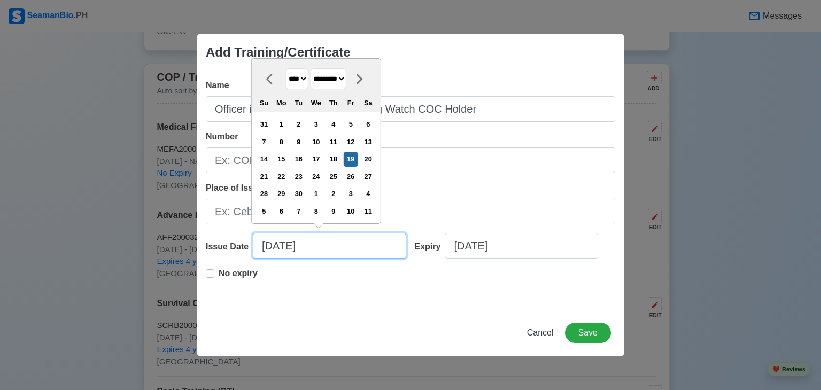
click at [284, 245] on input "09/19/2025" at bounding box center [329, 246] width 153 height 26
type input "09/04/2025"
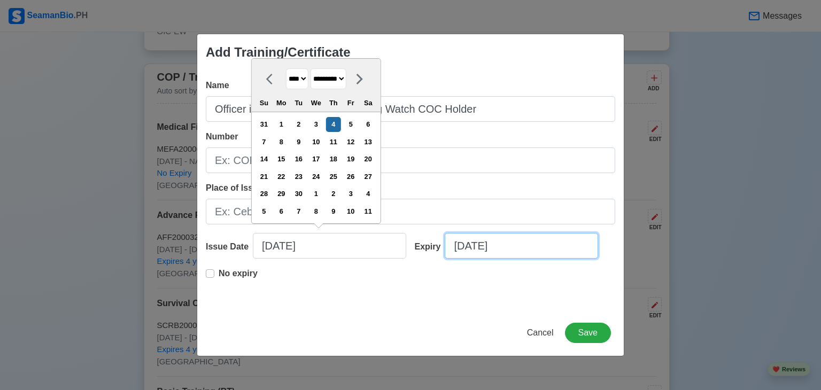
select select "****"
select select "*********"
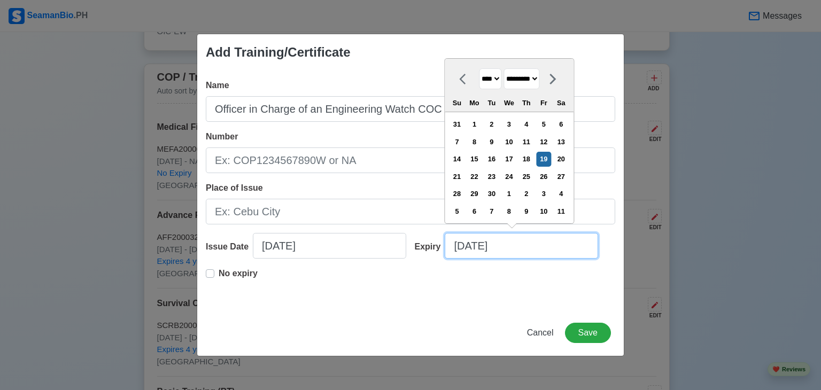
click at [477, 246] on input "09/19/2025" at bounding box center [521, 246] width 153 height 26
type input "09/04/20"
select select "****"
type input "09/04/2030"
select select "****"
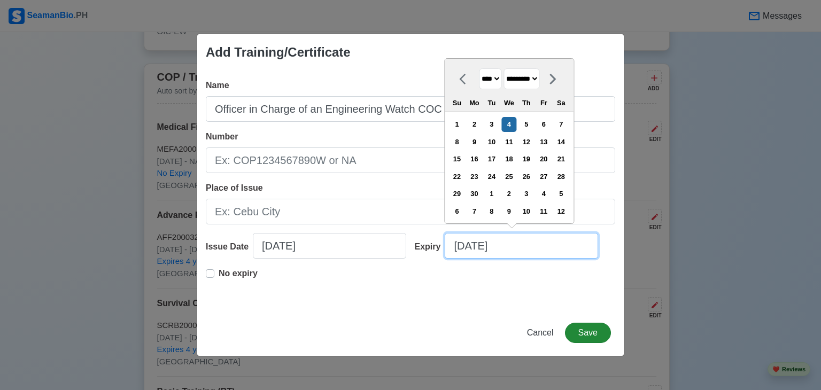
type input "09/04/2030"
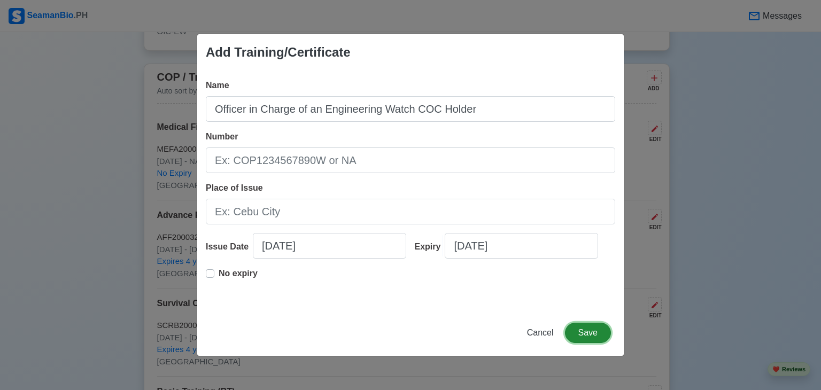
click at [581, 332] on button "Save" at bounding box center [588, 333] width 46 height 20
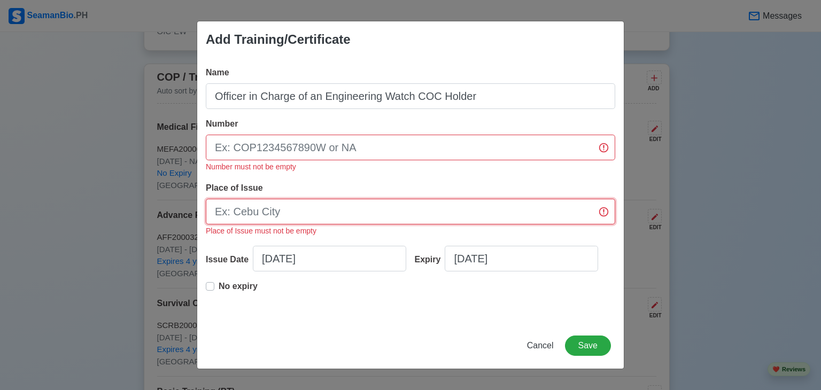
click at [497, 213] on input "Place of Issue" at bounding box center [410, 212] width 409 height 26
click at [308, 143] on input "Number" at bounding box center [410, 148] width 409 height 26
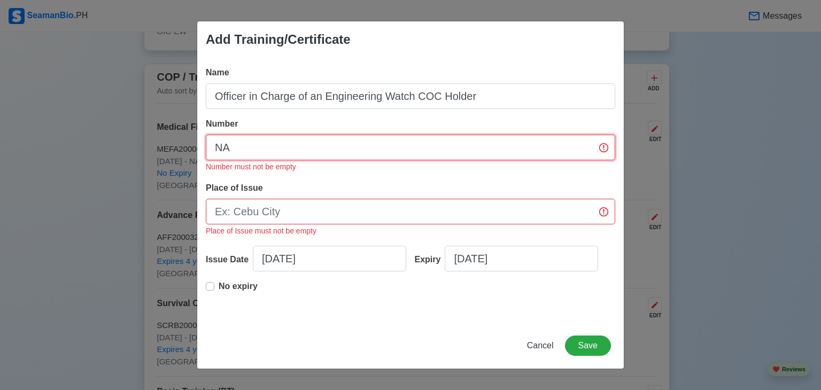
type input "NA"
click at [299, 210] on input "Place of Issue" at bounding box center [410, 212] width 409 height 26
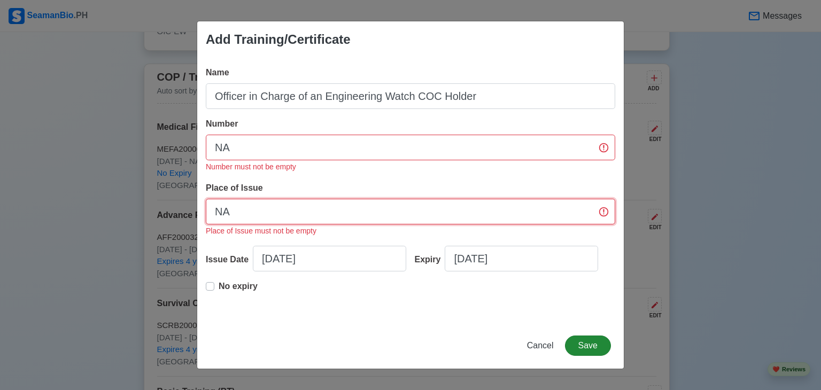
type input "NA"
click at [582, 347] on button "Save" at bounding box center [588, 346] width 46 height 20
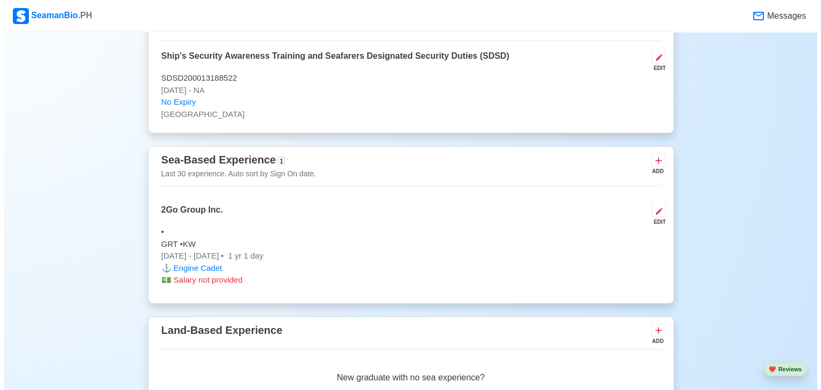
scroll to position [2050, 0]
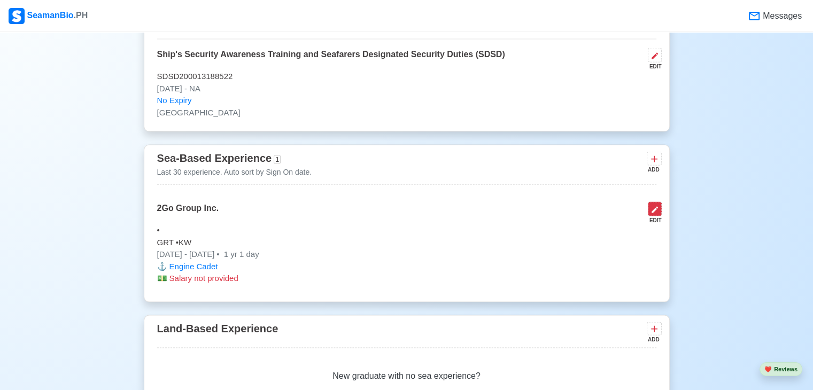
click at [655, 208] on icon at bounding box center [655, 210] width 6 height 6
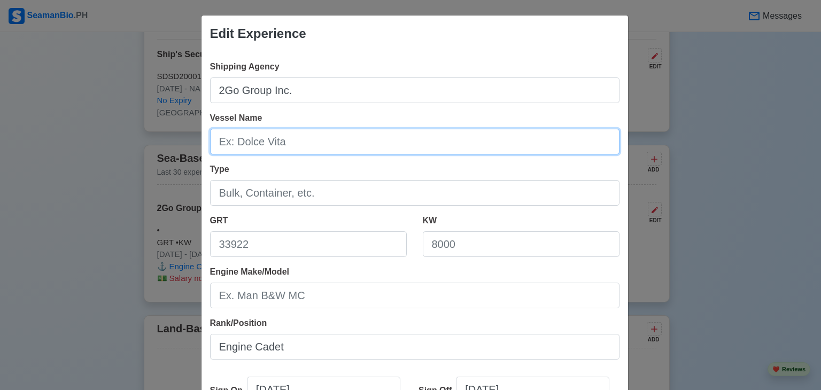
click at [319, 144] on input "Vessel Name" at bounding box center [414, 142] width 409 height 26
type input "MV 2GO MALIGAYA"
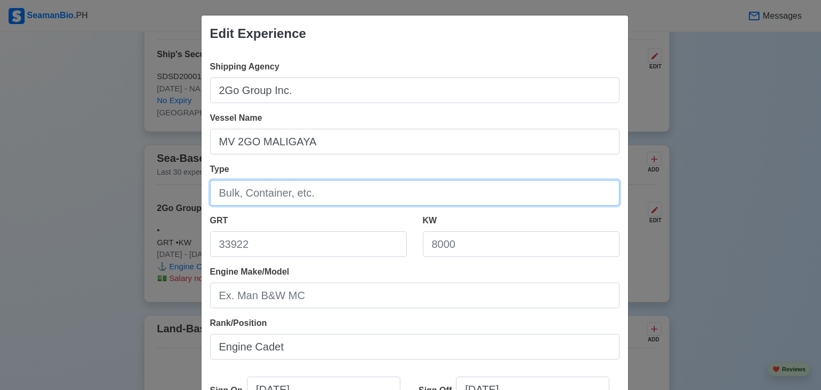
click at [300, 194] on input "Type" at bounding box center [414, 193] width 409 height 26
type input "RORO - PASSENGER AND ROLLING CARGO"
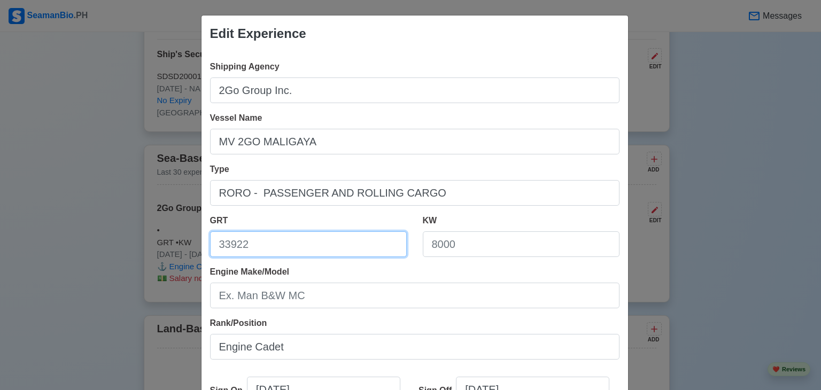
click at [321, 242] on input "GRT" at bounding box center [308, 244] width 197 height 26
type input "29046"
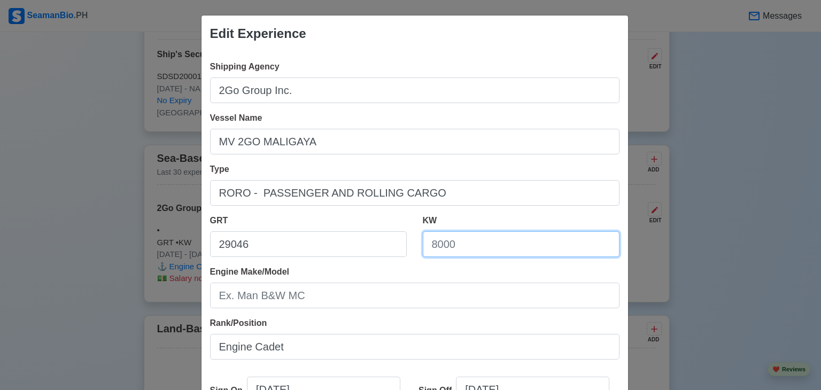
click at [444, 244] on input "KW" at bounding box center [521, 244] width 197 height 26
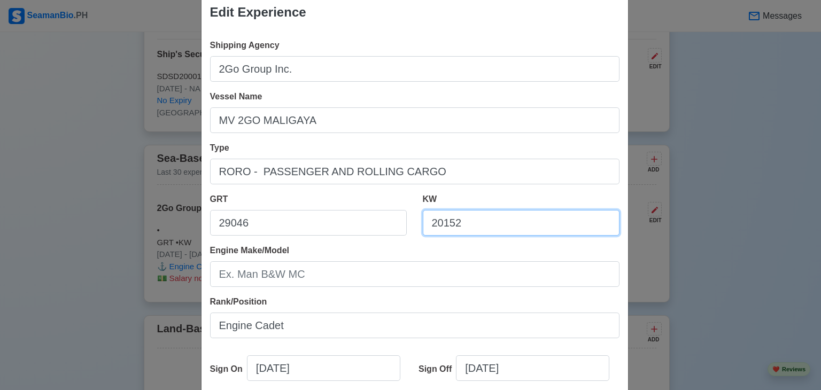
scroll to position [30, 0]
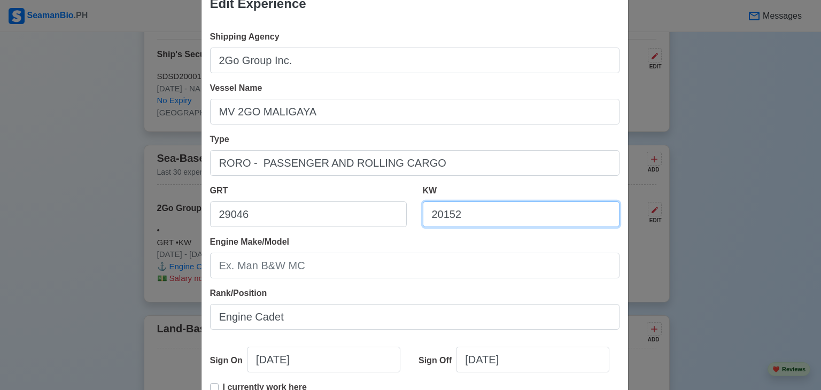
type input "20152"
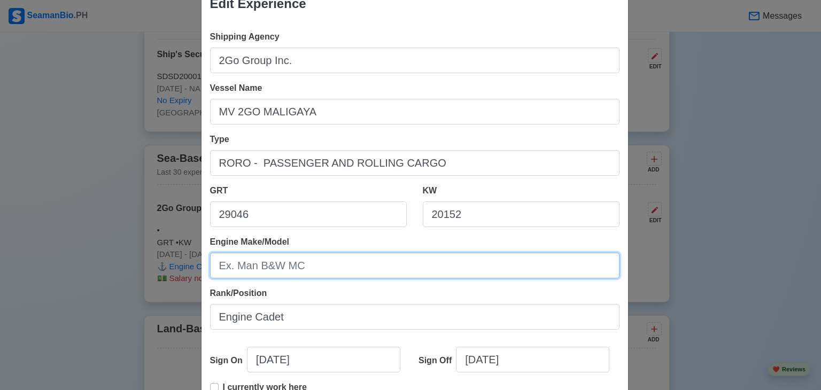
click at [417, 267] on input "Engine Make/Model" at bounding box center [414, 266] width 409 height 26
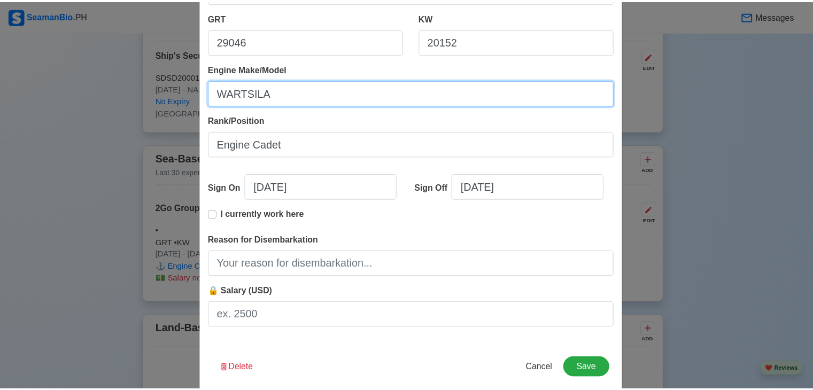
scroll to position [219, 0]
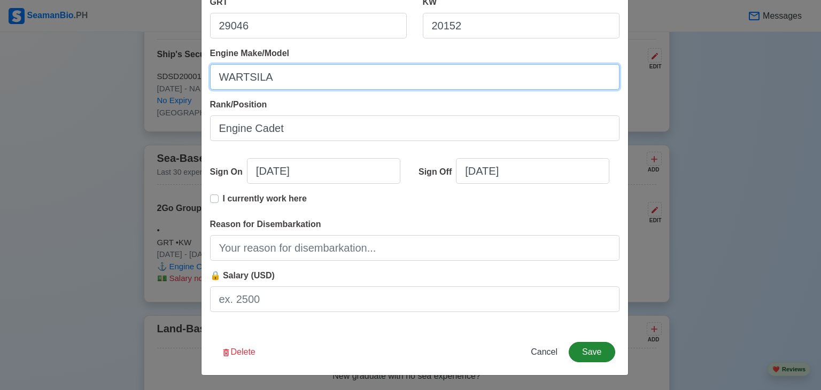
type input "WARTSILA"
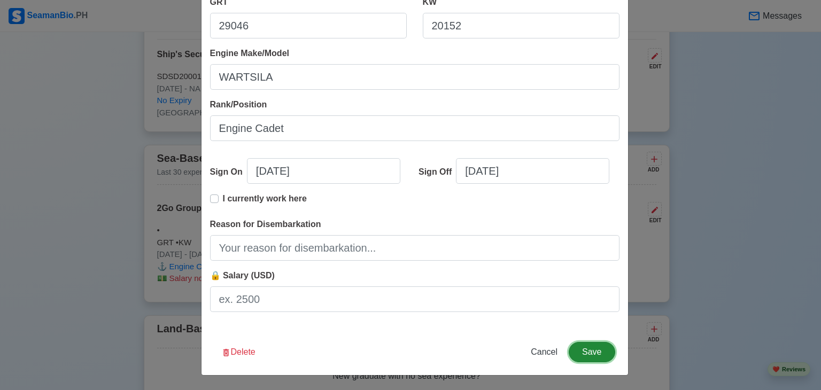
click at [590, 353] on button "Save" at bounding box center [592, 352] width 46 height 20
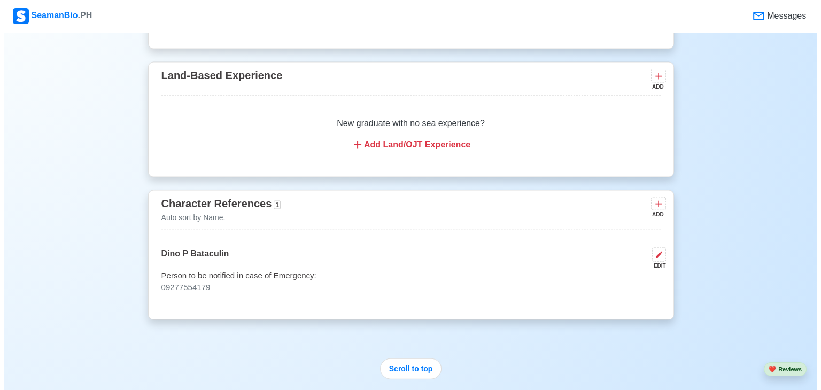
scroll to position [2316, 0]
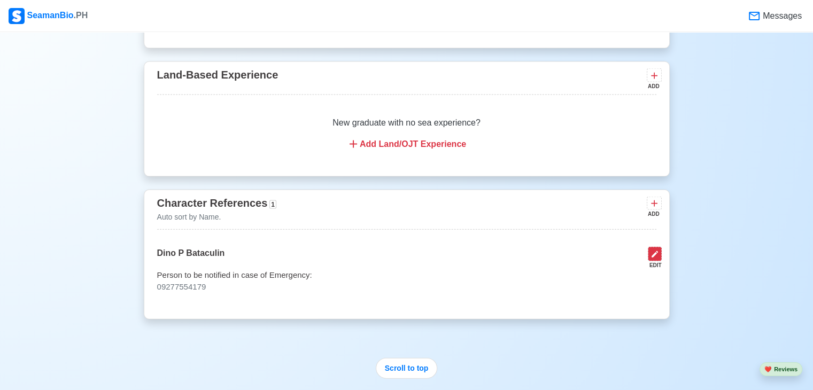
click at [652, 255] on icon at bounding box center [655, 254] width 6 height 6
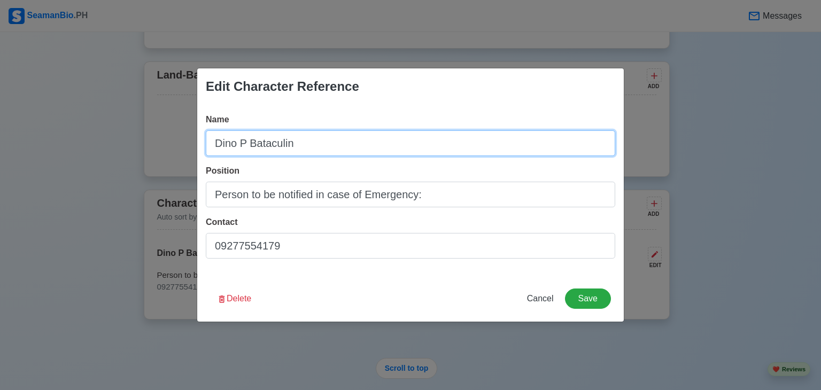
click at [297, 138] on input "Dino P Bataculin" at bounding box center [410, 143] width 409 height 26
type input "D"
type input "GYLES SEPT B. BATACULIN"
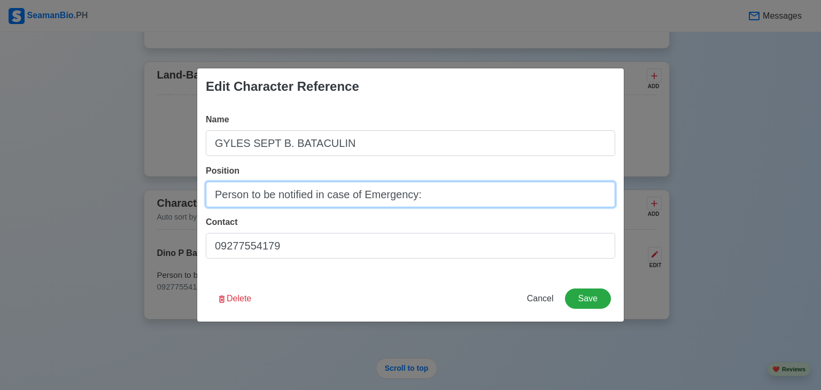
click at [433, 196] on input "Person to be notified in case of Emergency:" at bounding box center [410, 195] width 409 height 26
type input "P"
type input "3RD OFFICER"
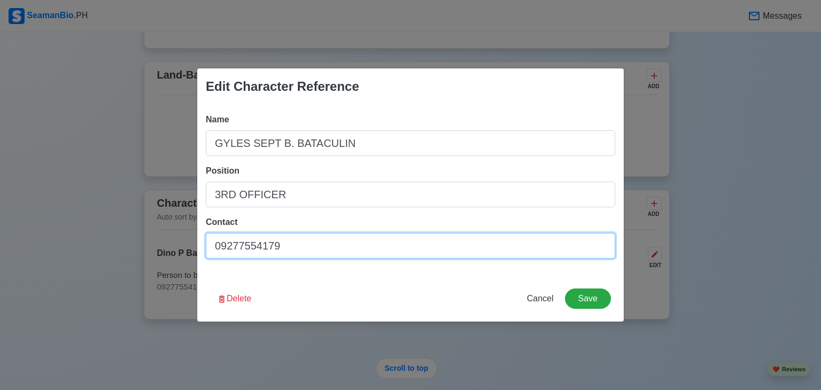
click at [371, 244] on input "09277554179" at bounding box center [410, 246] width 409 height 26
type input "0"
type input "09692404034"
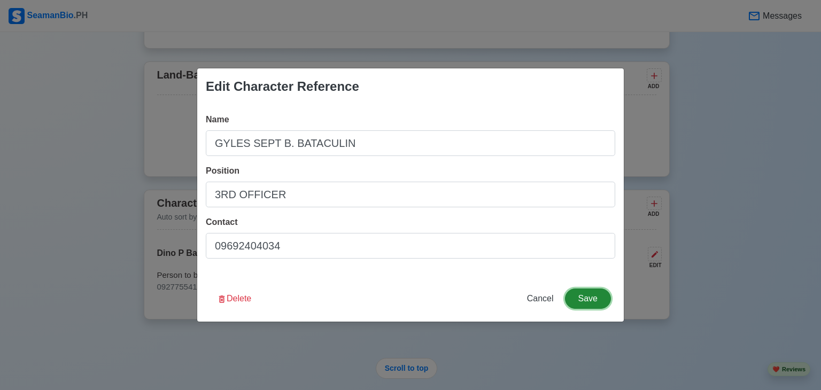
click at [596, 300] on button "Save" at bounding box center [588, 299] width 46 height 20
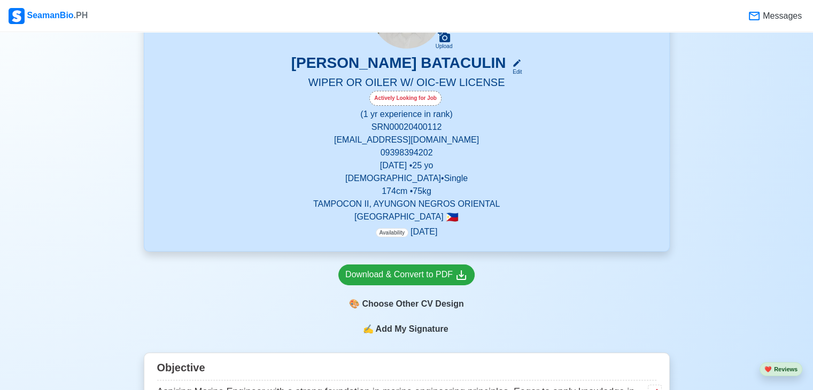
scroll to position [136, 0]
click at [393, 334] on span "Add My Signature" at bounding box center [411, 329] width 77 height 13
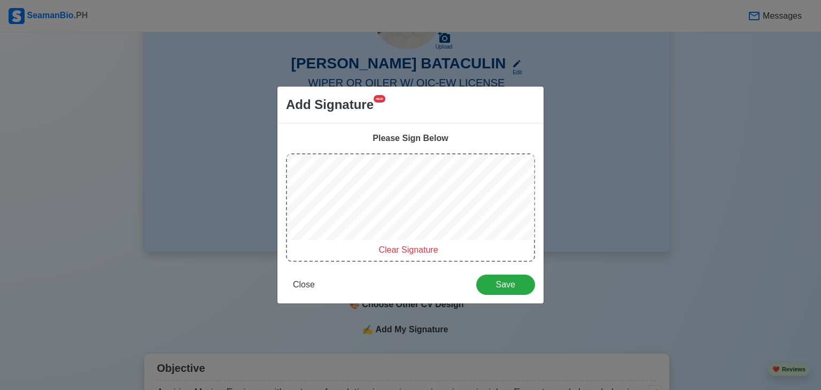
click at [409, 249] on span "Clear Signature" at bounding box center [407, 249] width 59 height 9
click at [299, 285] on span "Close" at bounding box center [304, 284] width 22 height 9
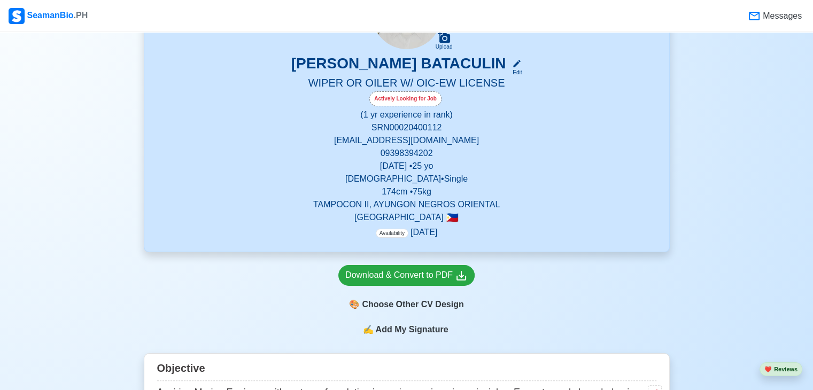
click at [386, 337] on div "✍️ Add My Signature" at bounding box center [407, 336] width 526 height 26
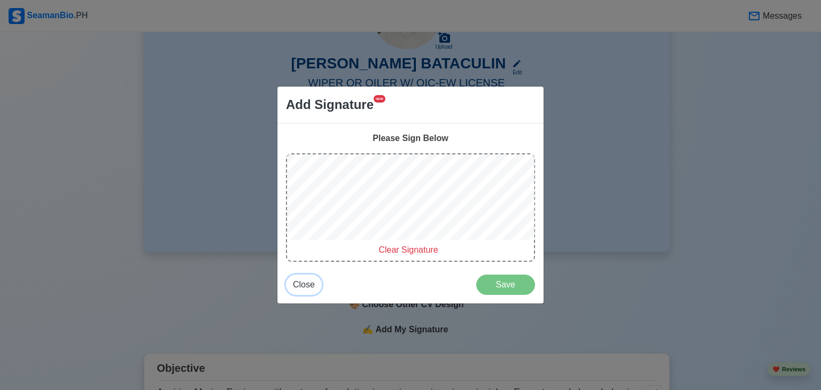
click at [299, 287] on span "Close" at bounding box center [304, 284] width 22 height 9
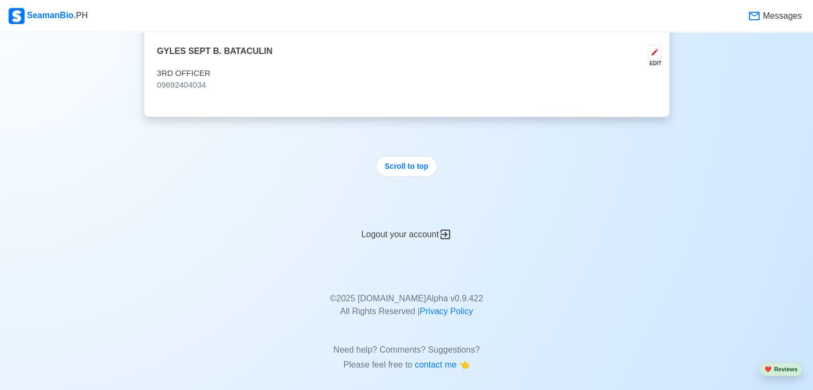
scroll to position [2525, 0]
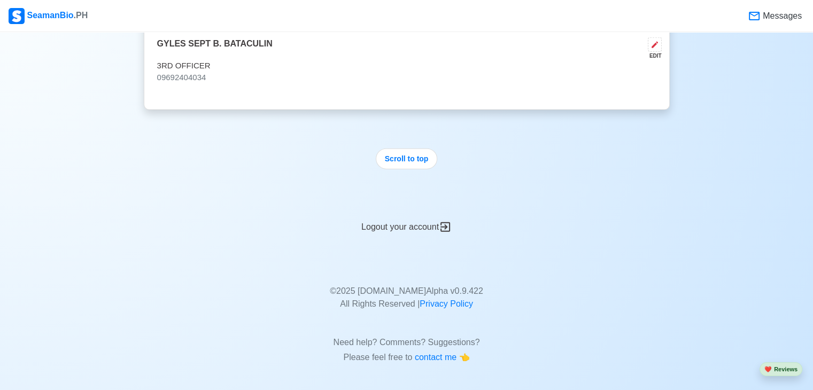
click at [403, 229] on div "Logout your account" at bounding box center [407, 221] width 526 height 26
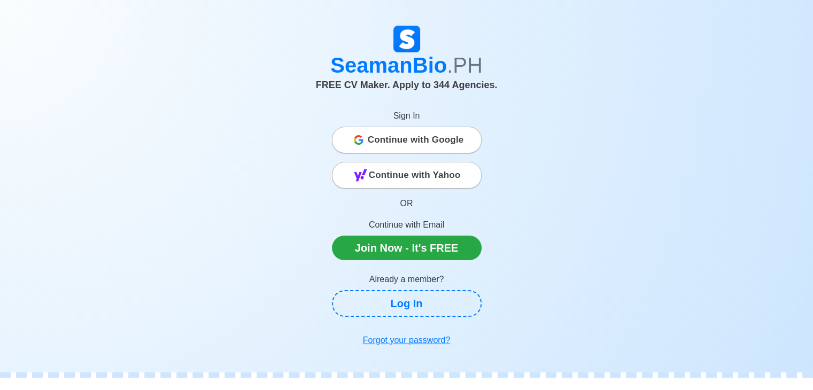
click at [397, 144] on span "Continue with Google" at bounding box center [416, 139] width 96 height 21
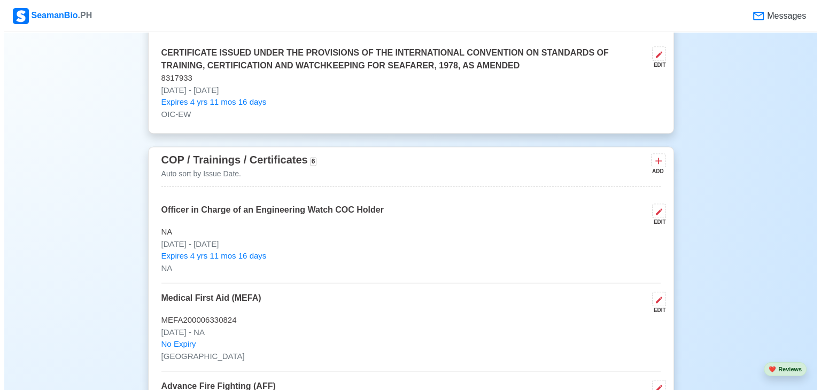
scroll to position [1456, 0]
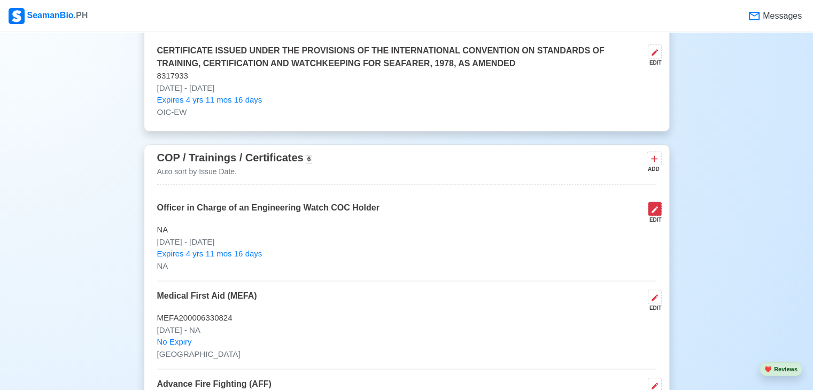
click at [655, 214] on button at bounding box center [655, 209] width 14 height 14
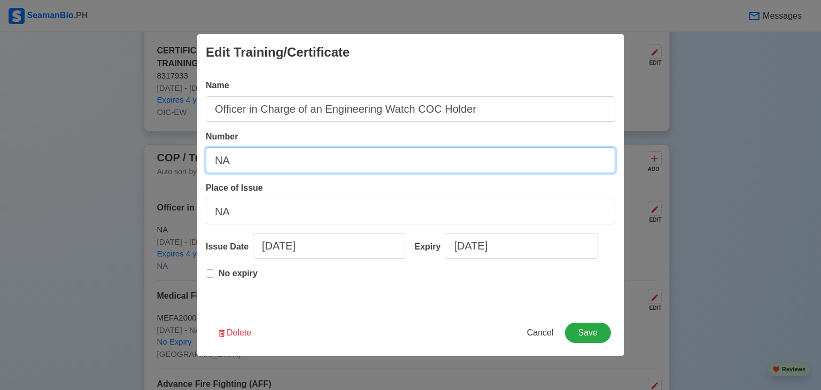
click at [265, 156] on input "NA" at bounding box center [410, 161] width 409 height 26
type input "N"
paste input "COICEW200006697825"
type input "COICEW200006697825"
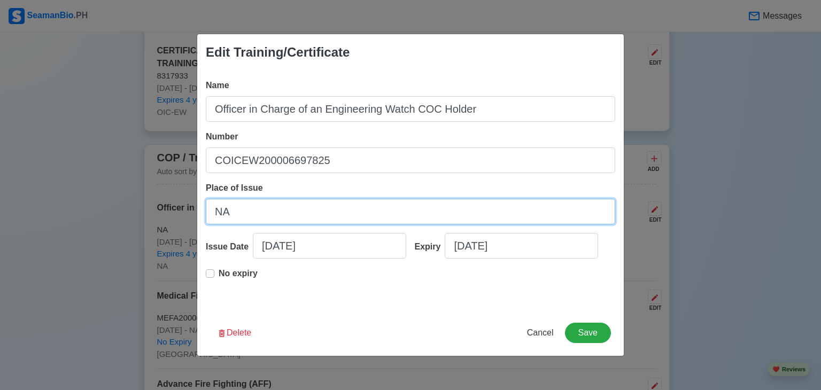
click at [268, 206] on input "NA" at bounding box center [410, 212] width 409 height 26
type input "N"
type input "[GEOGRAPHIC_DATA]"
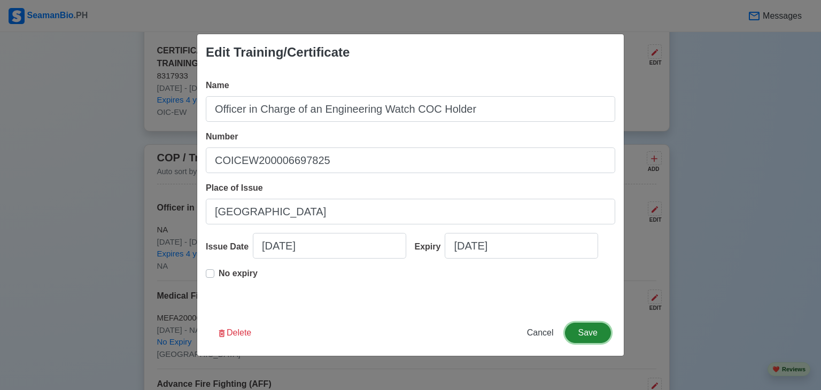
click at [586, 336] on button "Save" at bounding box center [588, 333] width 46 height 20
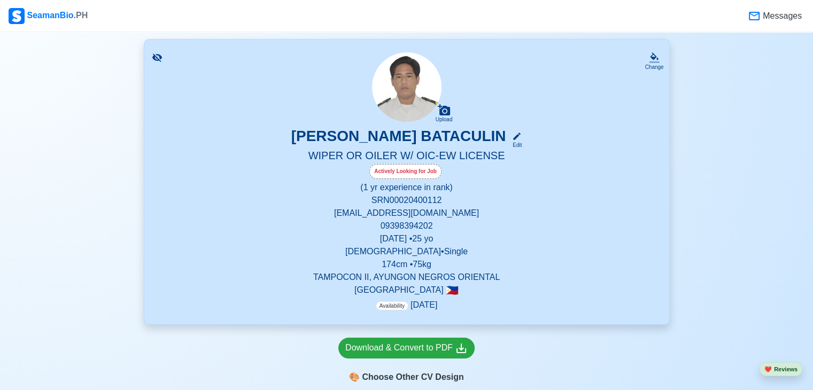
scroll to position [63, 0]
click at [384, 351] on div "Download & Convert to PDF" at bounding box center [406, 348] width 122 height 13
click at [654, 57] on icon at bounding box center [654, 56] width 8 height 7
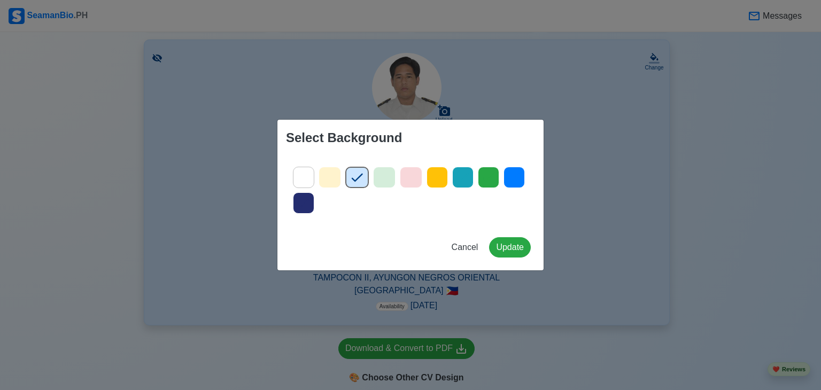
click at [330, 180] on icon at bounding box center [330, 177] width 16 height 16
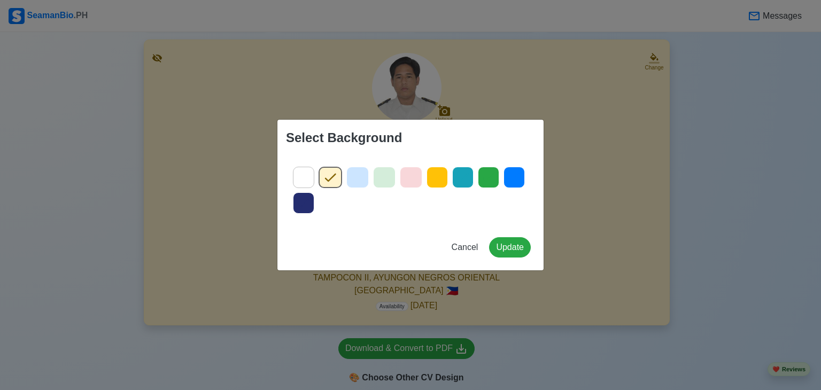
click at [357, 180] on icon at bounding box center [357, 178] width 11 height 9
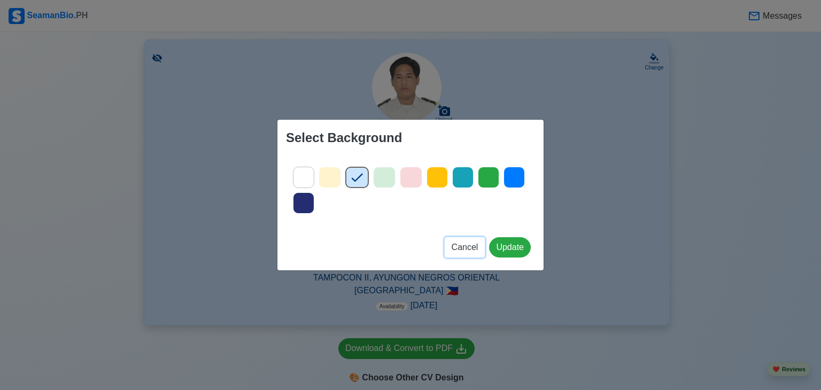
click at [463, 249] on span "Cancel" at bounding box center [465, 247] width 27 height 9
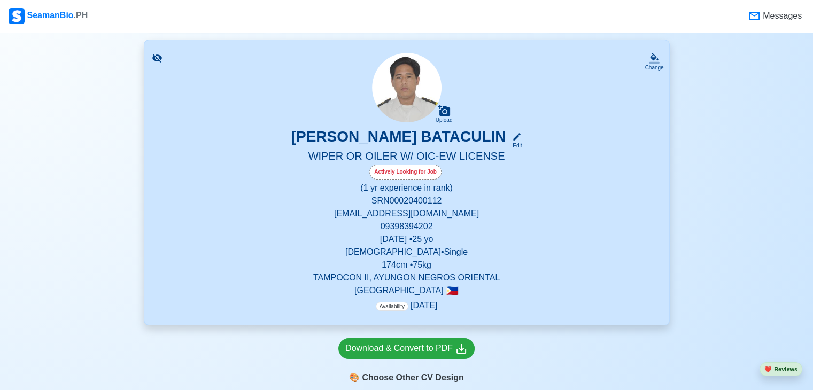
click at [402, 289] on p "Philippines 🇵🇭" at bounding box center [406, 290] width 499 height 13
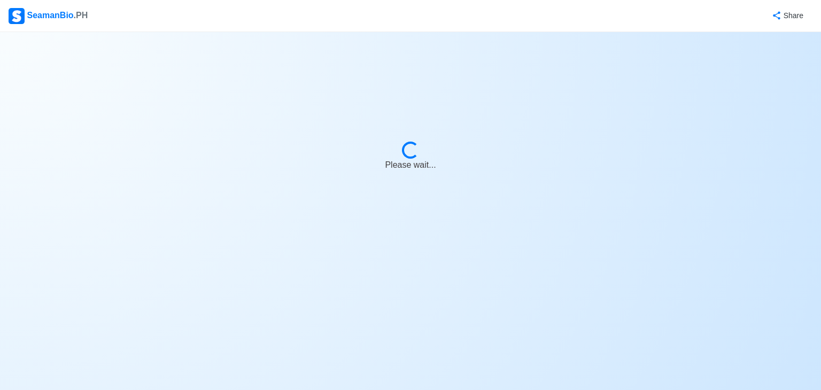
select select "Actively Looking for Job"
select select "Visible for Hiring"
select select "Single"
select select "[DEMOGRAPHIC_DATA]"
select select "PH"
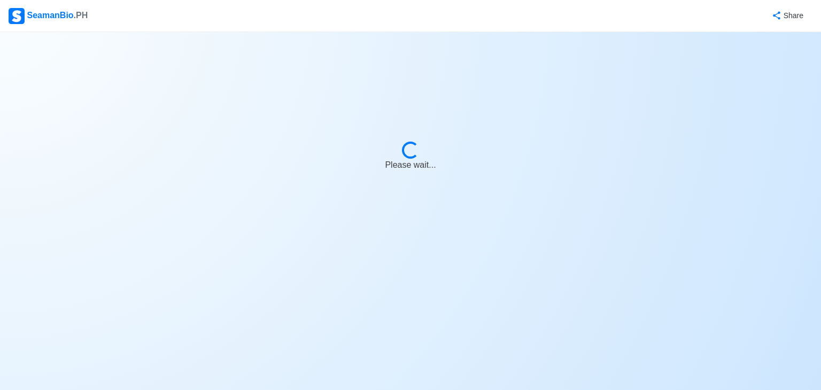
select select "1"
select select "0"
select select "1767196800000"
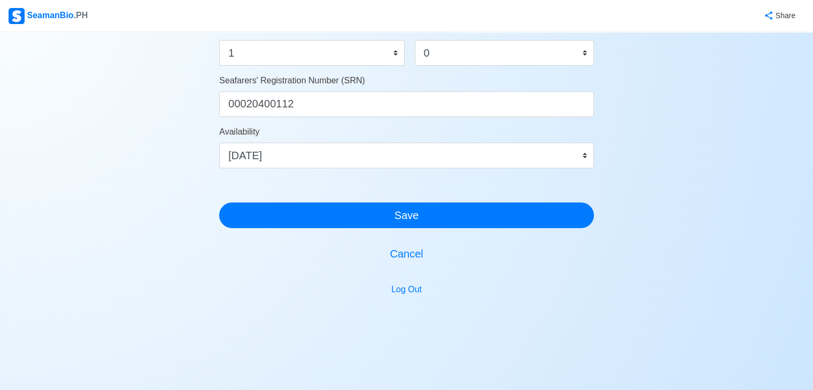
scroll to position [641, 0]
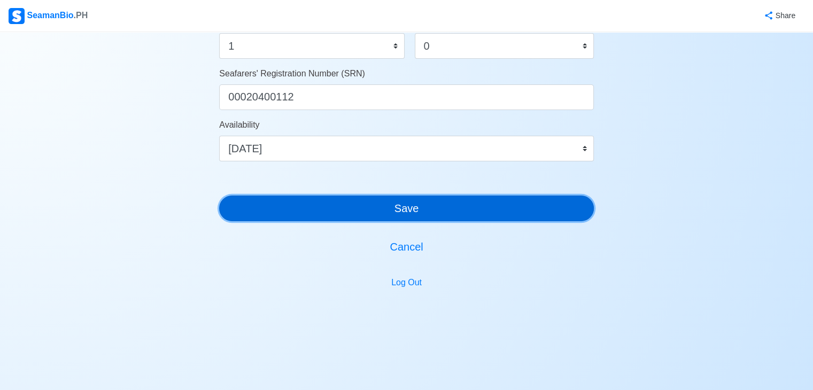
click at [414, 208] on button "Save" at bounding box center [406, 209] width 375 height 26
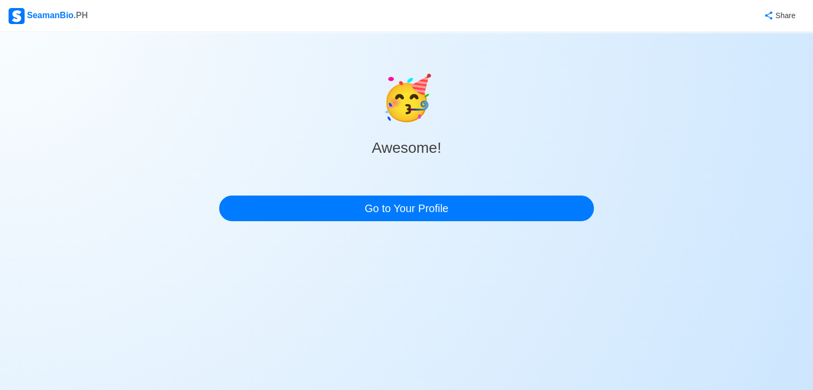
scroll to position [0, 0]
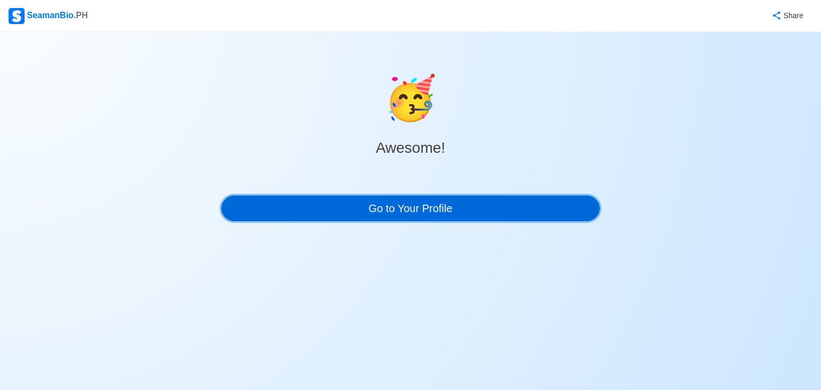
click at [414, 214] on link "Go to Your Profile" at bounding box center [410, 209] width 378 height 26
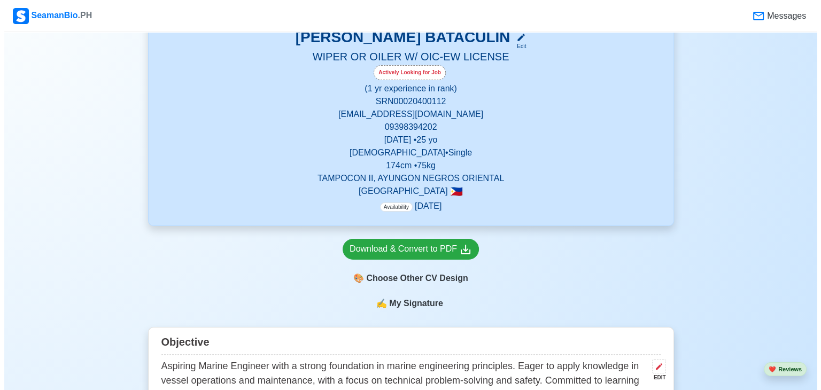
scroll to position [152, 0]
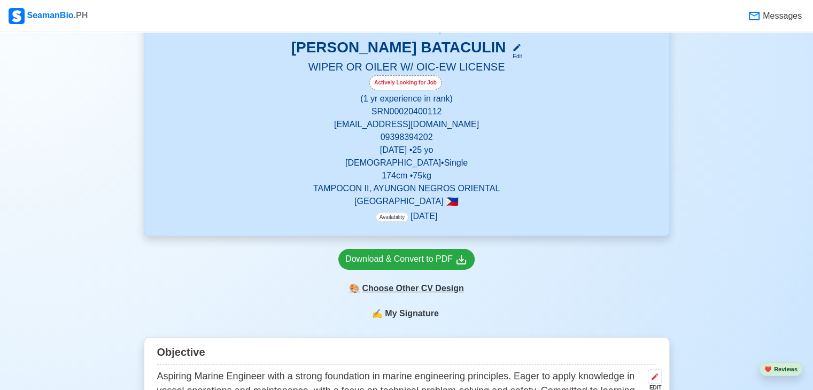
click at [413, 290] on div "🎨 Choose Other CV Design" at bounding box center [406, 288] width 136 height 20
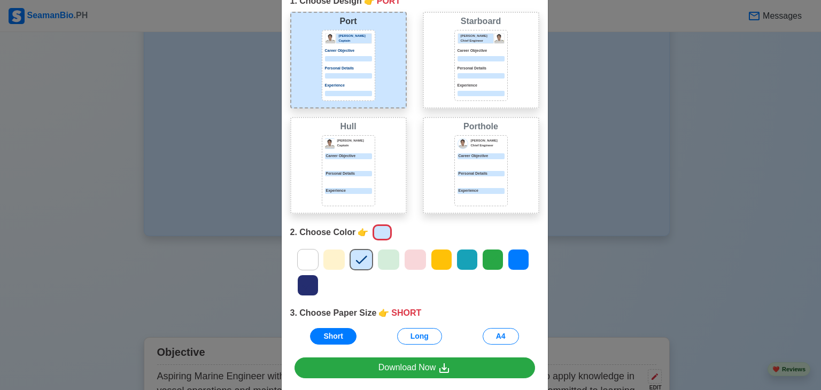
scroll to position [94, 0]
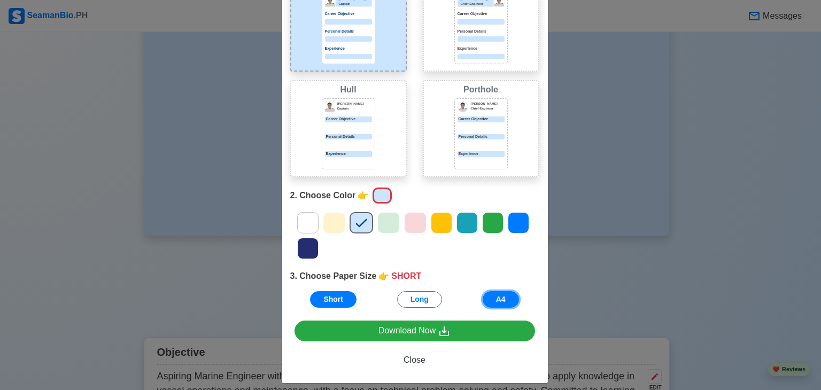
click at [502, 299] on button "A4" at bounding box center [501, 299] width 36 height 17
click at [306, 222] on icon at bounding box center [308, 223] width 16 height 16
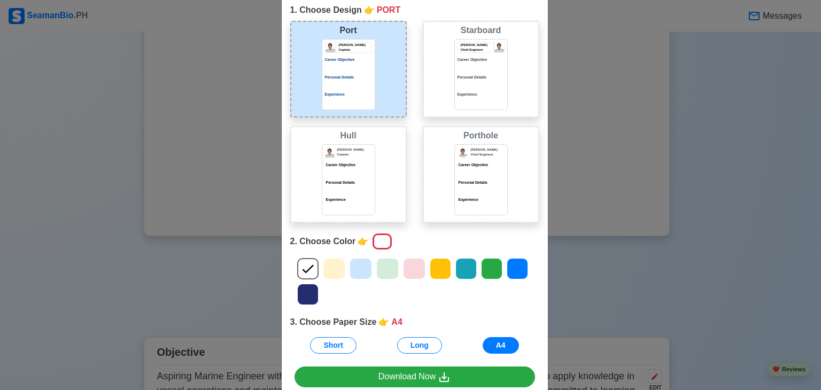
scroll to position [13, 0]
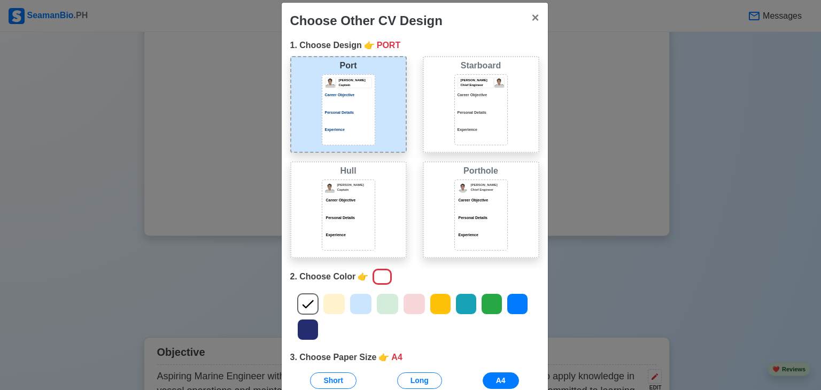
click at [443, 196] on div "Porthole [PERSON_NAME] Chief Engineer Career Objective Personal Details Experie…" at bounding box center [481, 209] width 117 height 97
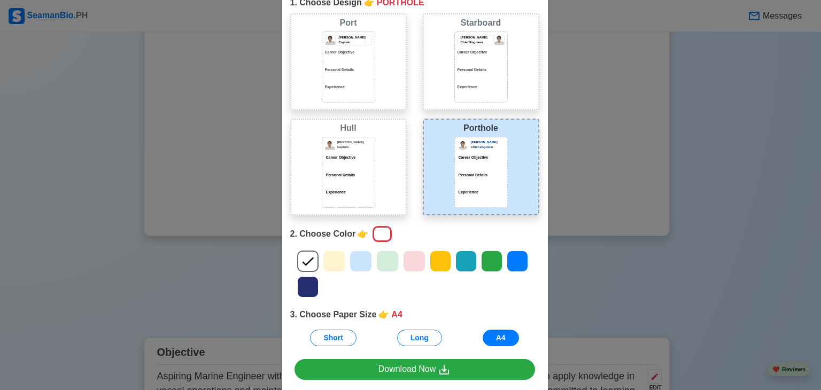
scroll to position [102, 0]
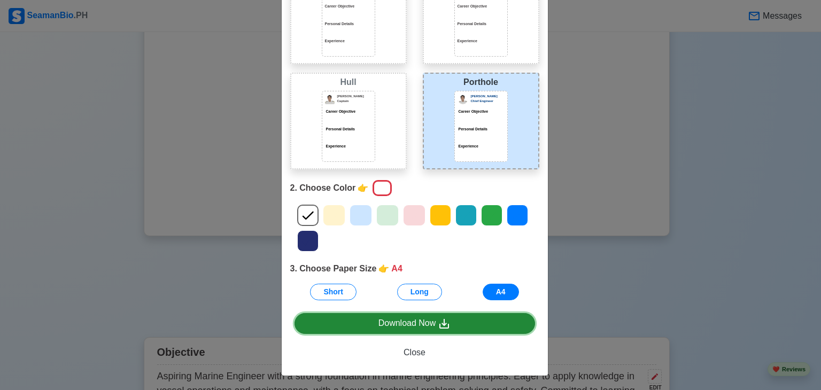
click at [430, 323] on div "Download Now" at bounding box center [414, 323] width 73 height 13
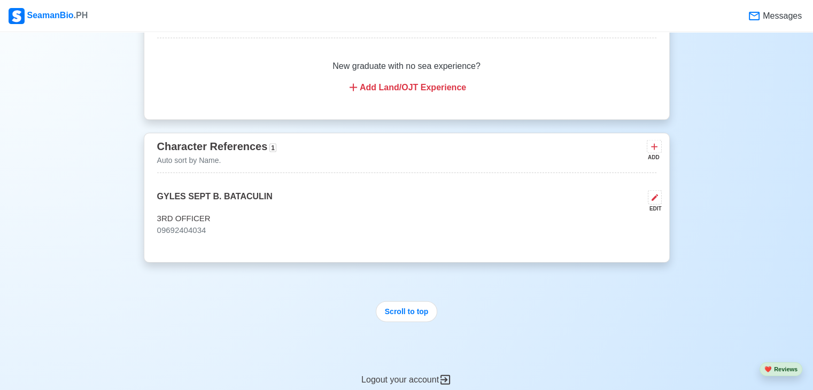
scroll to position [2373, 0]
